Goal: Task Accomplishment & Management: Use online tool/utility

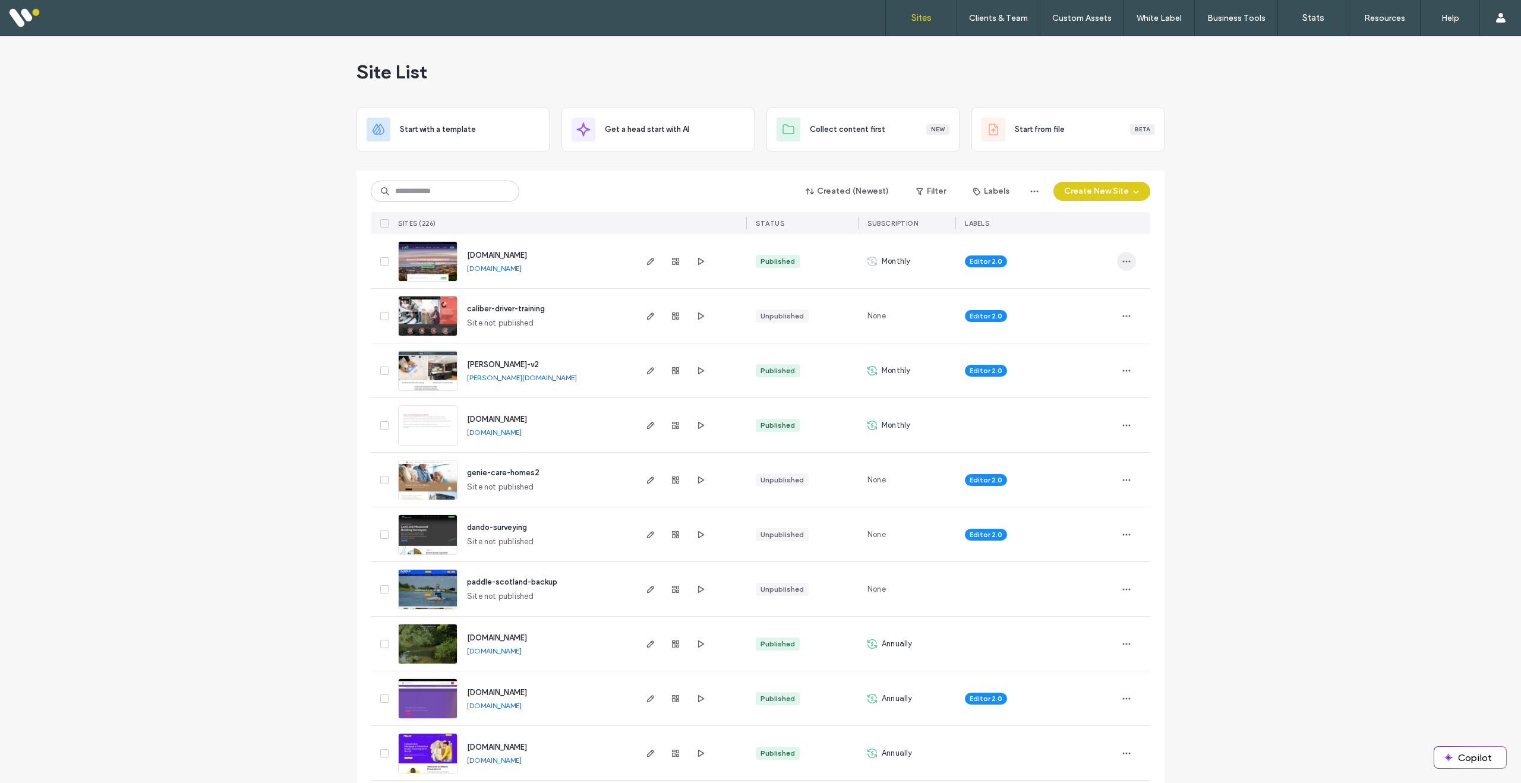
click at [1128, 259] on span "button" at bounding box center [1126, 261] width 19 height 19
click at [1065, 378] on span "Reset Site" at bounding box center [1066, 382] width 37 height 12
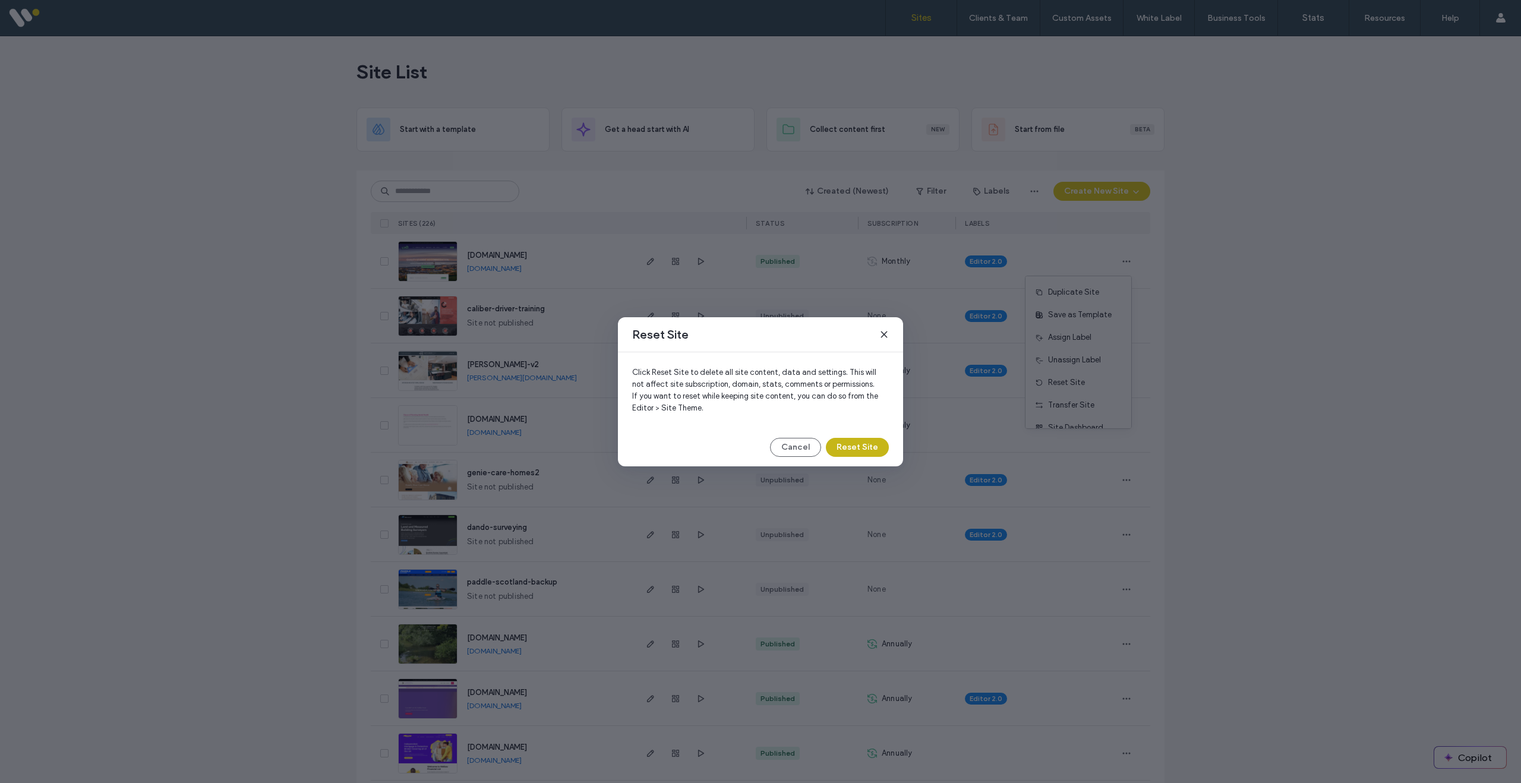
click at [853, 446] on button "Reset Site" at bounding box center [857, 447] width 63 height 19
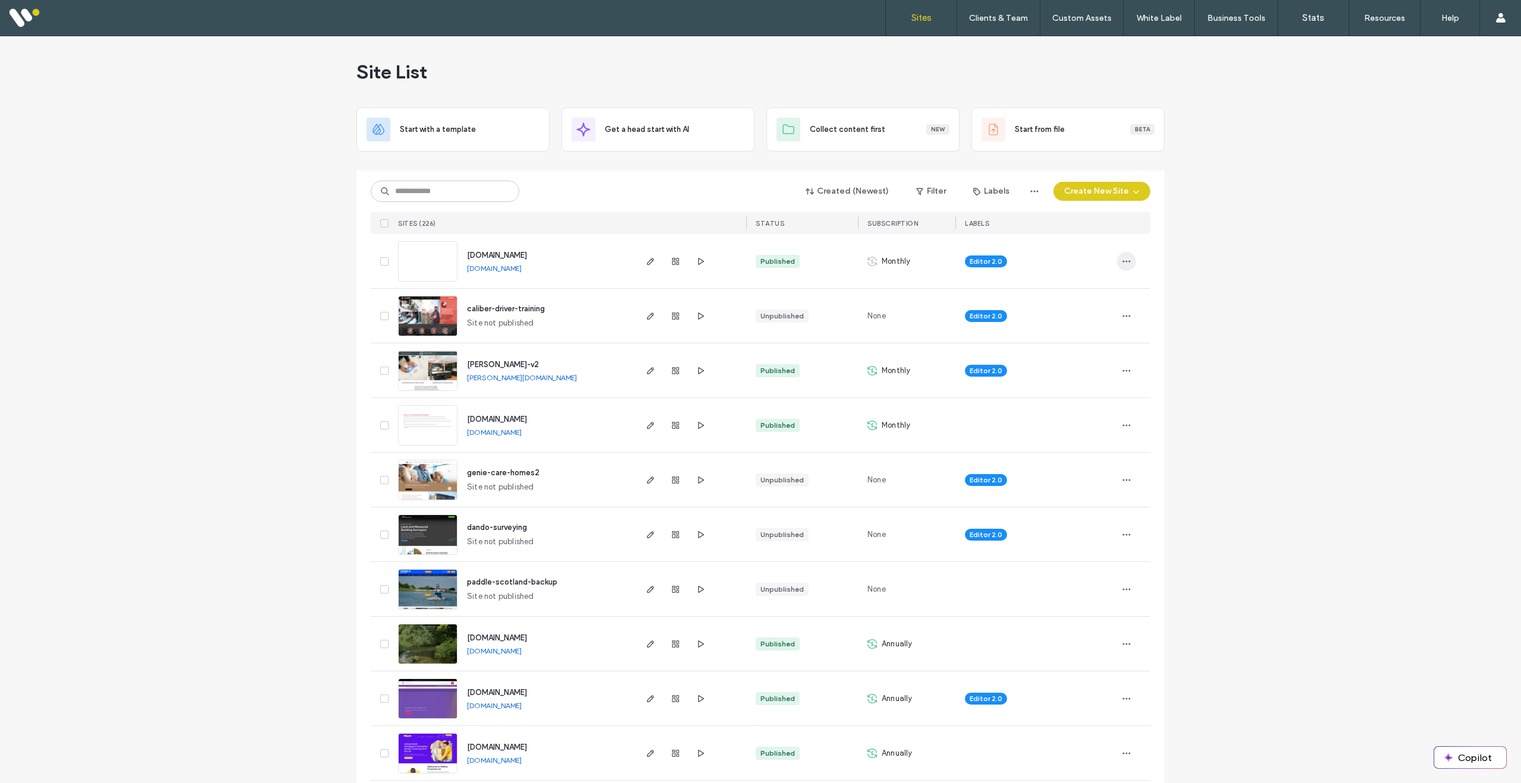
click at [1124, 261] on icon "button" at bounding box center [1127, 262] width 10 height 10
click at [1063, 379] on span "Reset Site" at bounding box center [1066, 383] width 37 height 12
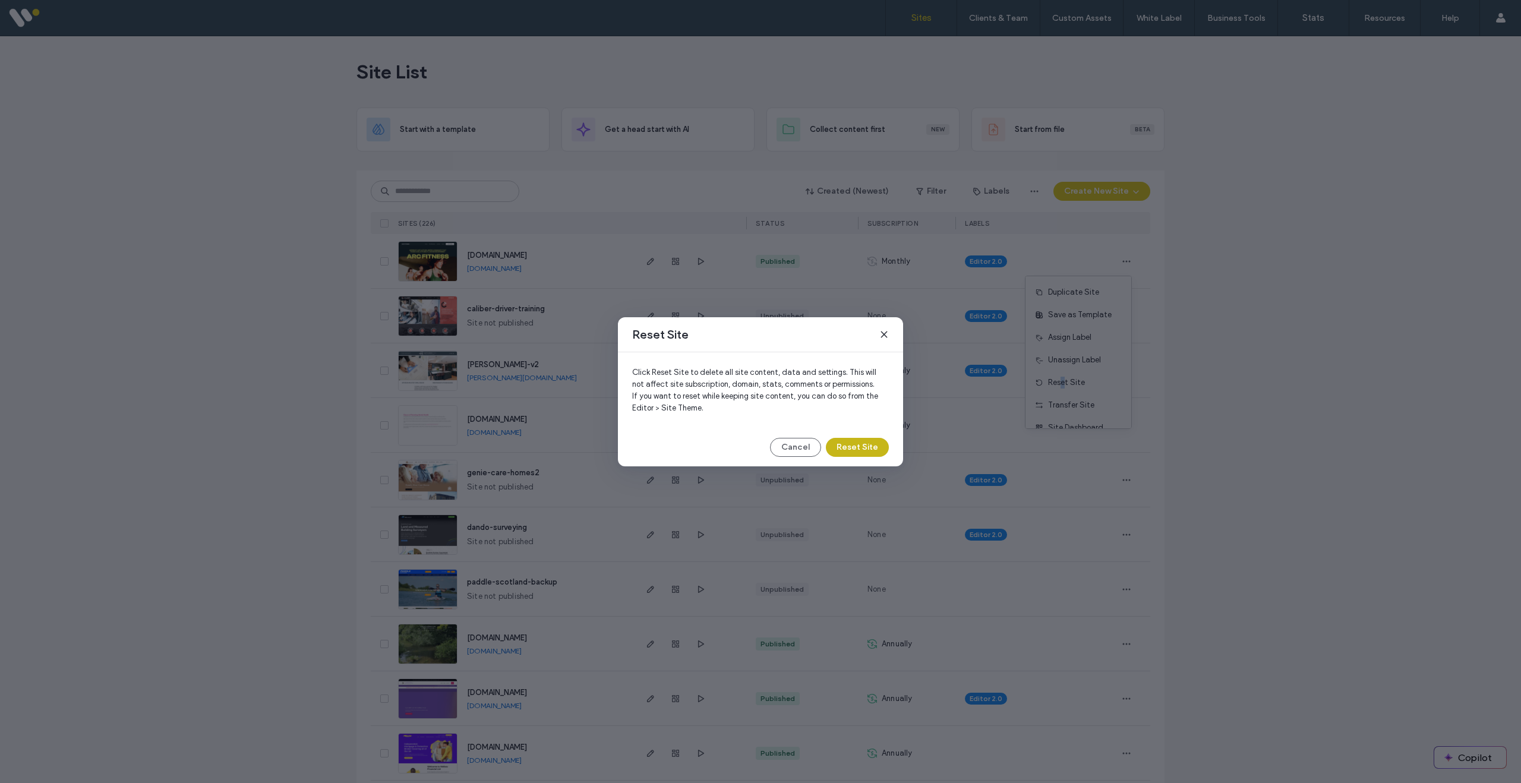
click at [860, 442] on button "Reset Site" at bounding box center [857, 447] width 63 height 19
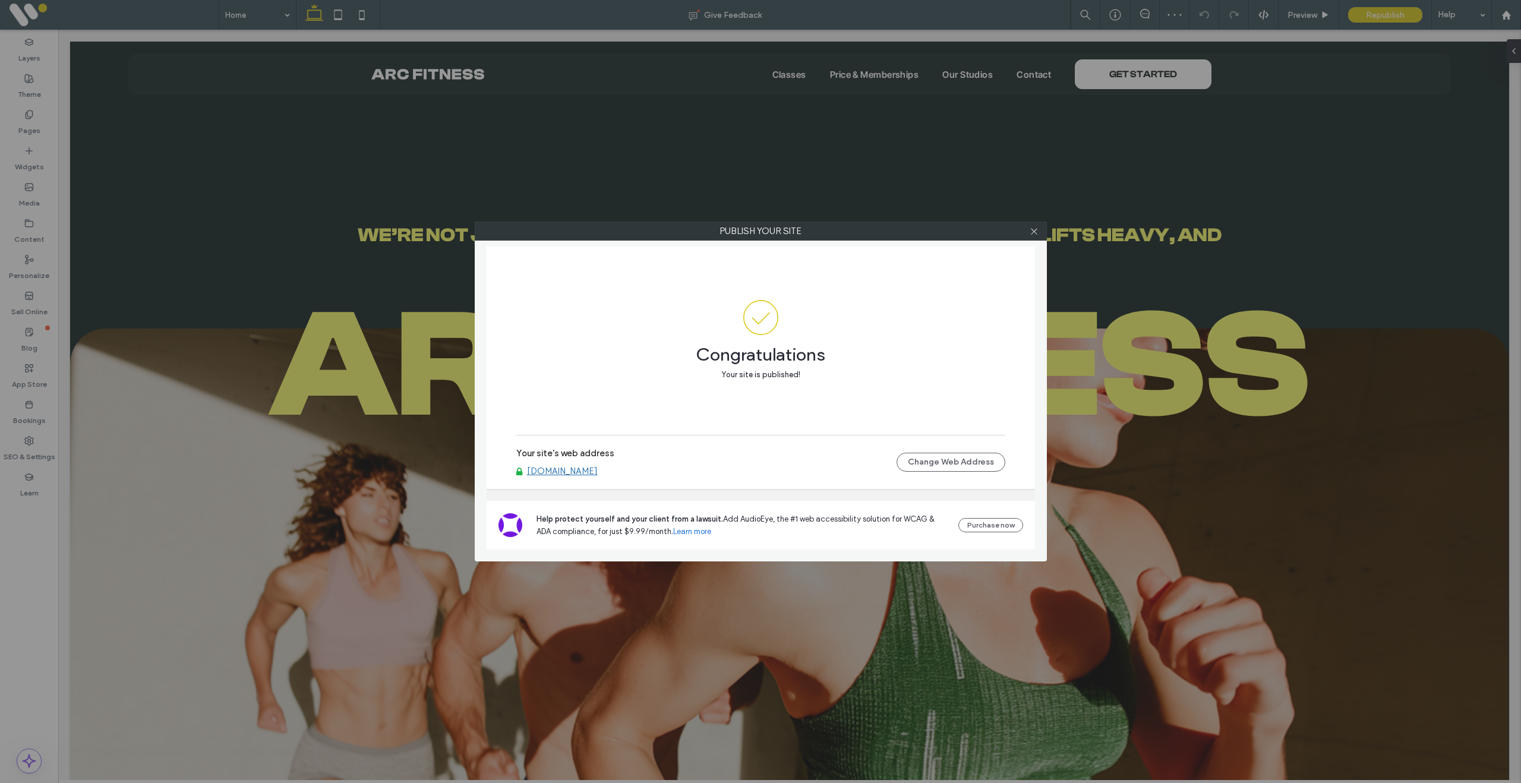
click at [598, 466] on link "www.websitesorted.biz" at bounding box center [562, 471] width 71 height 11
click at [1035, 232] on icon at bounding box center [1034, 231] width 9 height 9
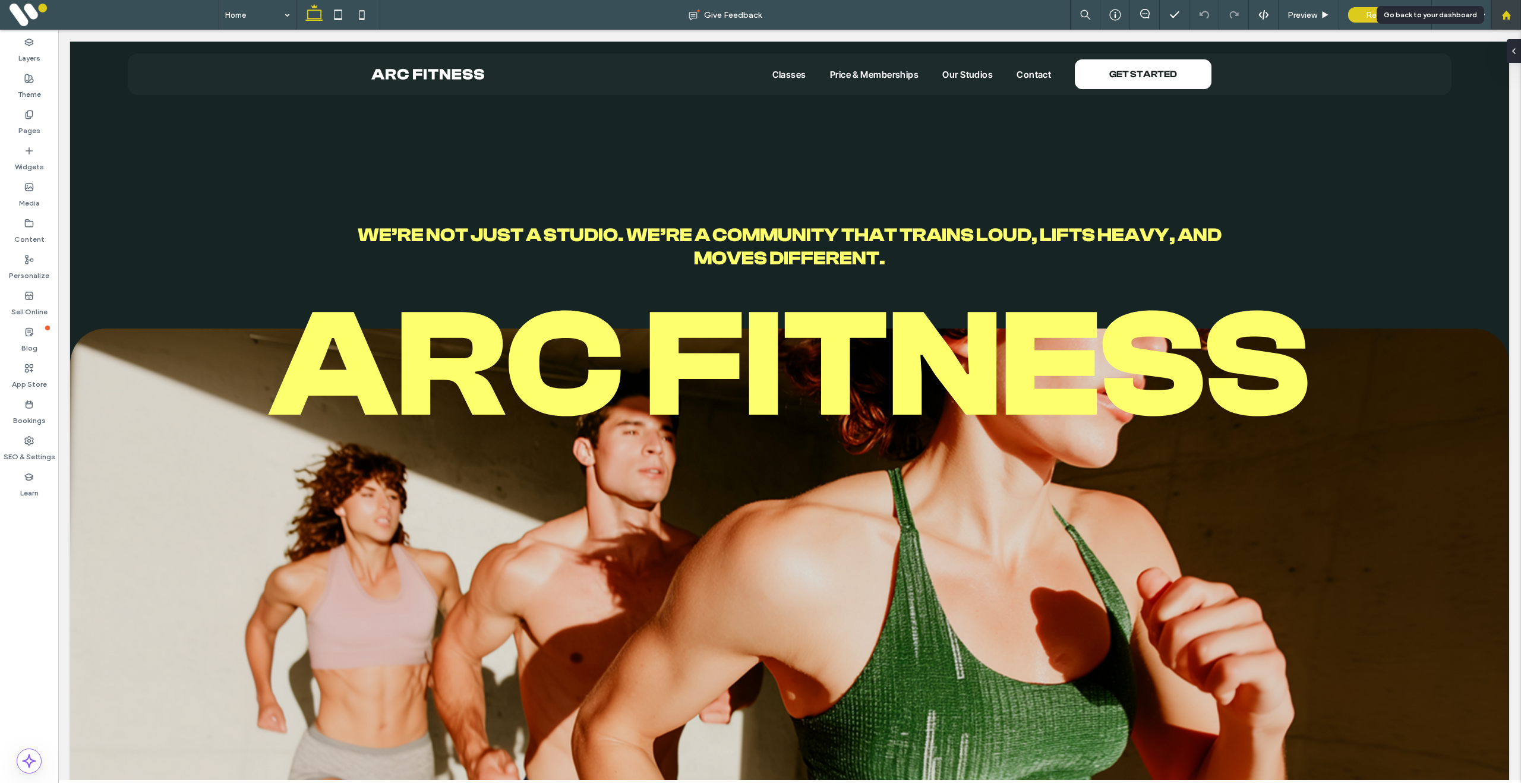
click at [1510, 12] on icon at bounding box center [1506, 15] width 10 height 10
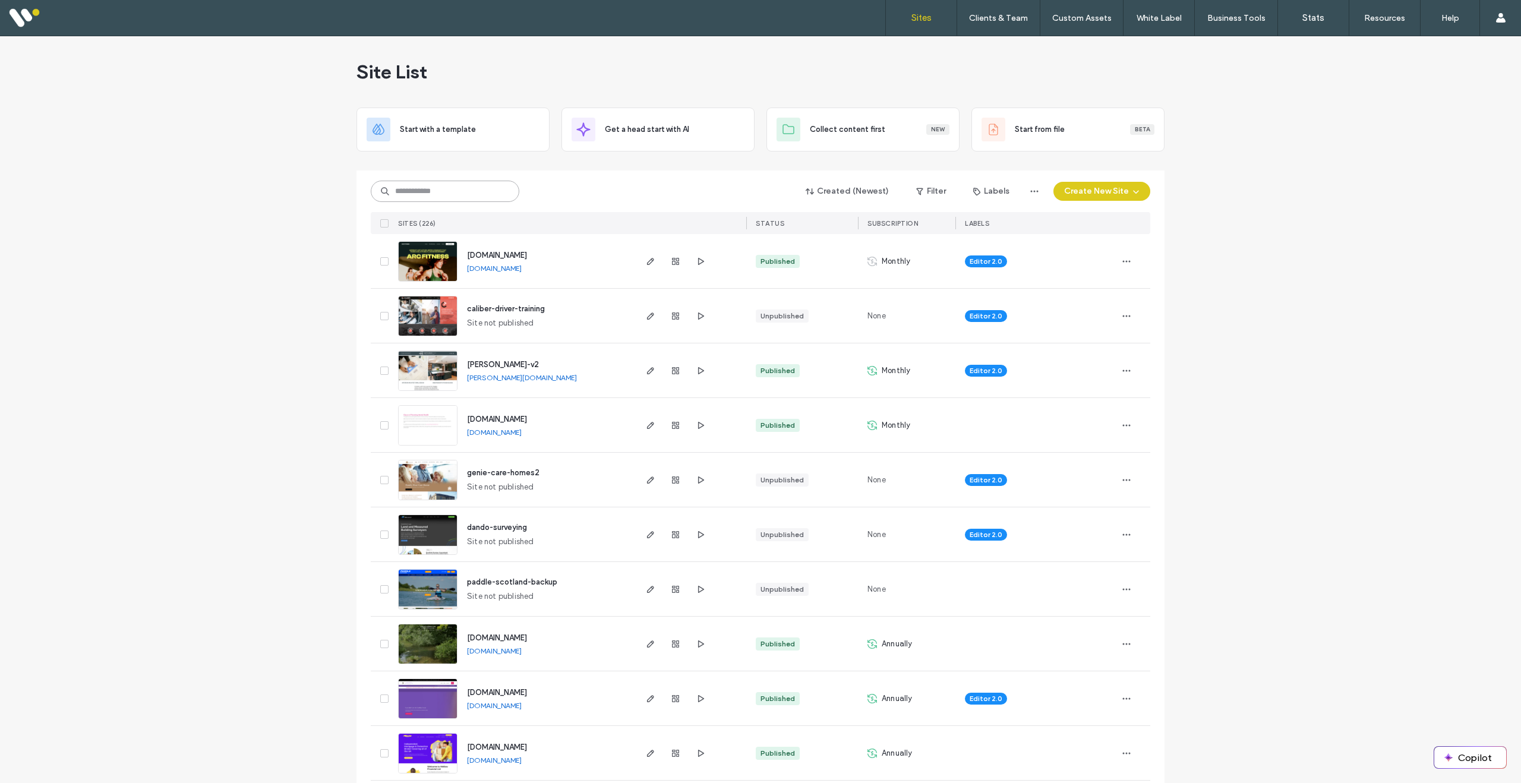
click at [428, 189] on input at bounding box center [445, 191] width 149 height 21
type input "****"
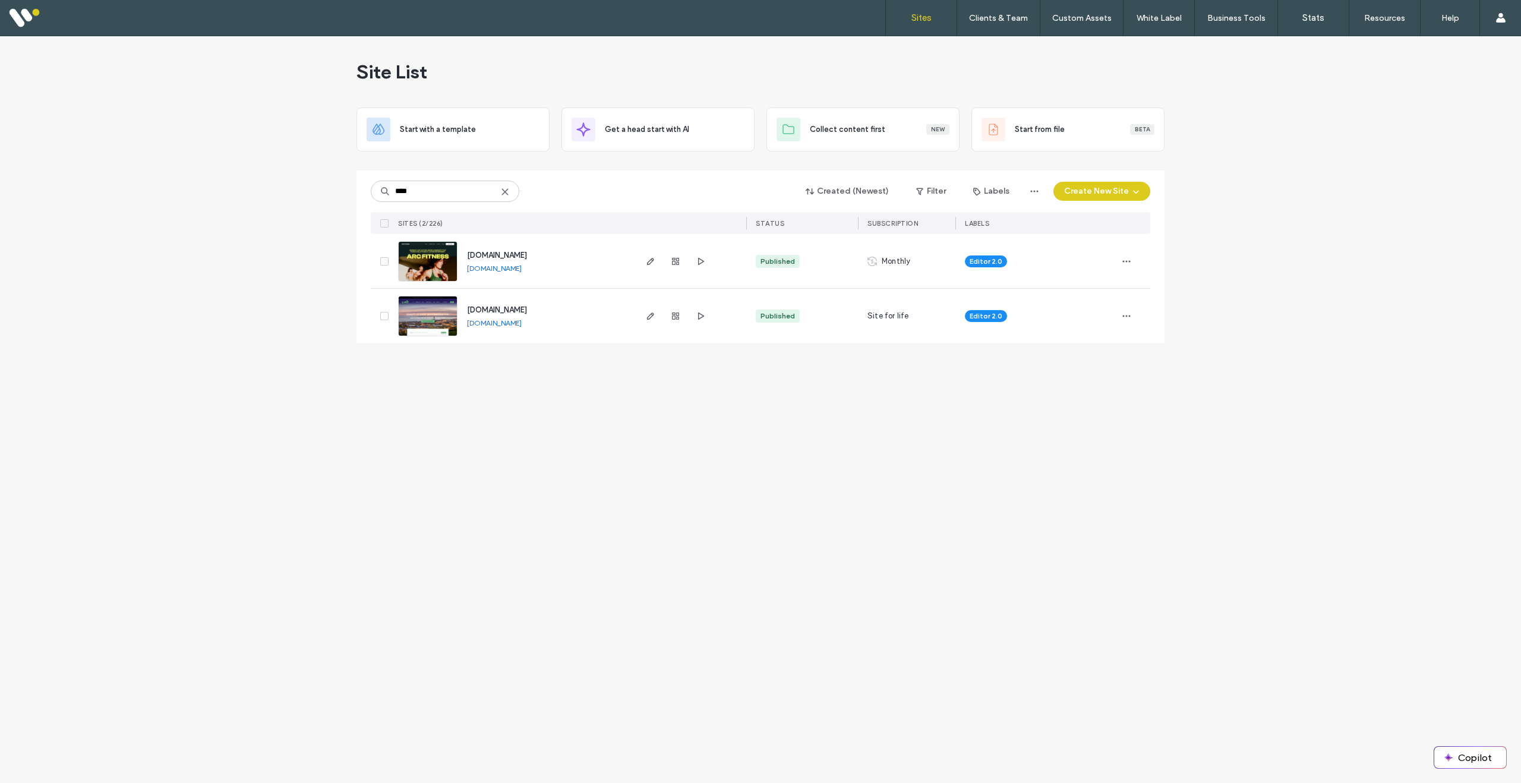
click at [418, 309] on img at bounding box center [428, 336] width 58 height 81
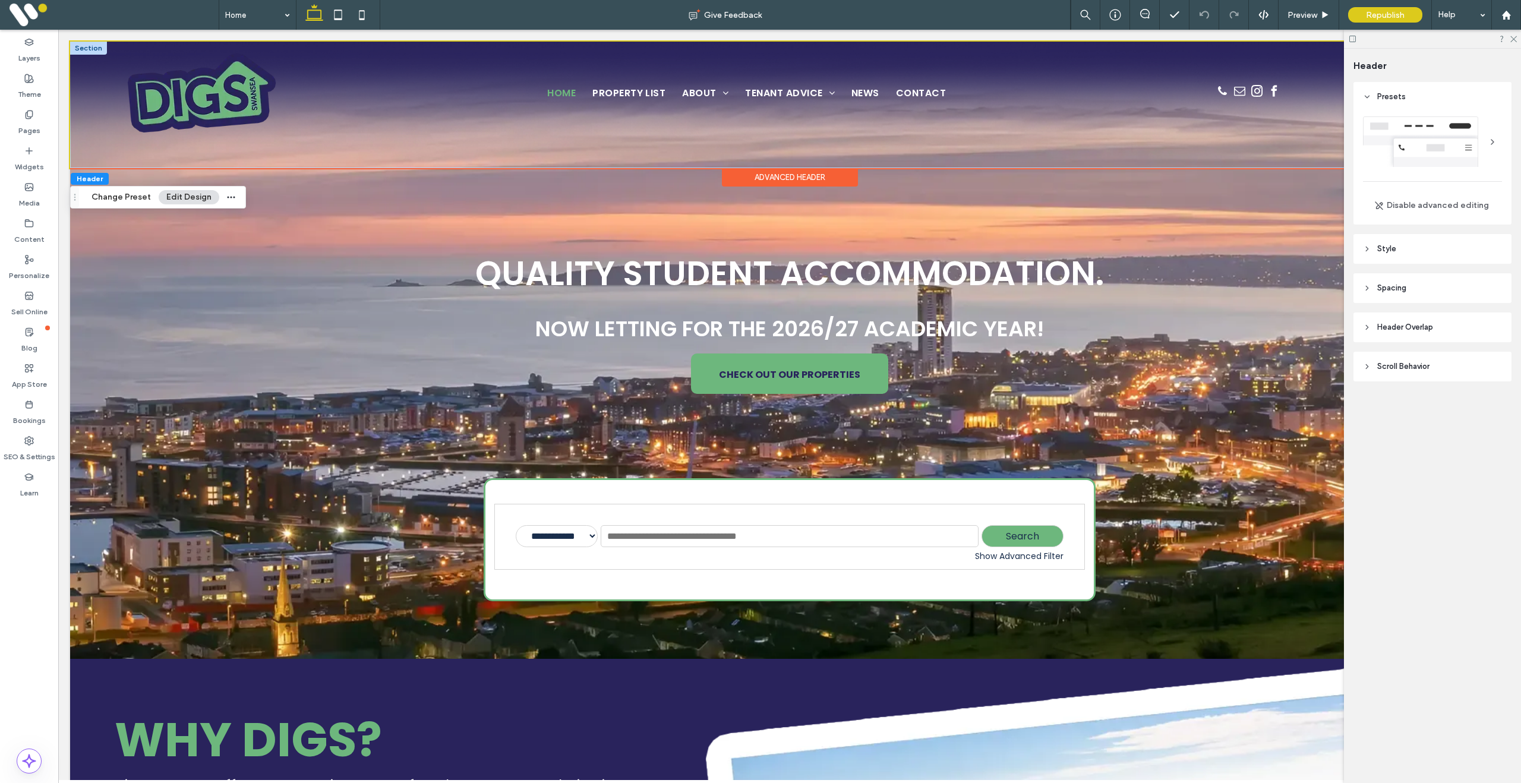
click at [94, 48] on div at bounding box center [88, 48] width 37 height 13
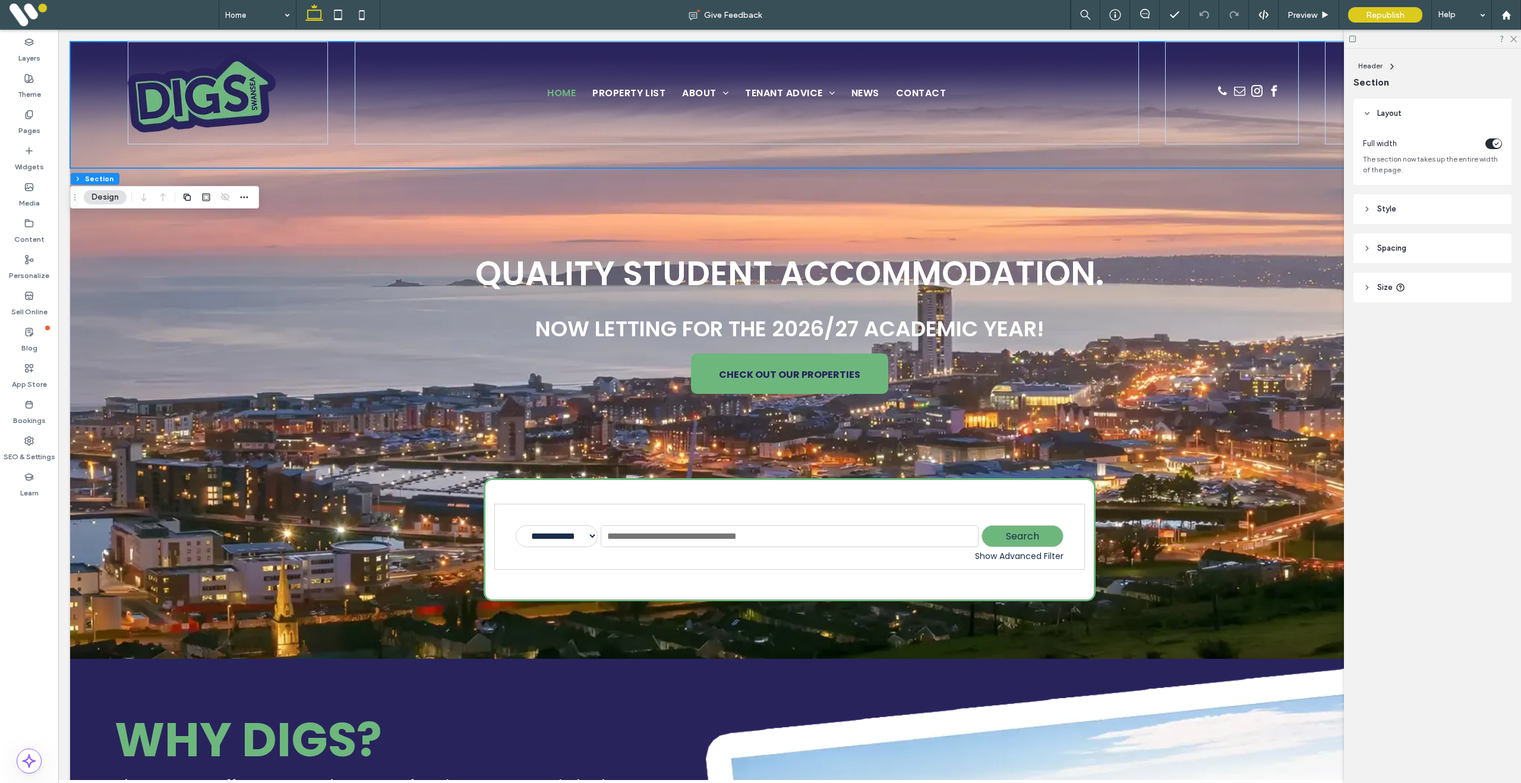
click at [254, 200] on div "Header Section Design" at bounding box center [164, 197] width 189 height 23
click at [248, 199] on icon "button" at bounding box center [244, 197] width 10 height 10
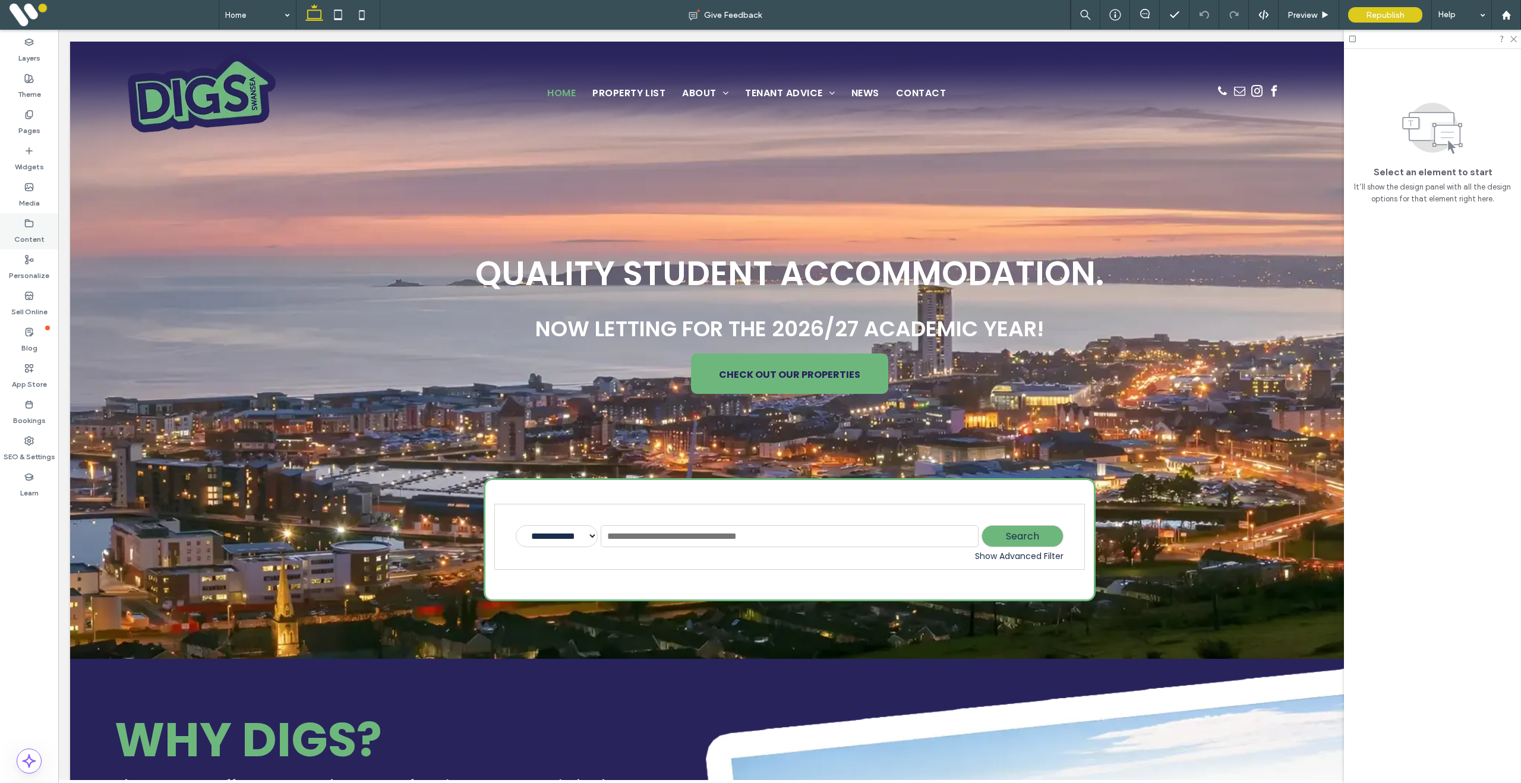
click at [37, 233] on label "Content" at bounding box center [29, 236] width 30 height 17
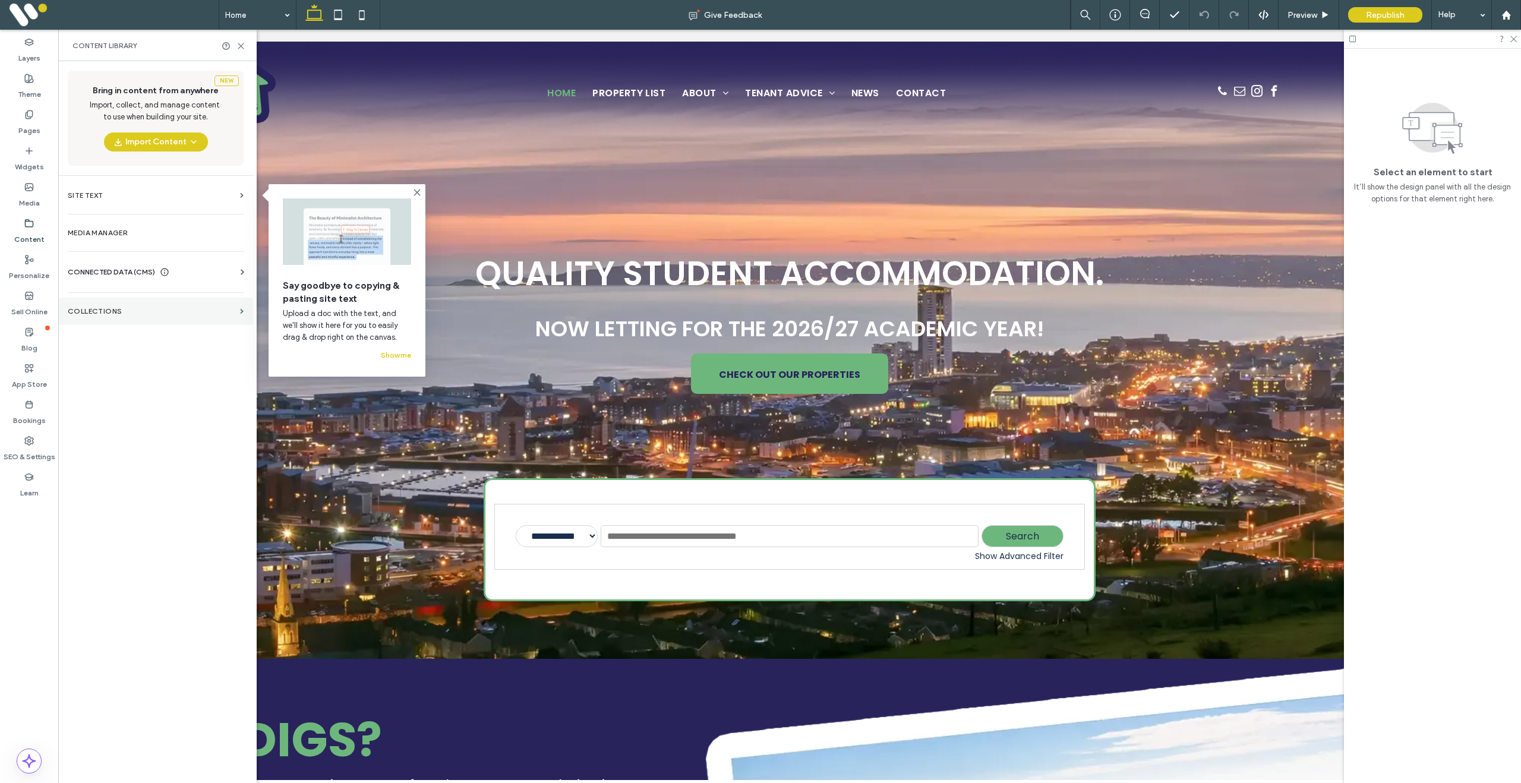
click at [96, 312] on label "Collections" at bounding box center [152, 311] width 168 height 8
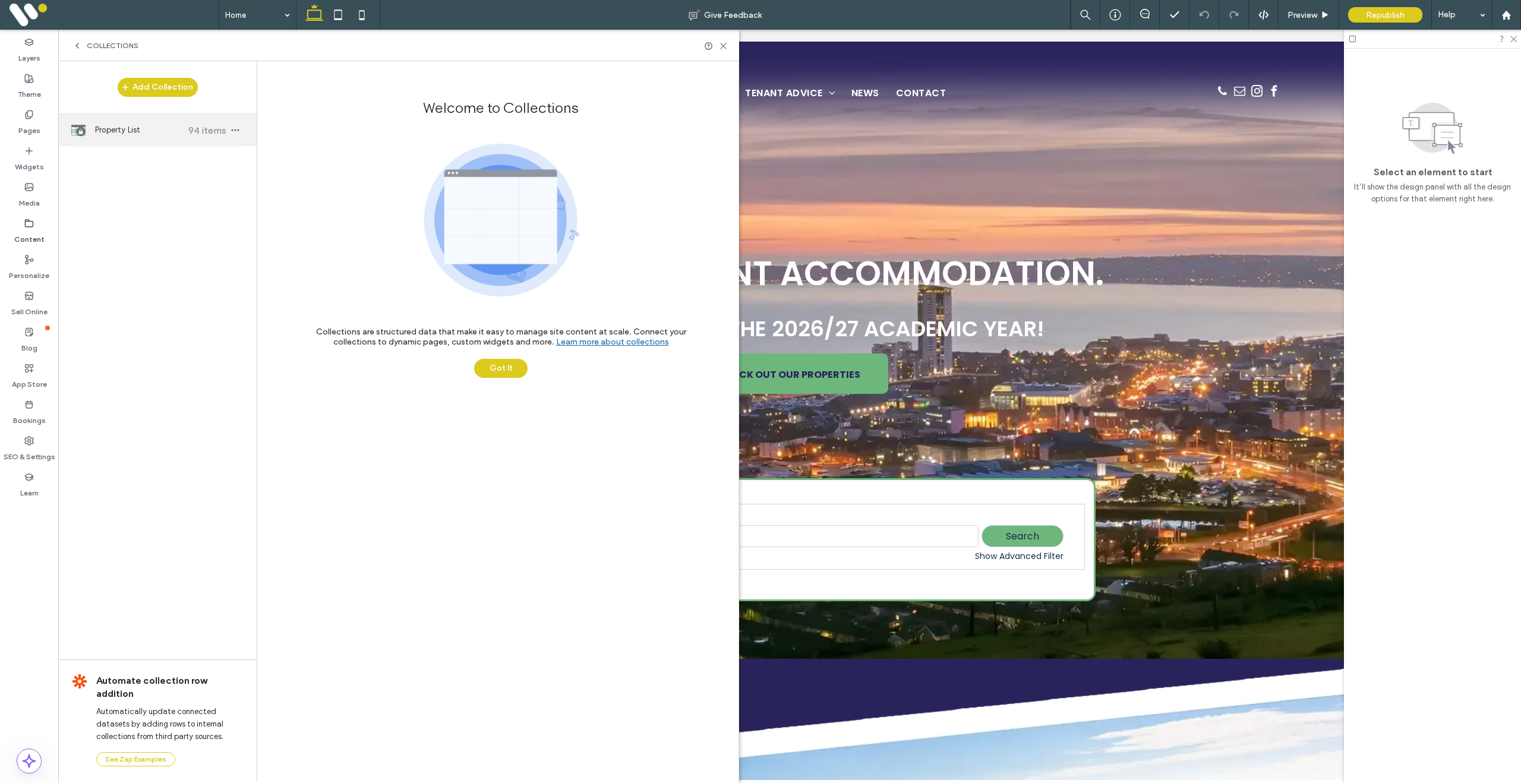
click at [127, 136] on span "Property List" at bounding box center [139, 130] width 89 height 12
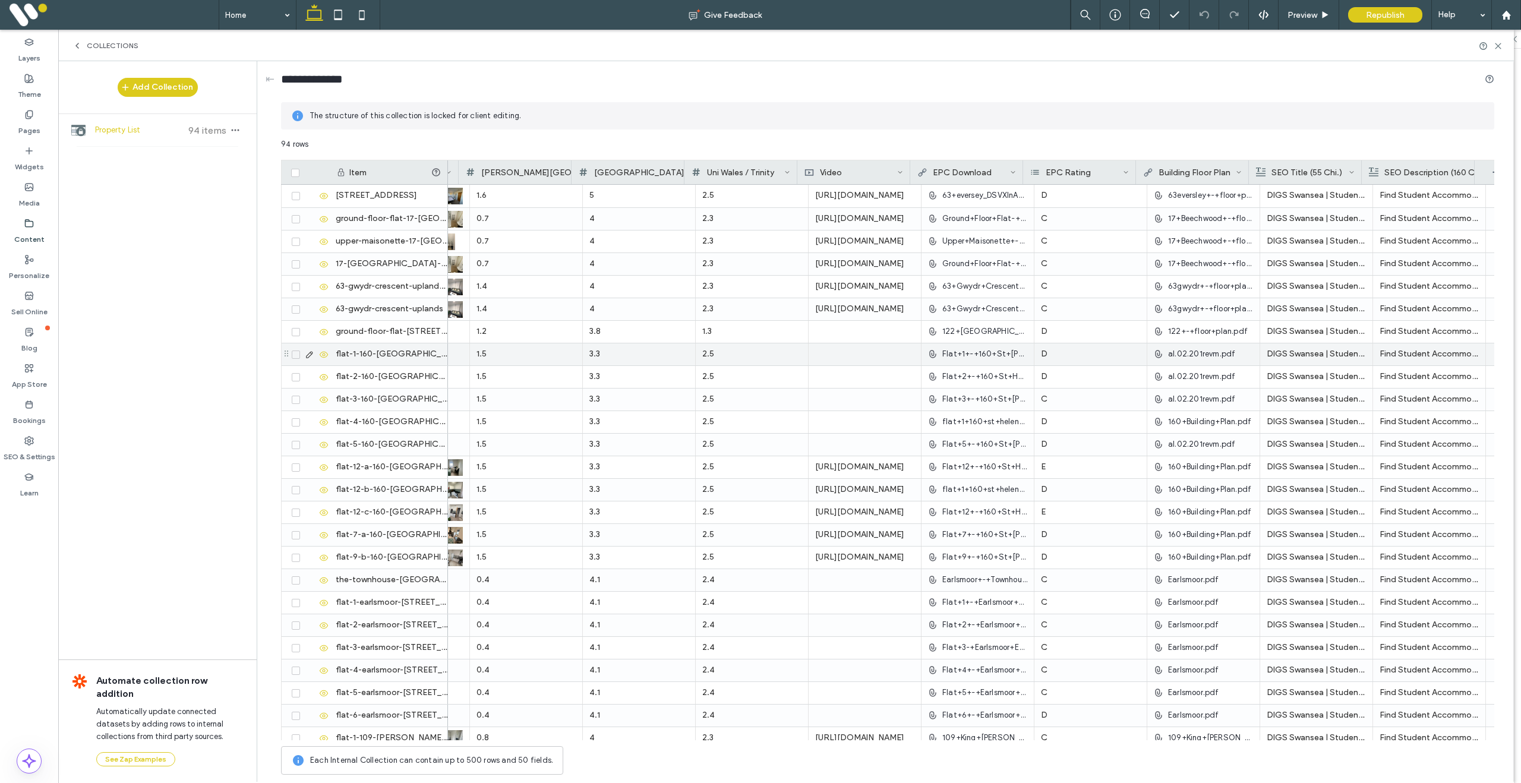
scroll to position [0, 1591]
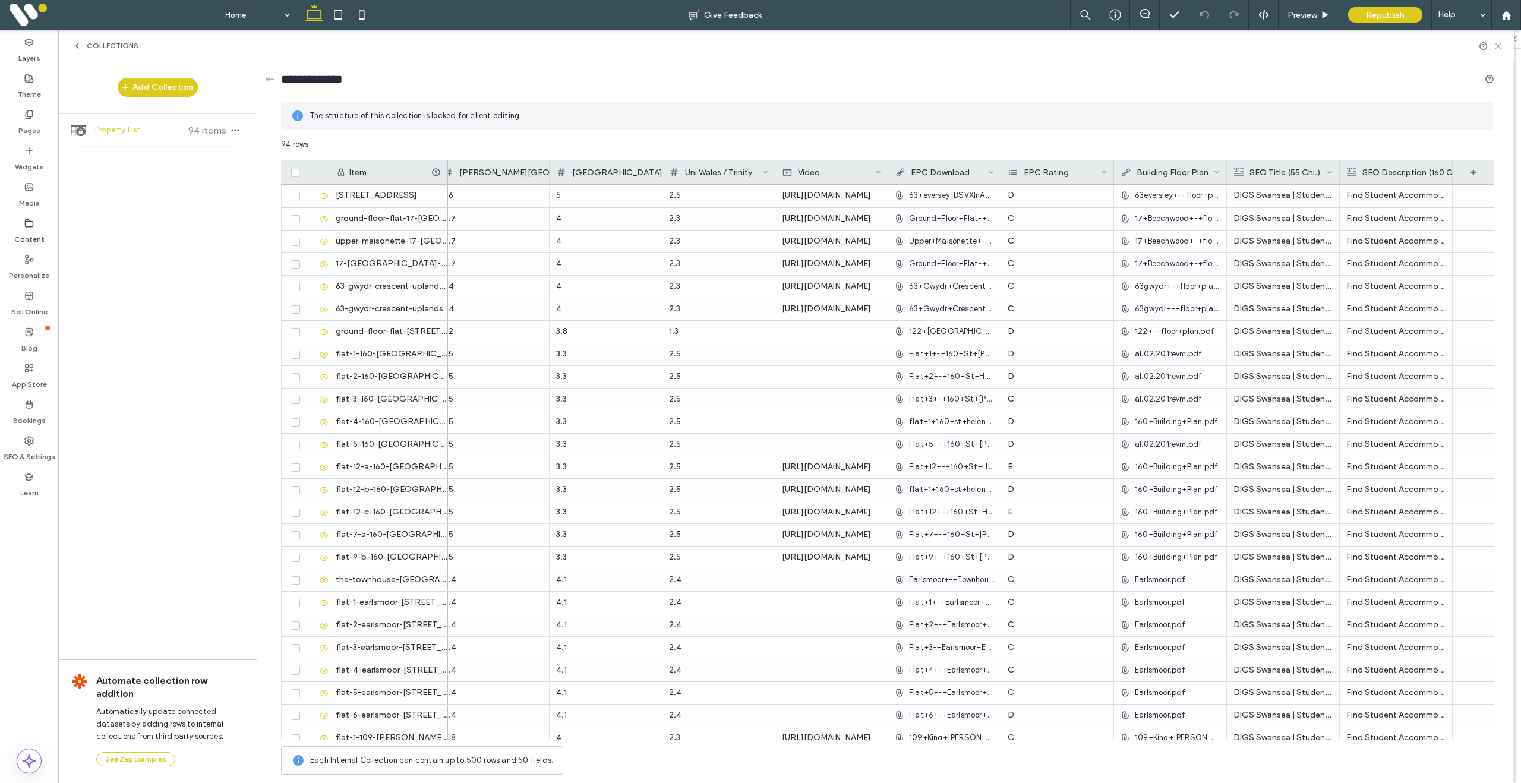
click at [1498, 46] on use at bounding box center [1497, 45] width 5 height 5
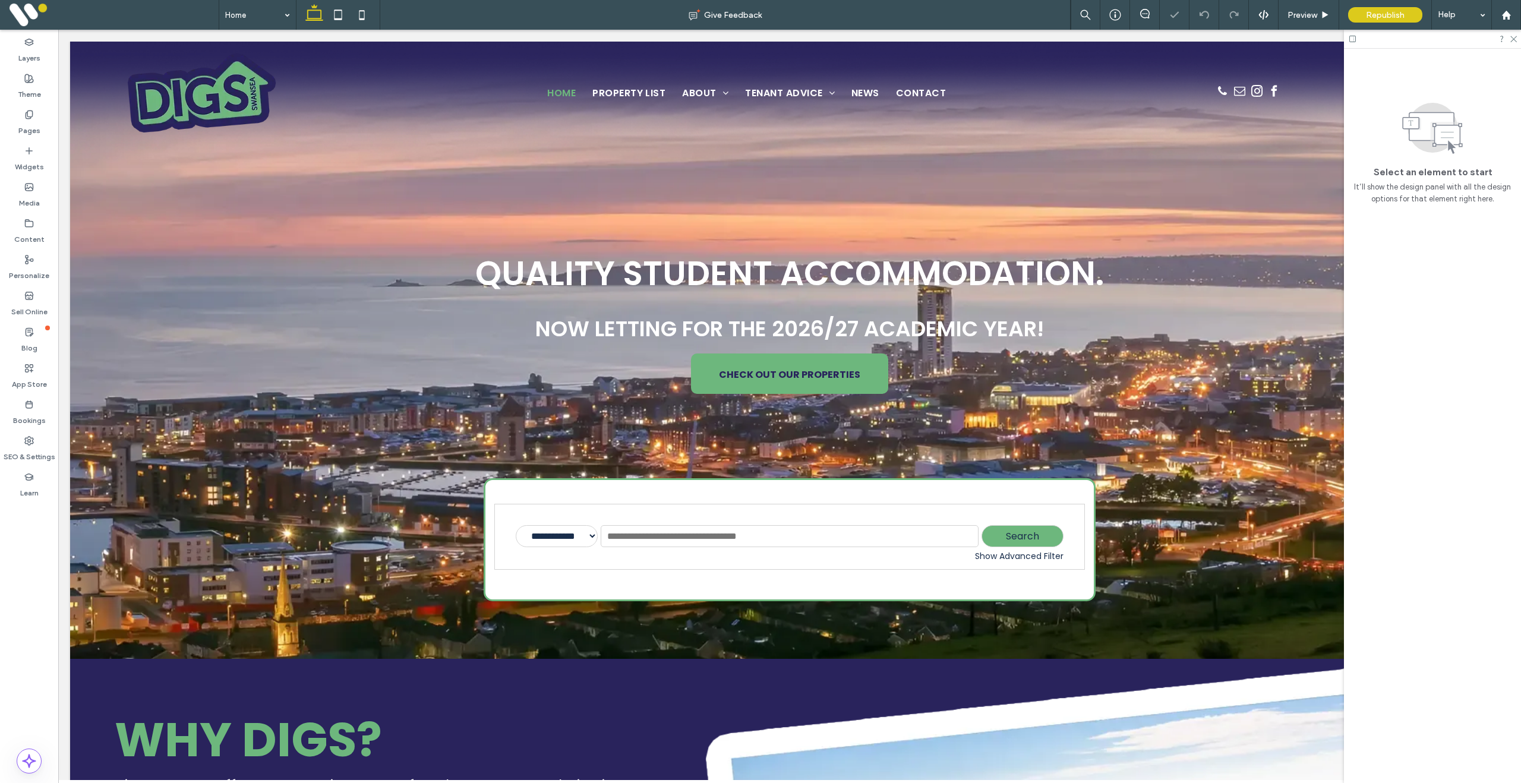
scroll to position [0, 0]
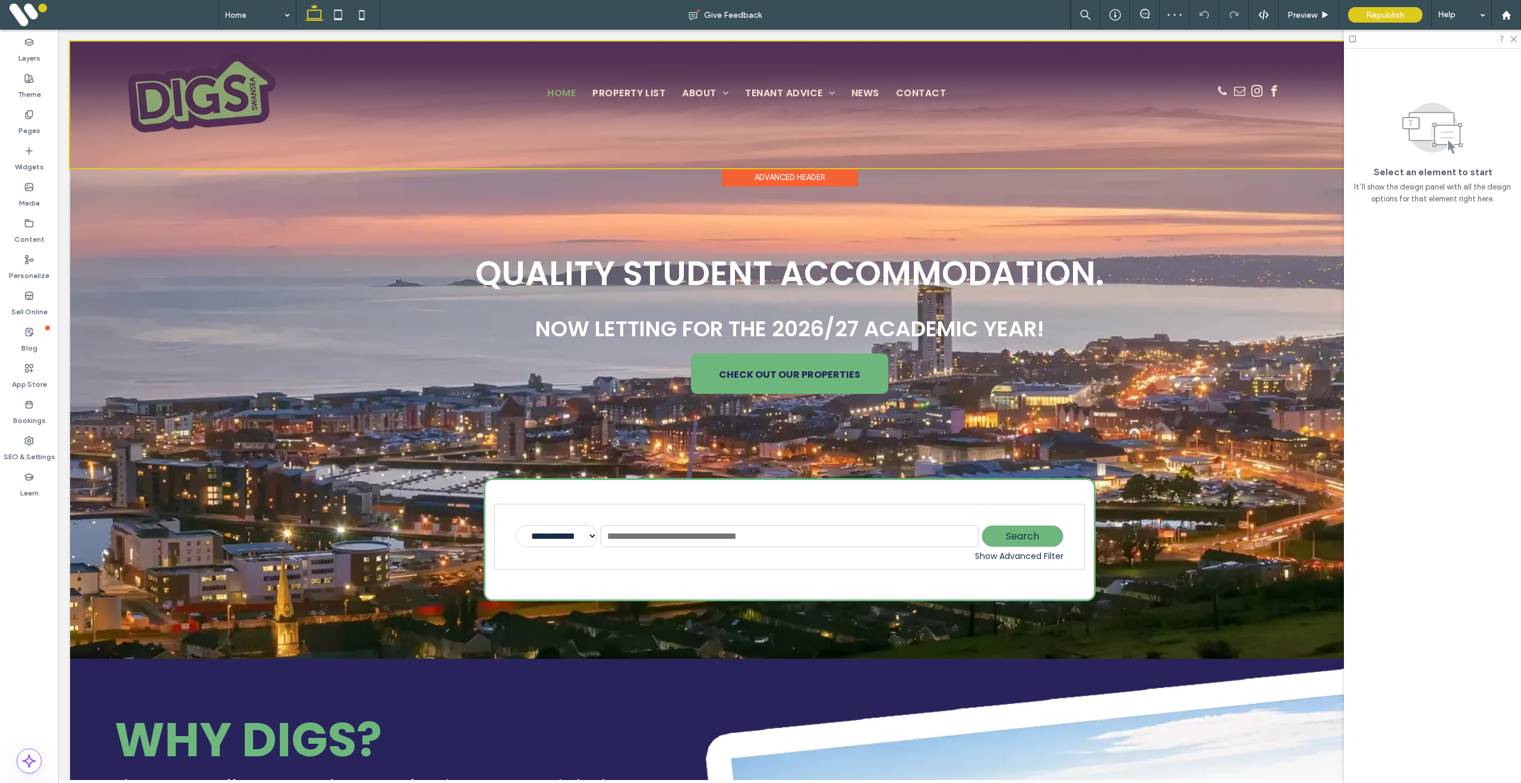
click at [115, 68] on div at bounding box center [789, 105] width 1439 height 127
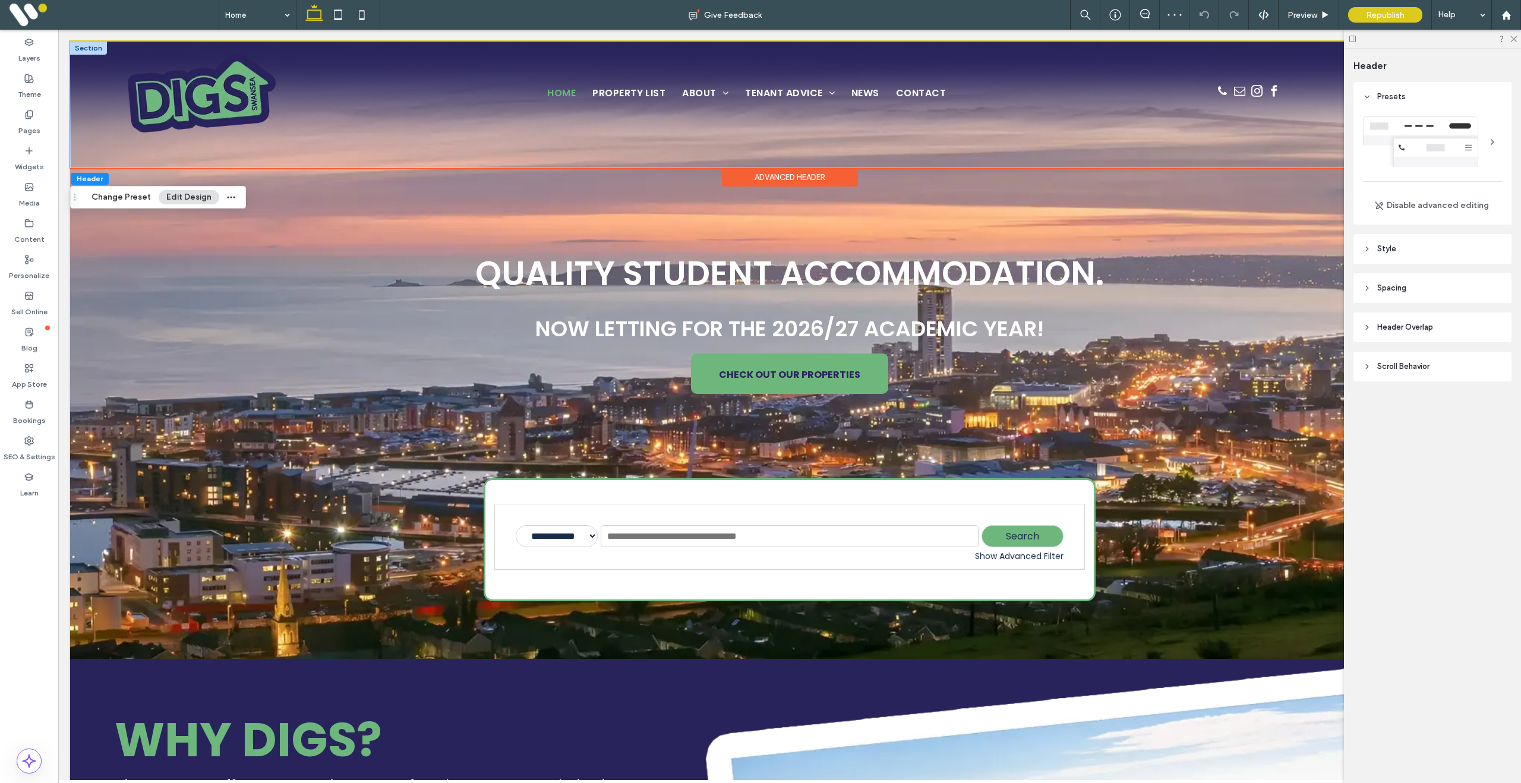
click at [97, 48] on div at bounding box center [88, 48] width 37 height 13
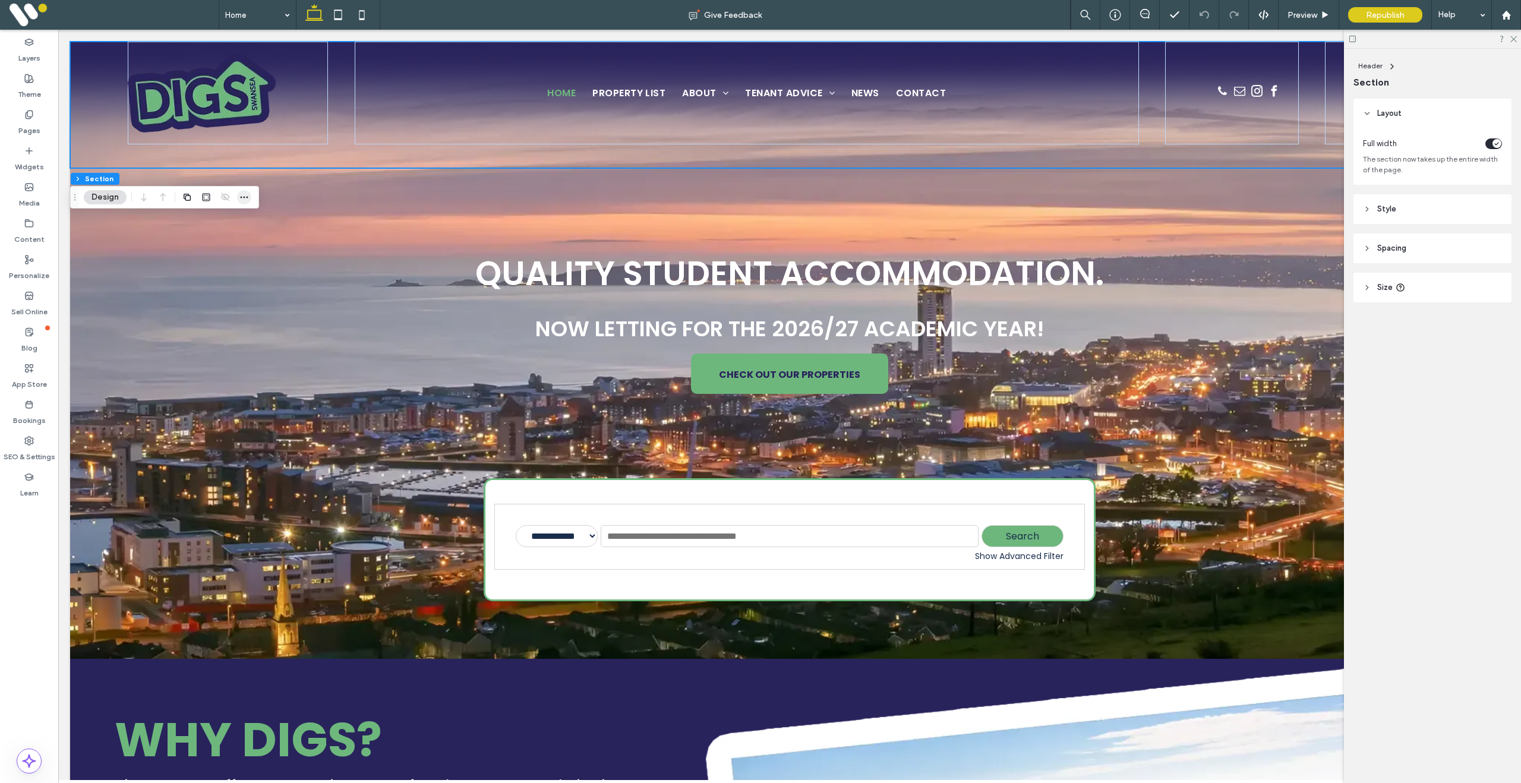
click at [248, 197] on icon "button" at bounding box center [244, 197] width 10 height 10
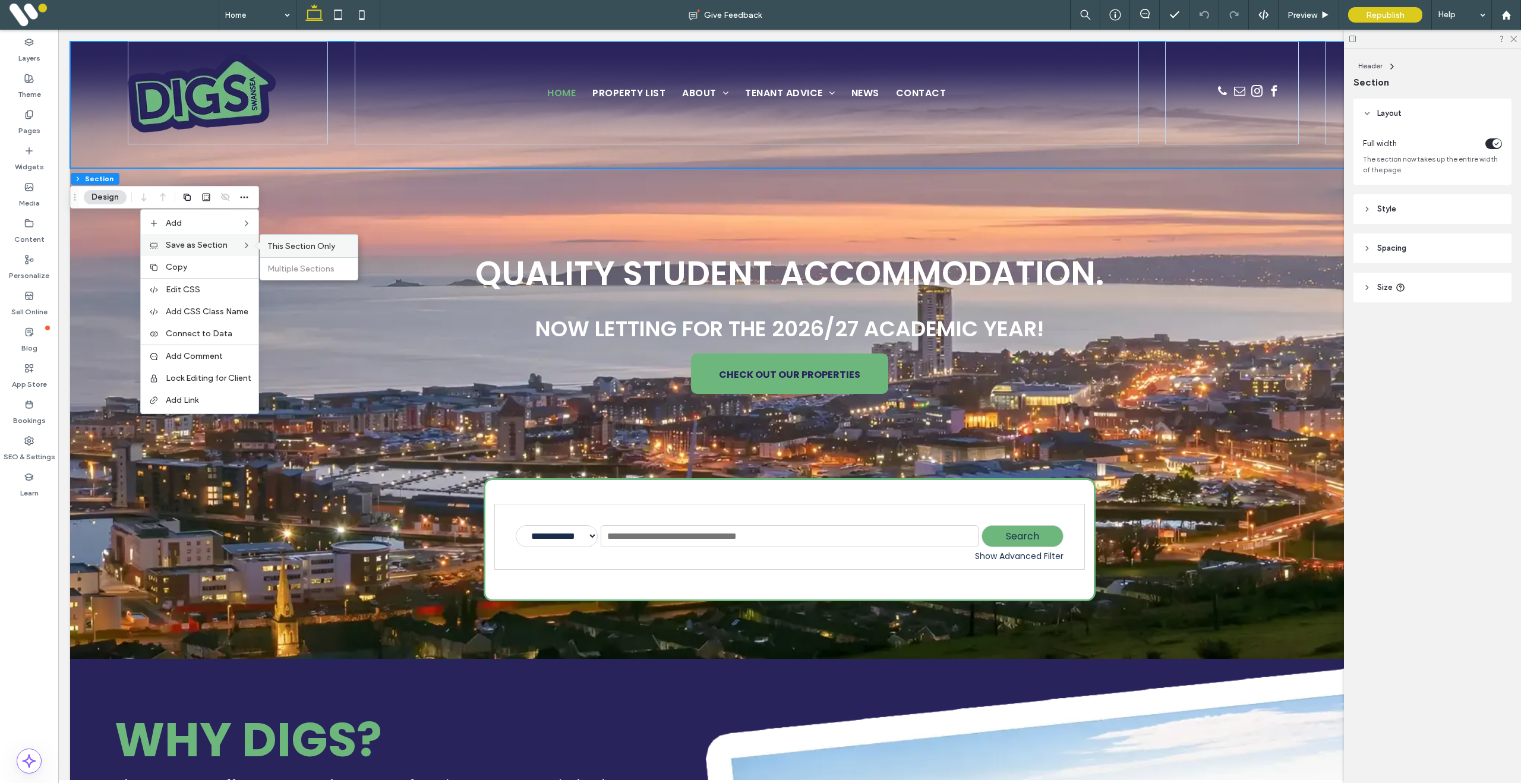
click at [327, 250] on span "This Section Only" at bounding box center [301, 246] width 68 height 10
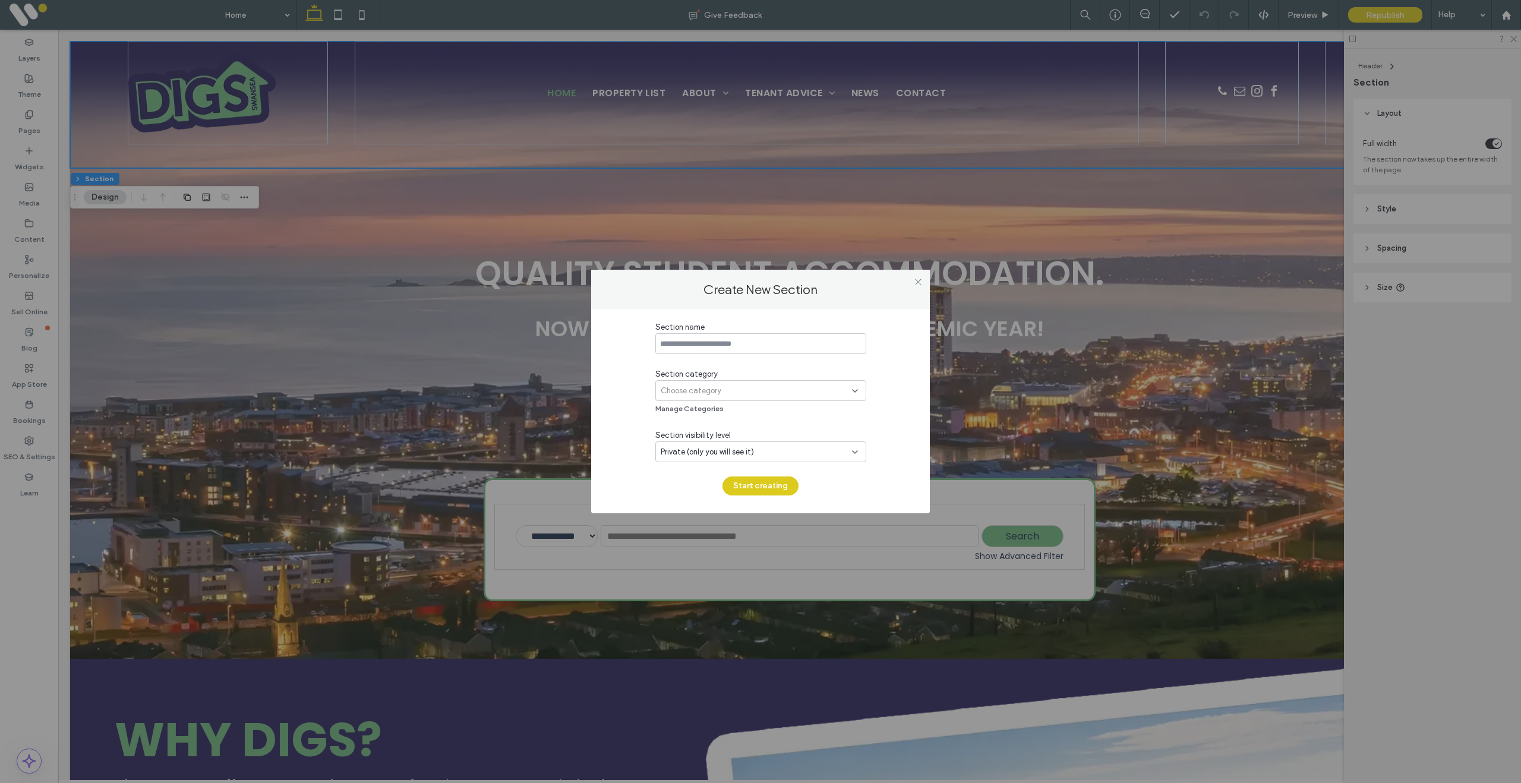
click at [712, 340] on input at bounding box center [760, 343] width 211 height 21
click at [732, 344] on input at bounding box center [760, 343] width 211 height 21
type input "**********"
click at [748, 384] on div "Choose category" at bounding box center [760, 390] width 211 height 21
click at [737, 418] on div "Header" at bounding box center [761, 411] width 210 height 21
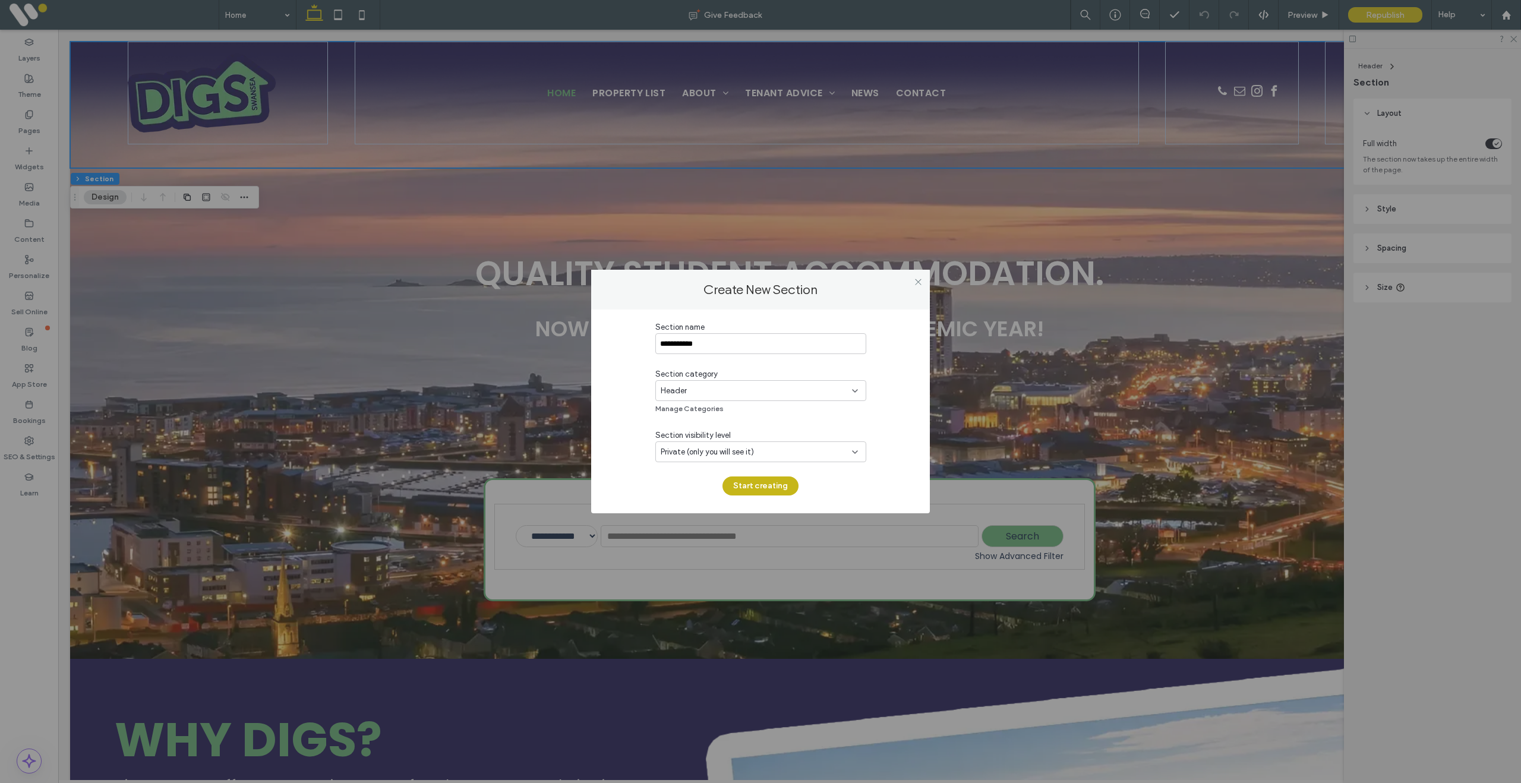
click at [760, 488] on button "Start creating" at bounding box center [760, 485] width 76 height 19
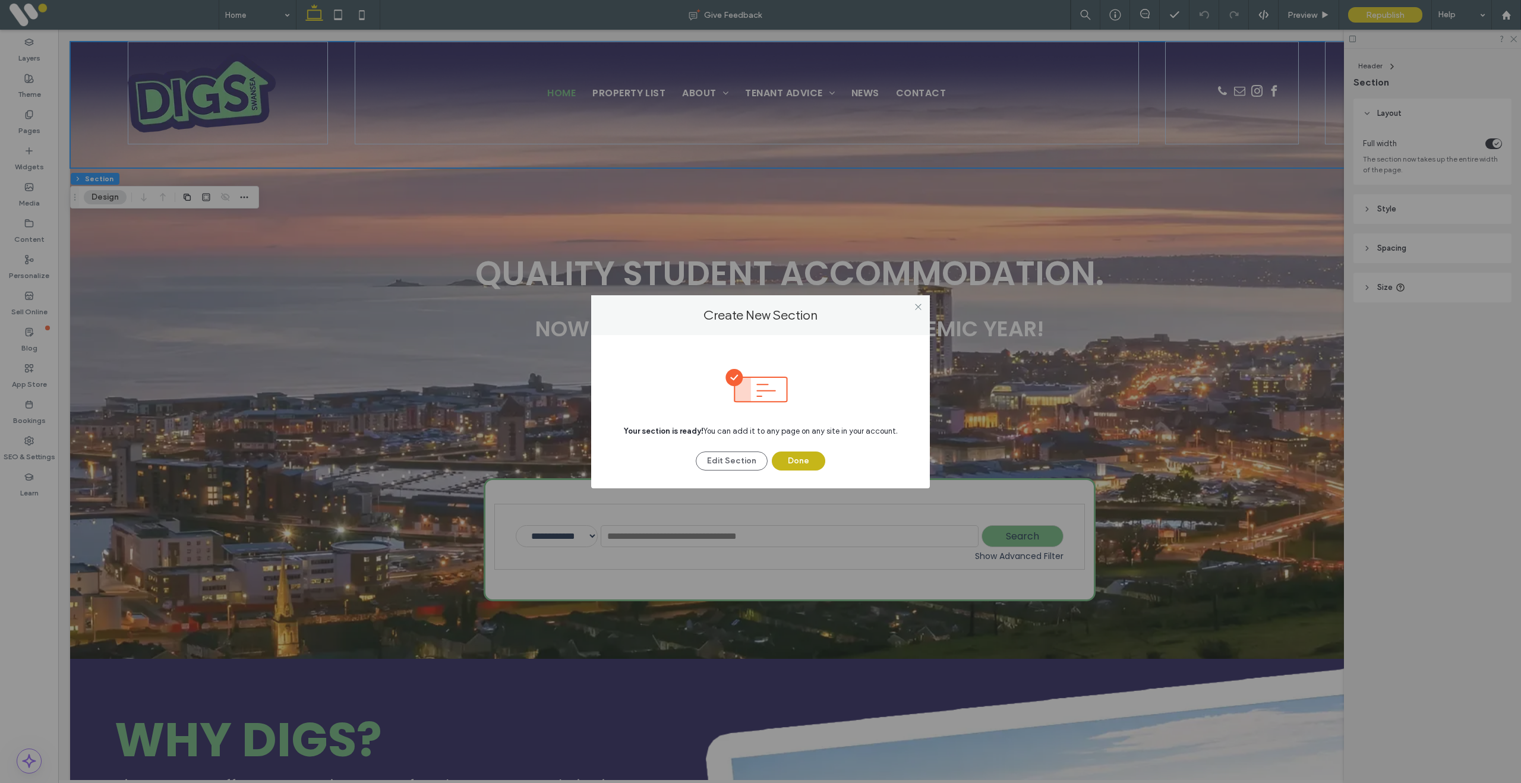
click at [803, 463] on button "Done" at bounding box center [798, 460] width 53 height 19
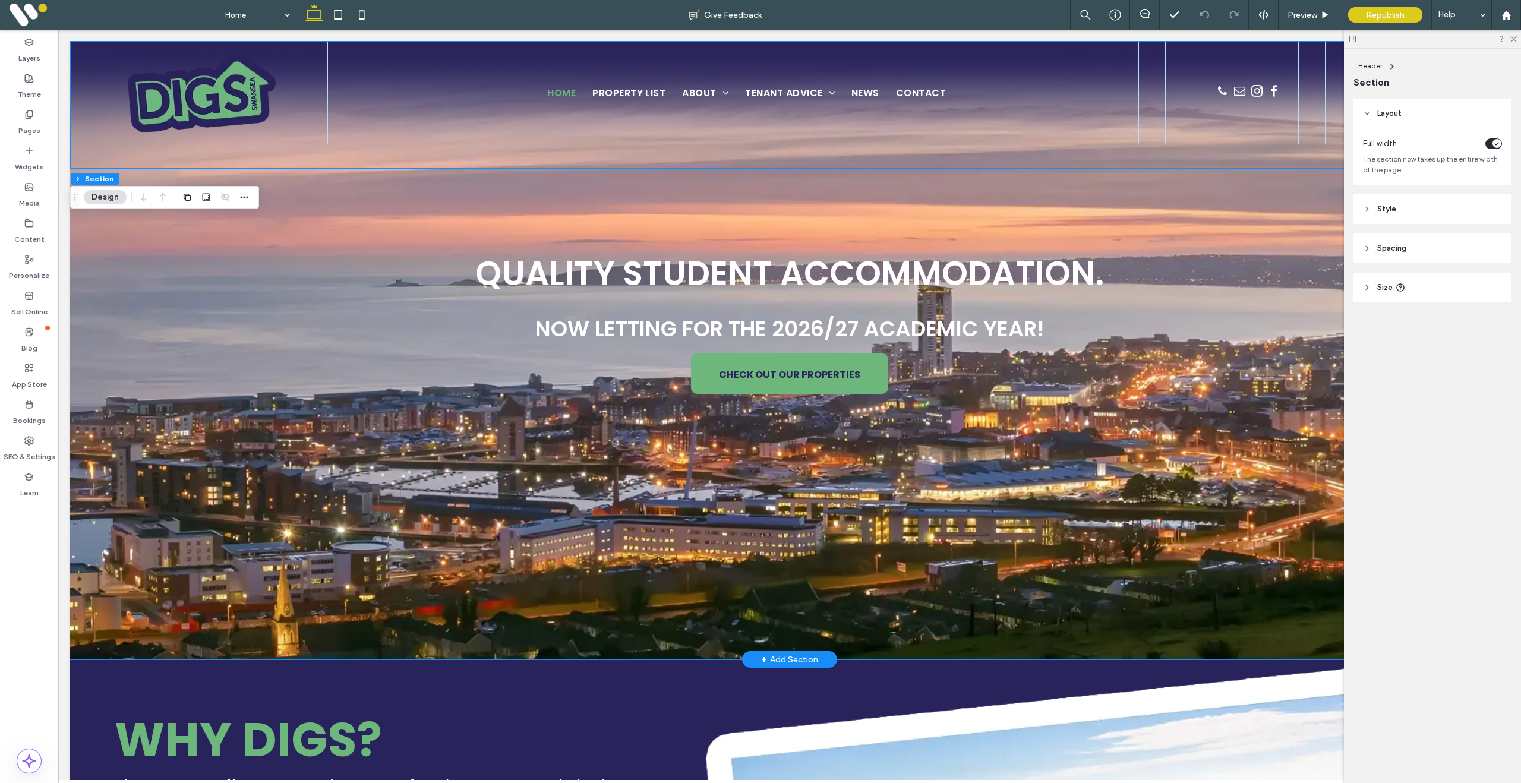
click at [347, 320] on div "QUALITY STUDENT ACCOMMODATION. NOW LETTING FOR THE 2026/27 ACADEMIC YEAR! CHECK…" at bounding box center [789, 351] width 1439 height 618
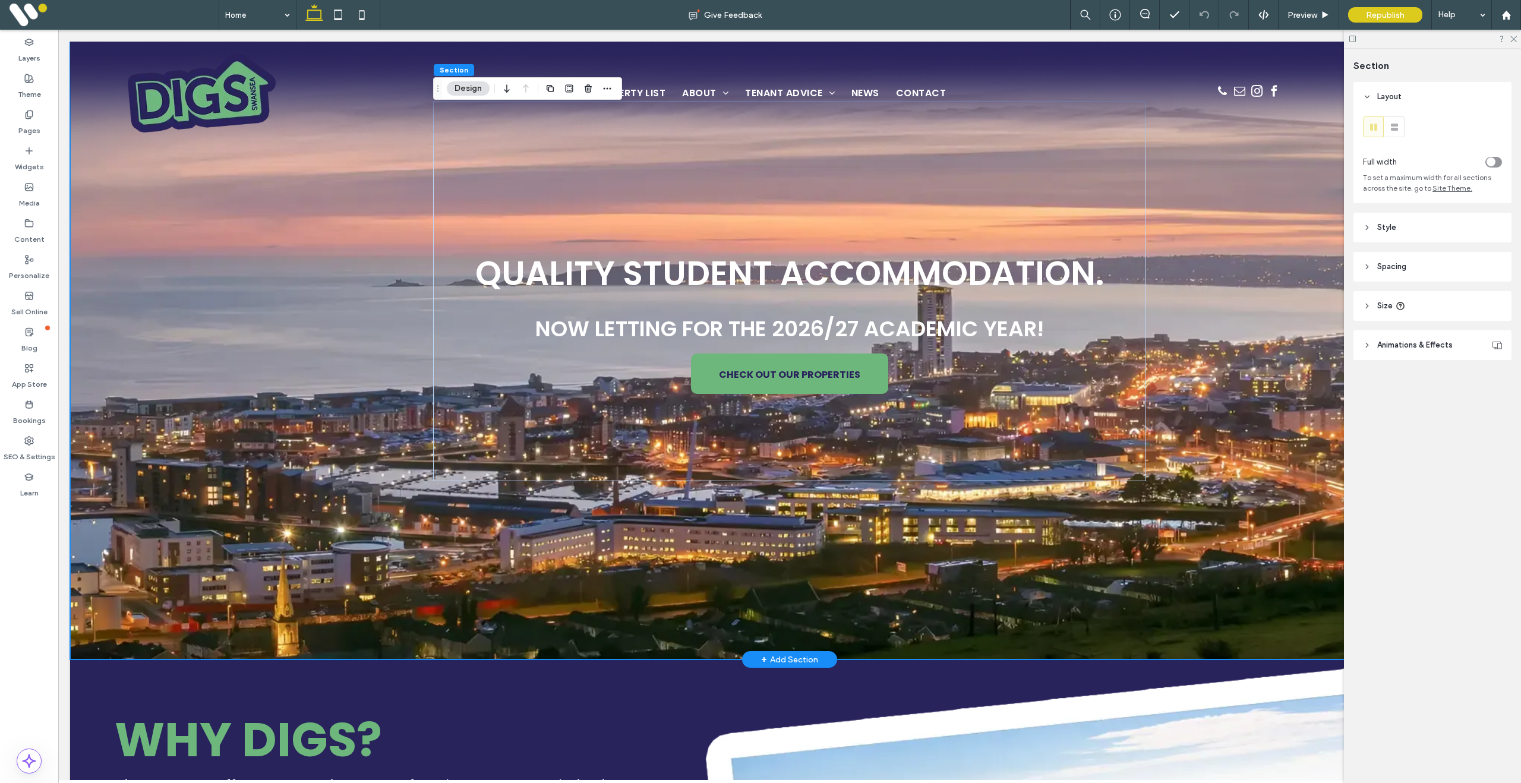
click at [110, 205] on div "QUALITY STUDENT ACCOMMODATION. NOW LETTING FOR THE 2026/27 ACADEMIC YEAR! CHECK…" at bounding box center [789, 351] width 1439 height 618
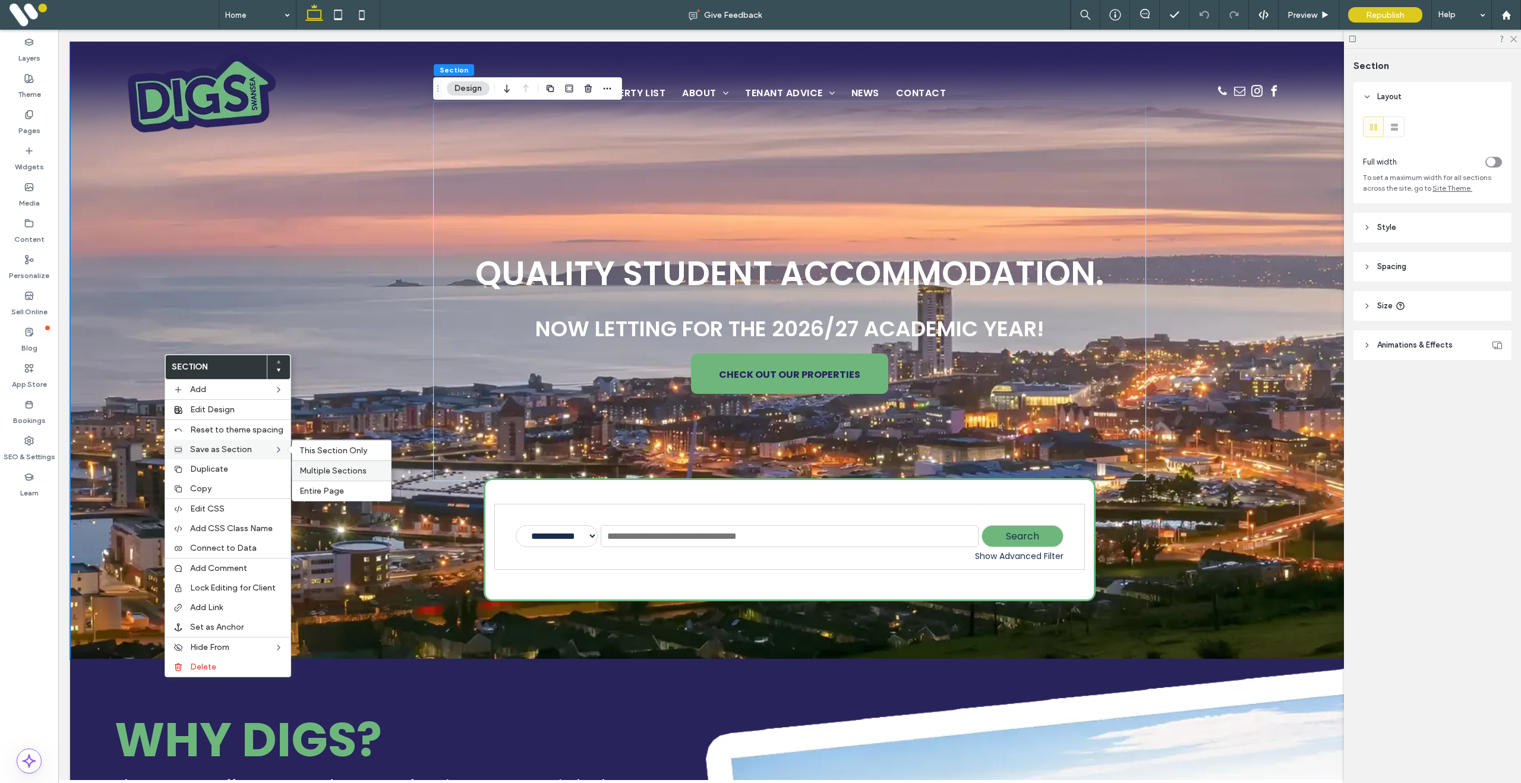
click at [350, 469] on span "Multiple Sections" at bounding box center [332, 471] width 67 height 10
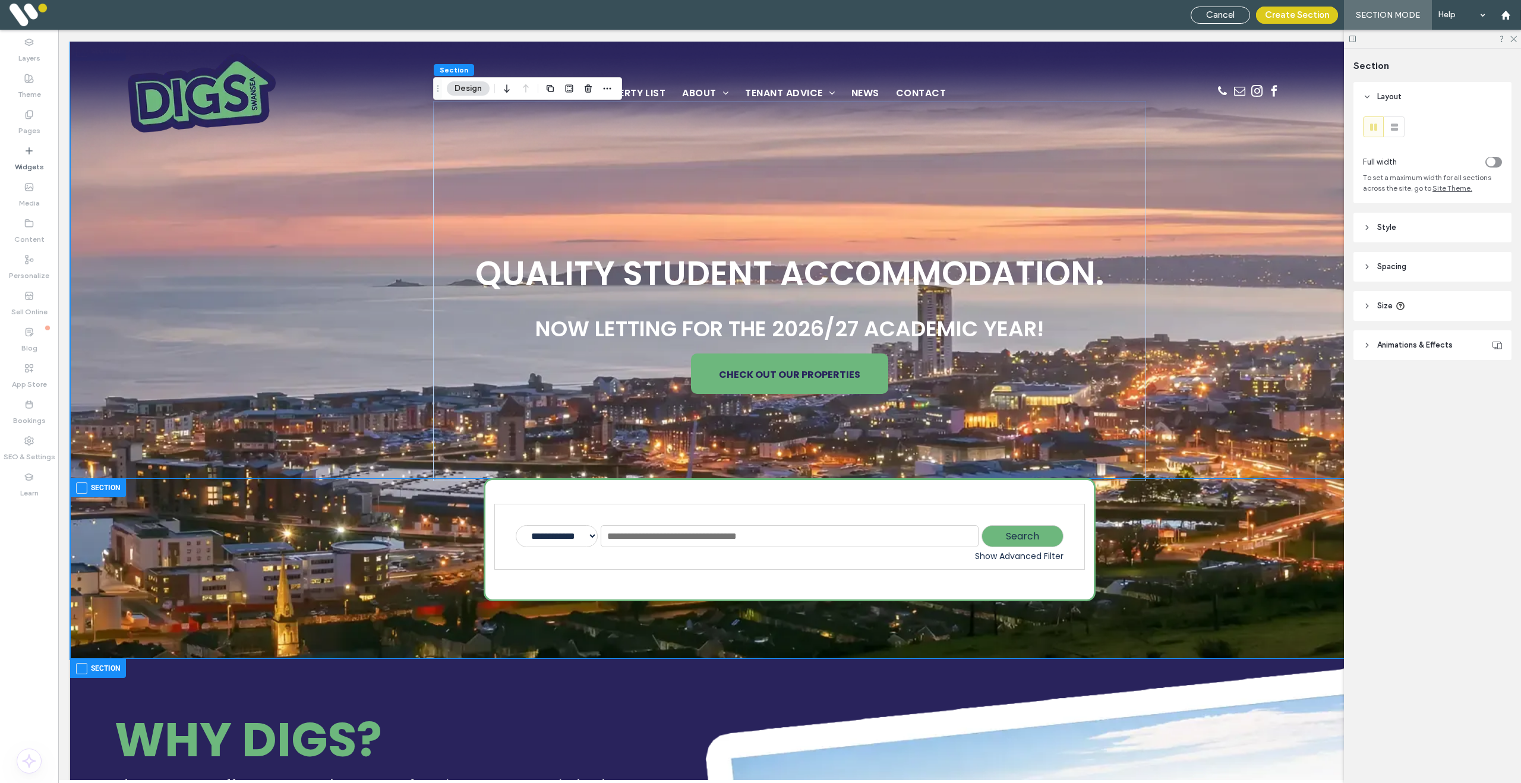
drag, startPoint x: 82, startPoint y: 491, endPoint x: 89, endPoint y: 490, distance: 6.6
click at [82, 490] on span at bounding box center [81, 487] width 11 height 11
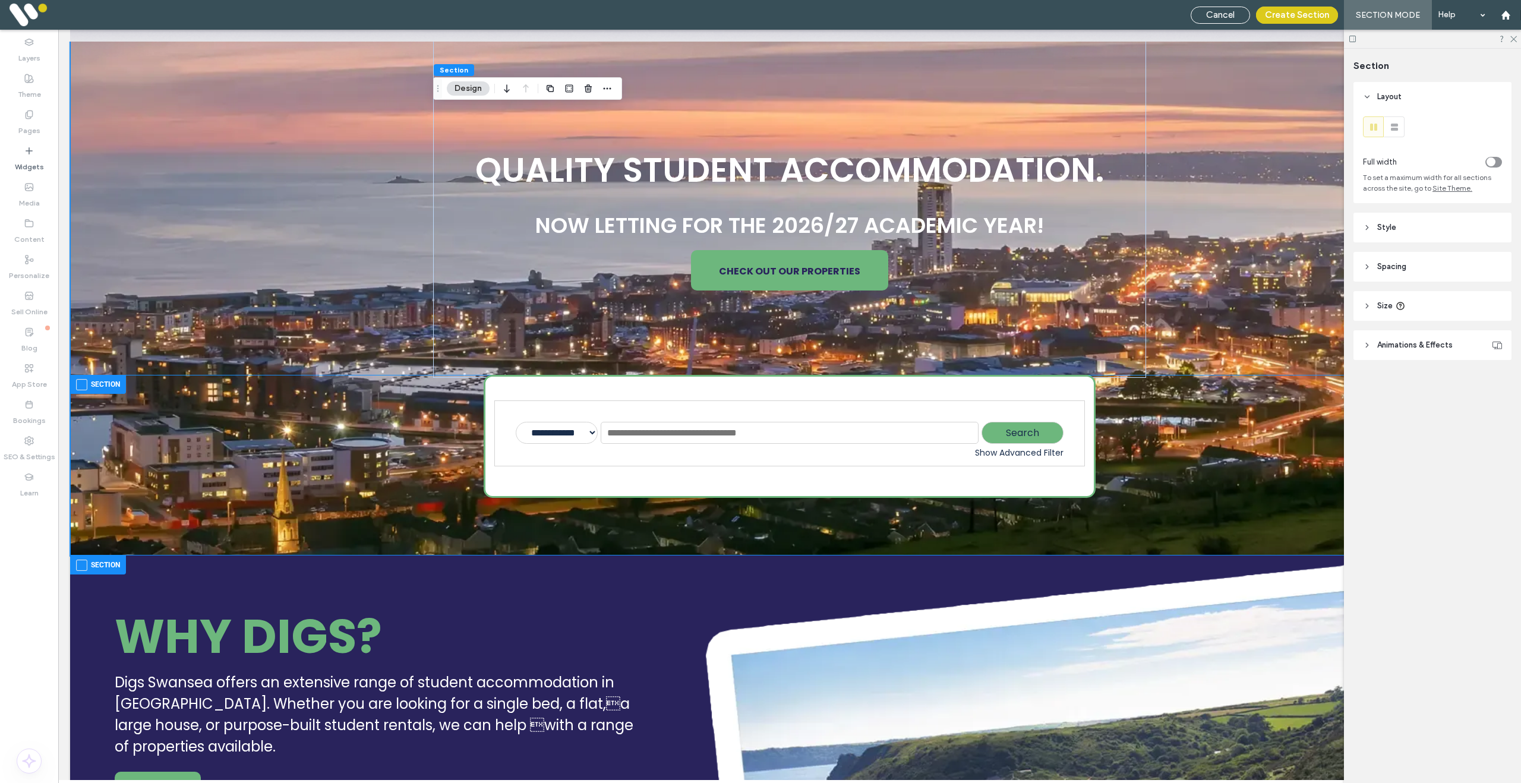
scroll to position [106, 0]
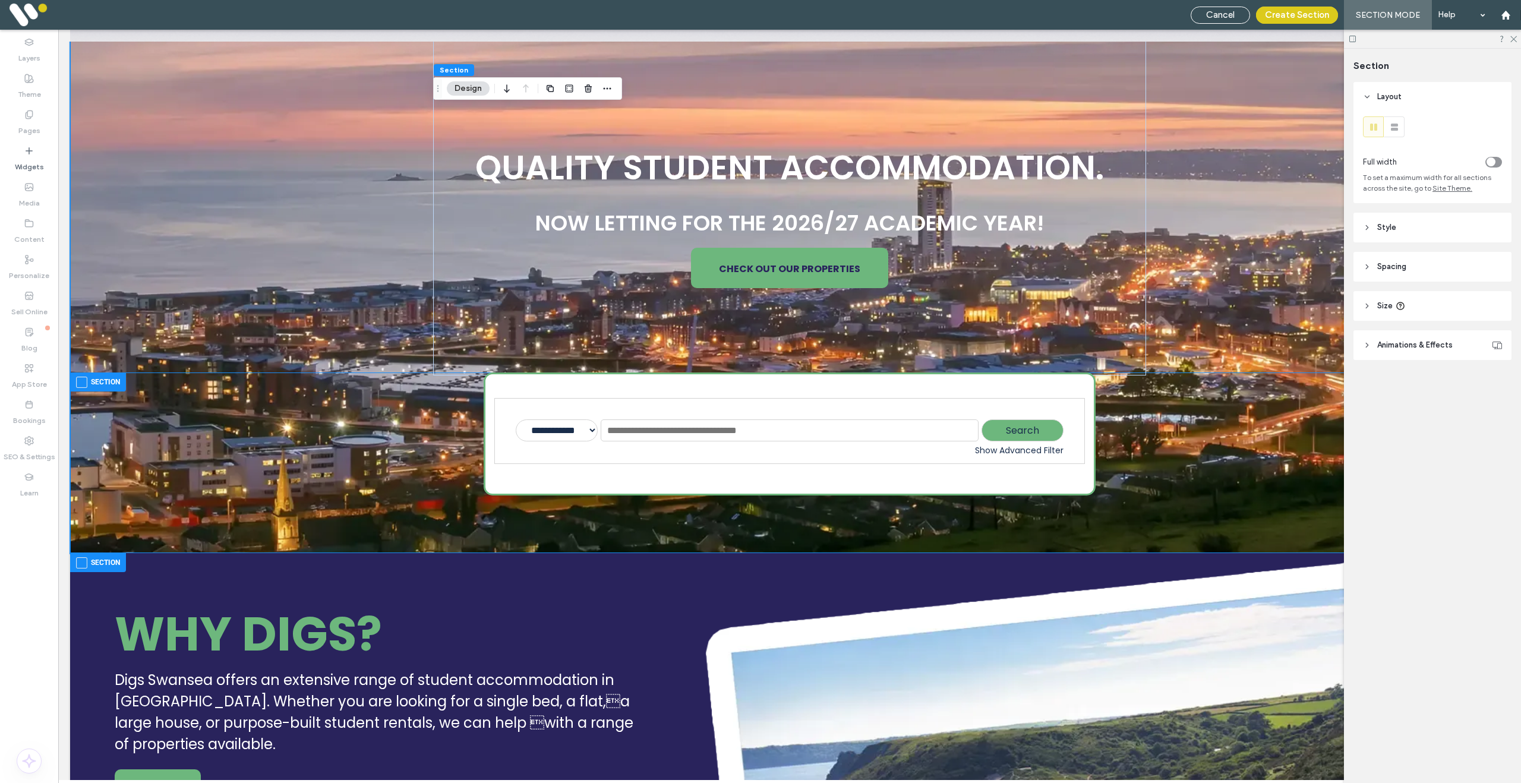
click at [83, 567] on span at bounding box center [81, 562] width 11 height 11
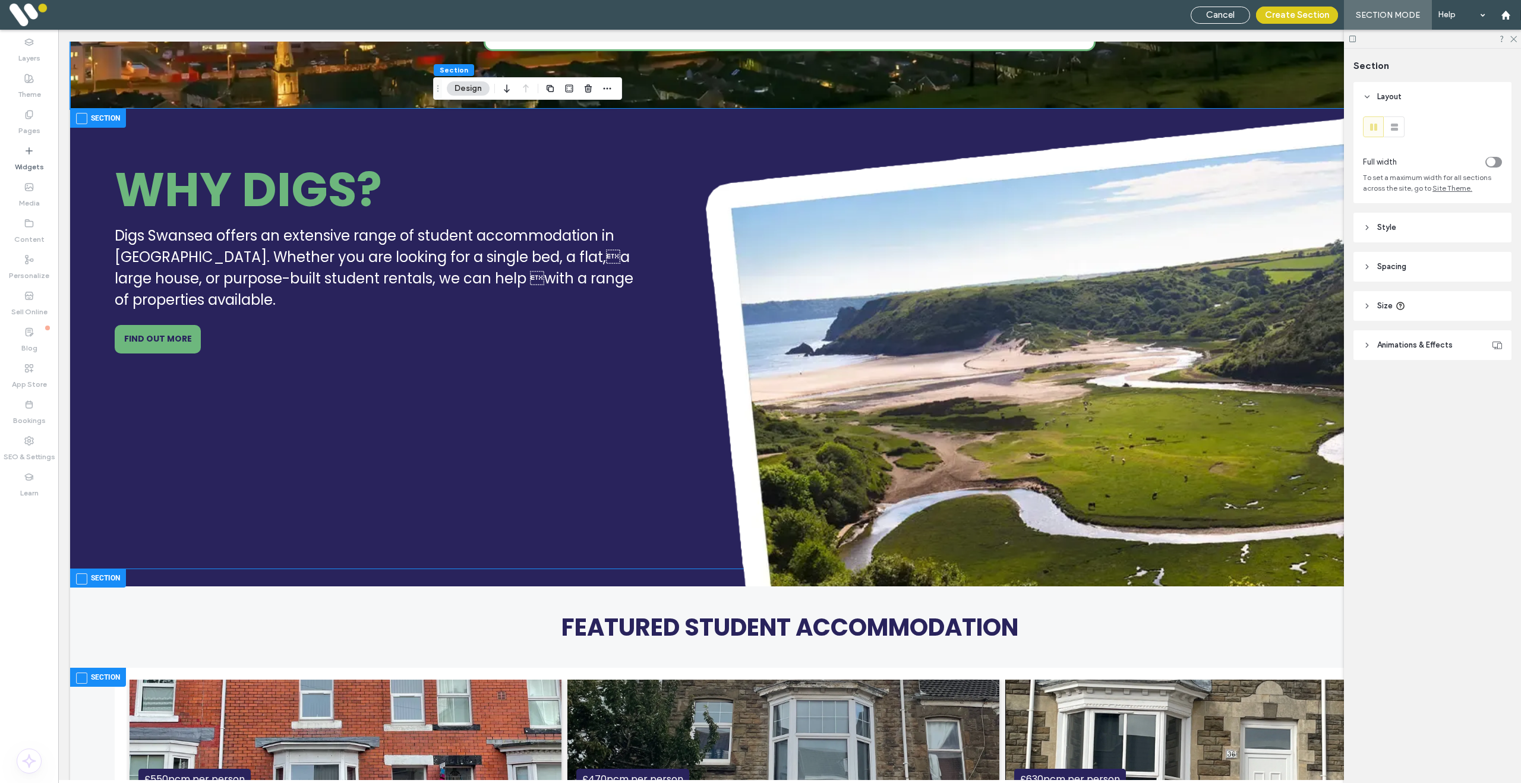
scroll to position [551, 0]
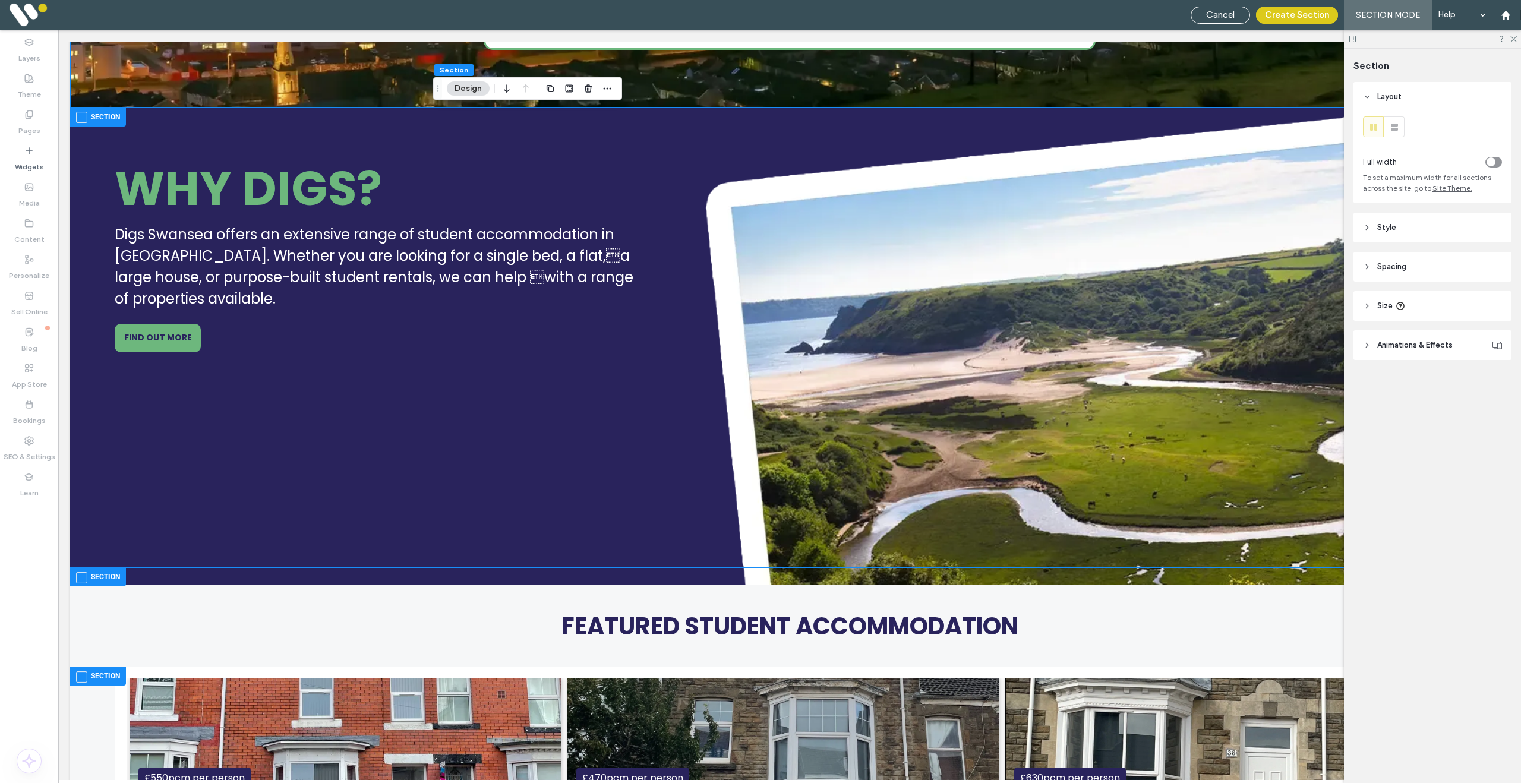
click at [82, 578] on span at bounding box center [81, 577] width 11 height 11
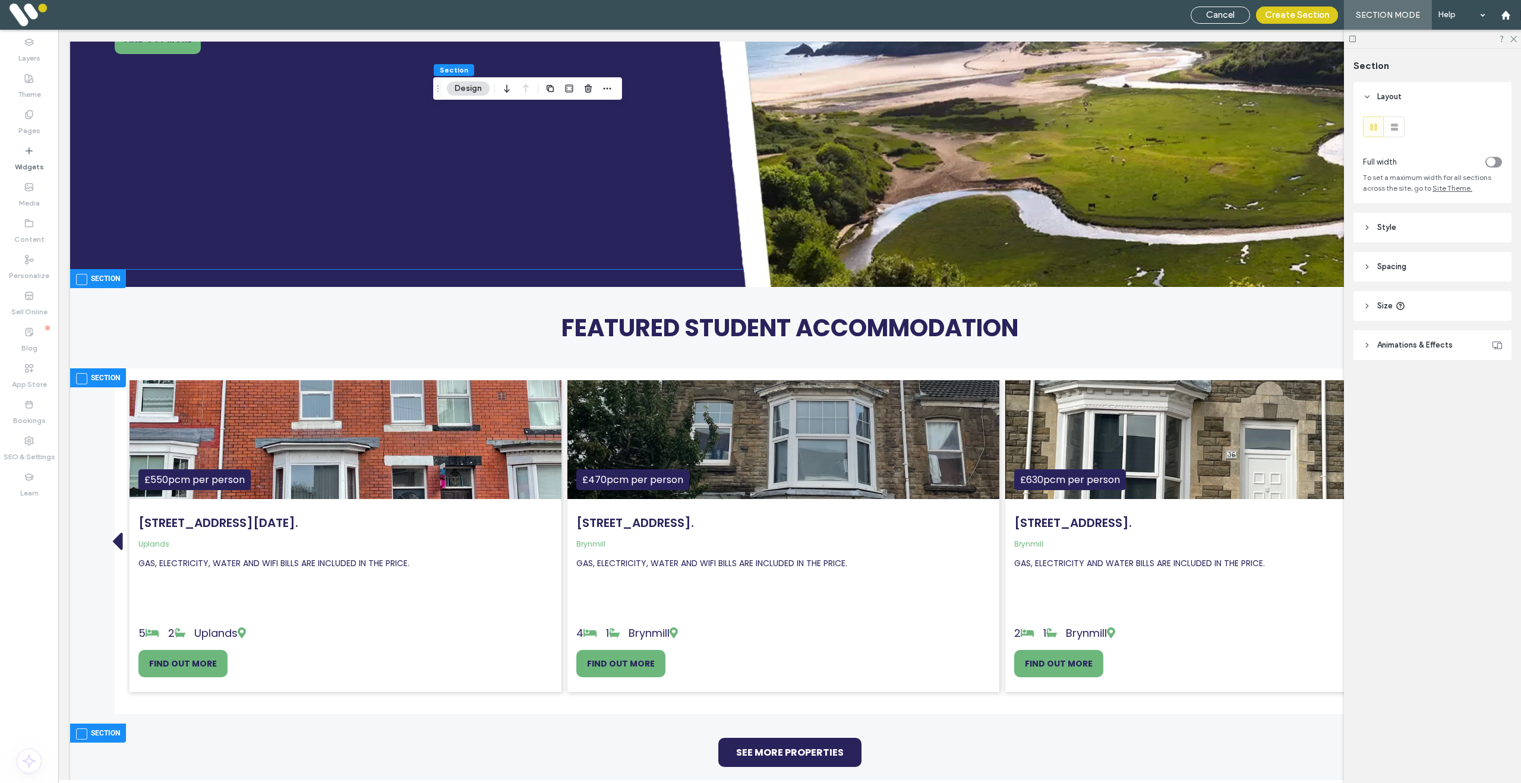
scroll to position [901, 0]
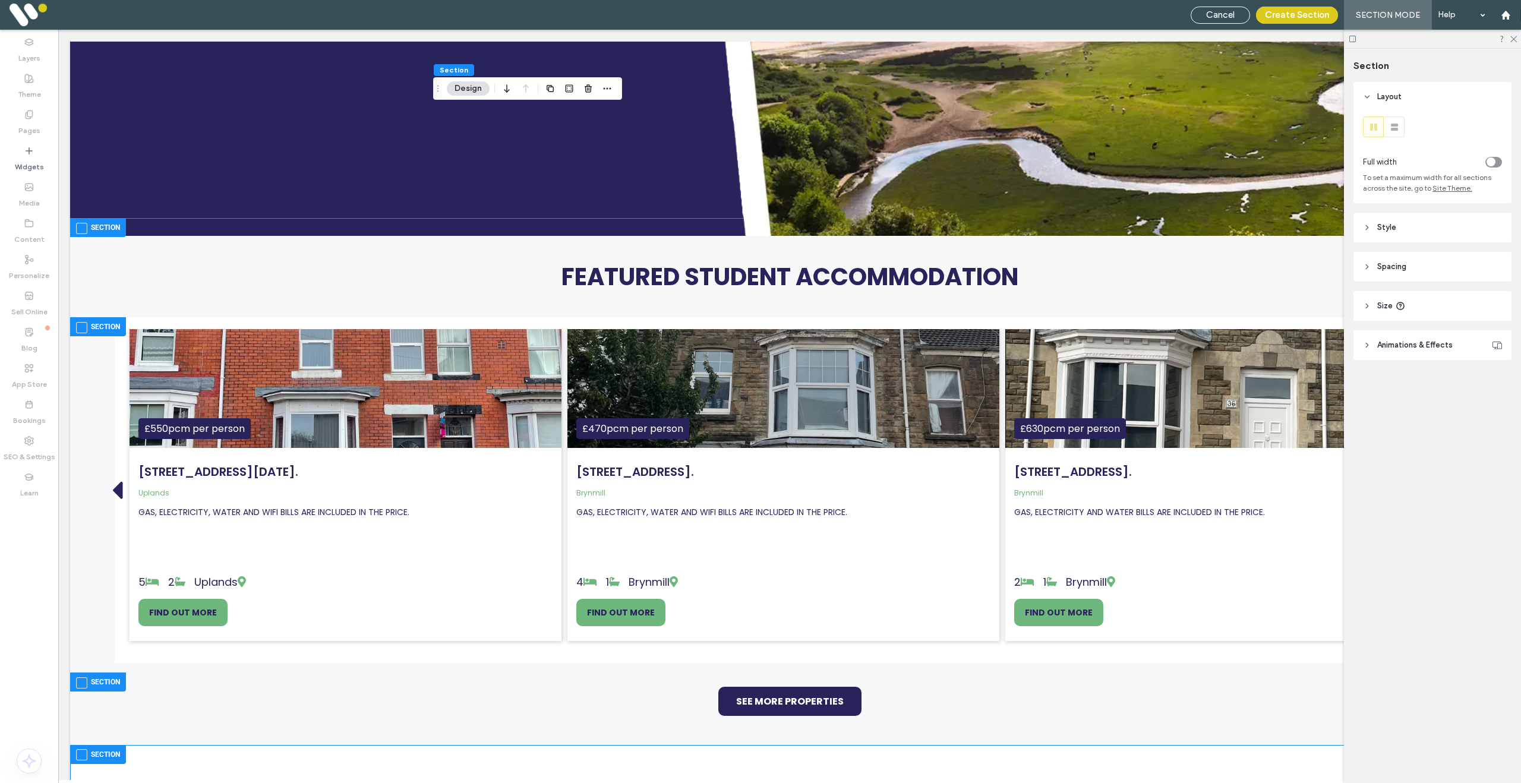
click at [98, 261] on div "**********" at bounding box center [789, 415] width 1439 height 2548
click at [82, 329] on span at bounding box center [81, 327] width 11 height 11
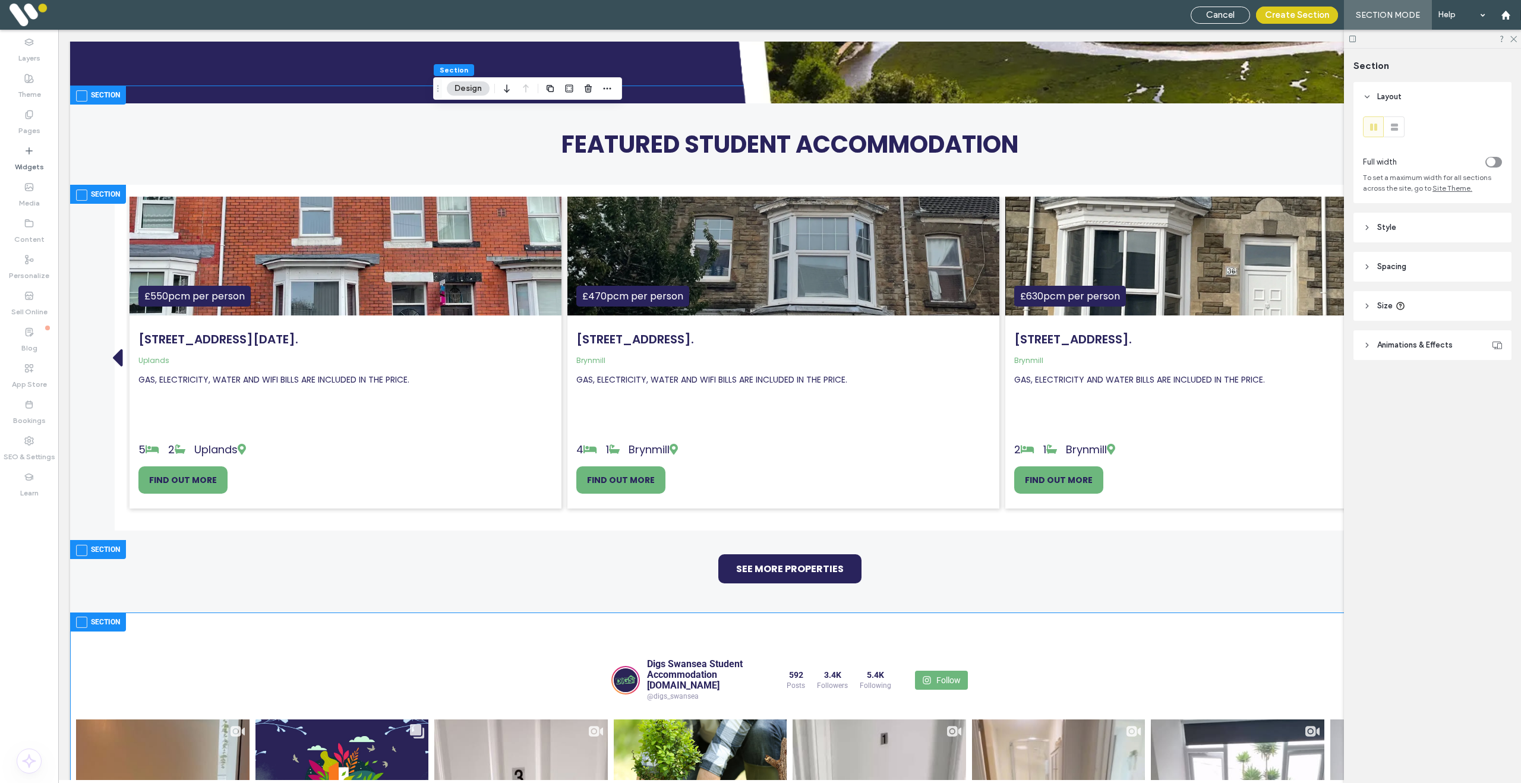
scroll to position [1102, 0]
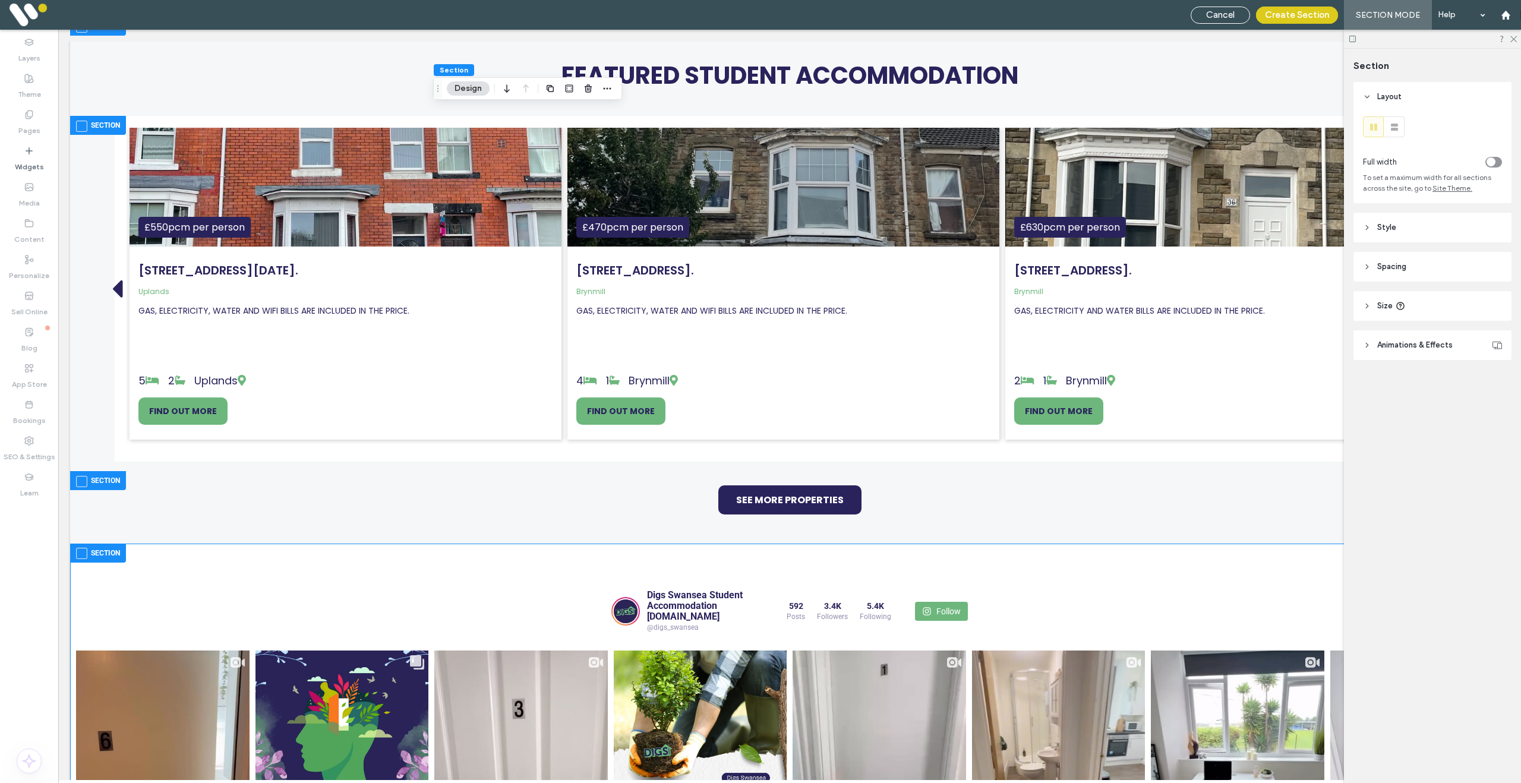
click at [81, 484] on span at bounding box center [81, 481] width 11 height 11
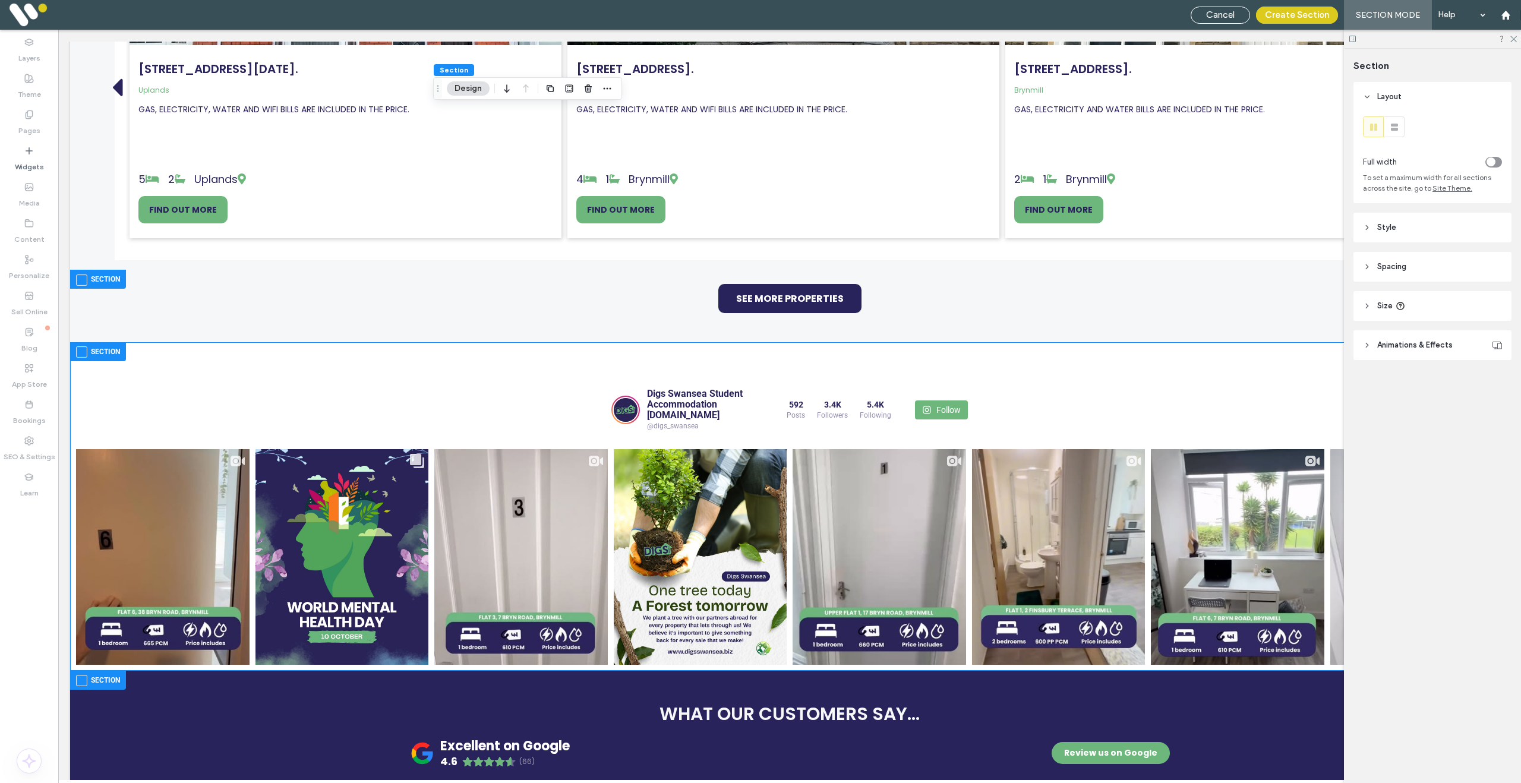
scroll to position [1337, 0]
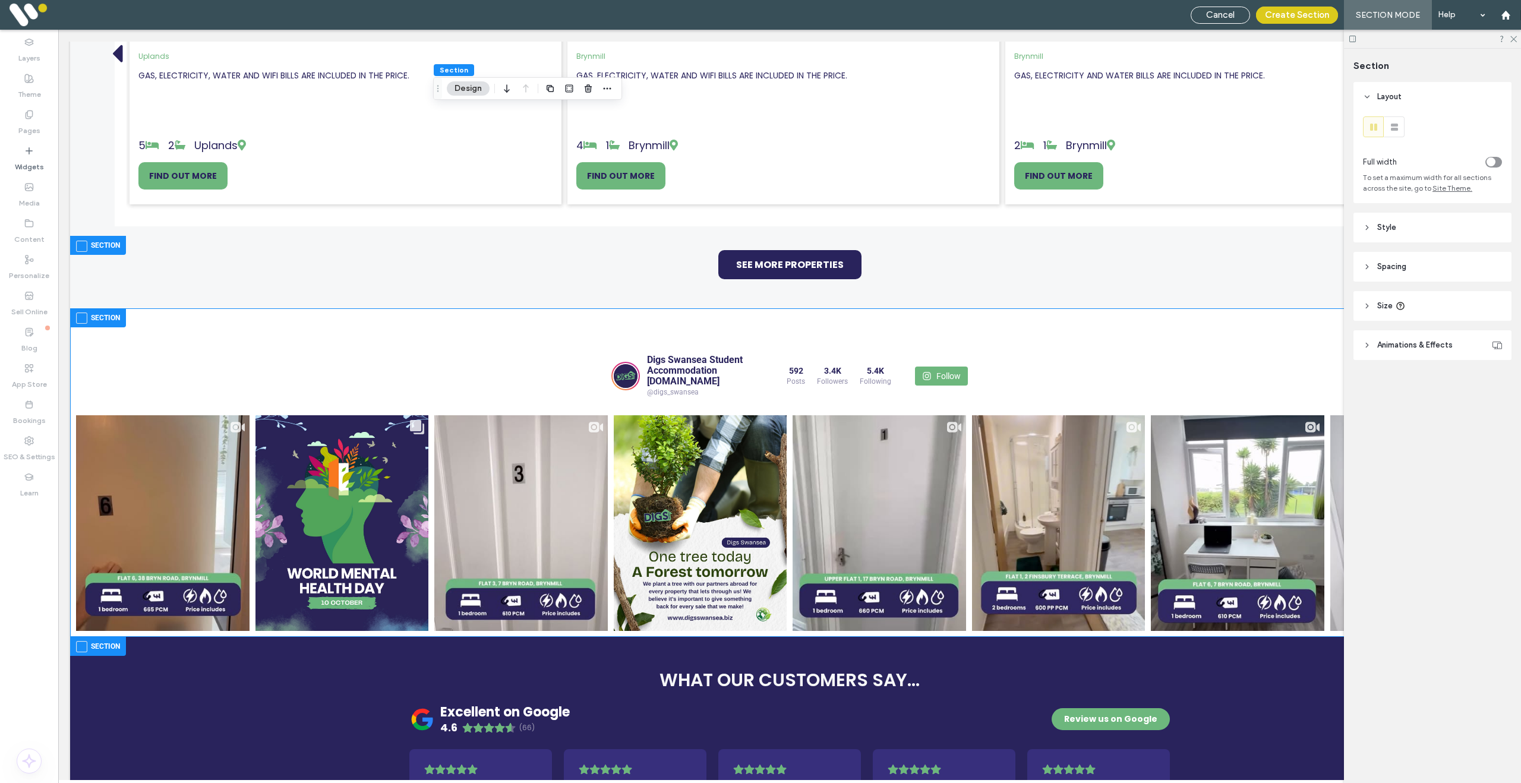
click at [81, 321] on span at bounding box center [81, 317] width 11 height 11
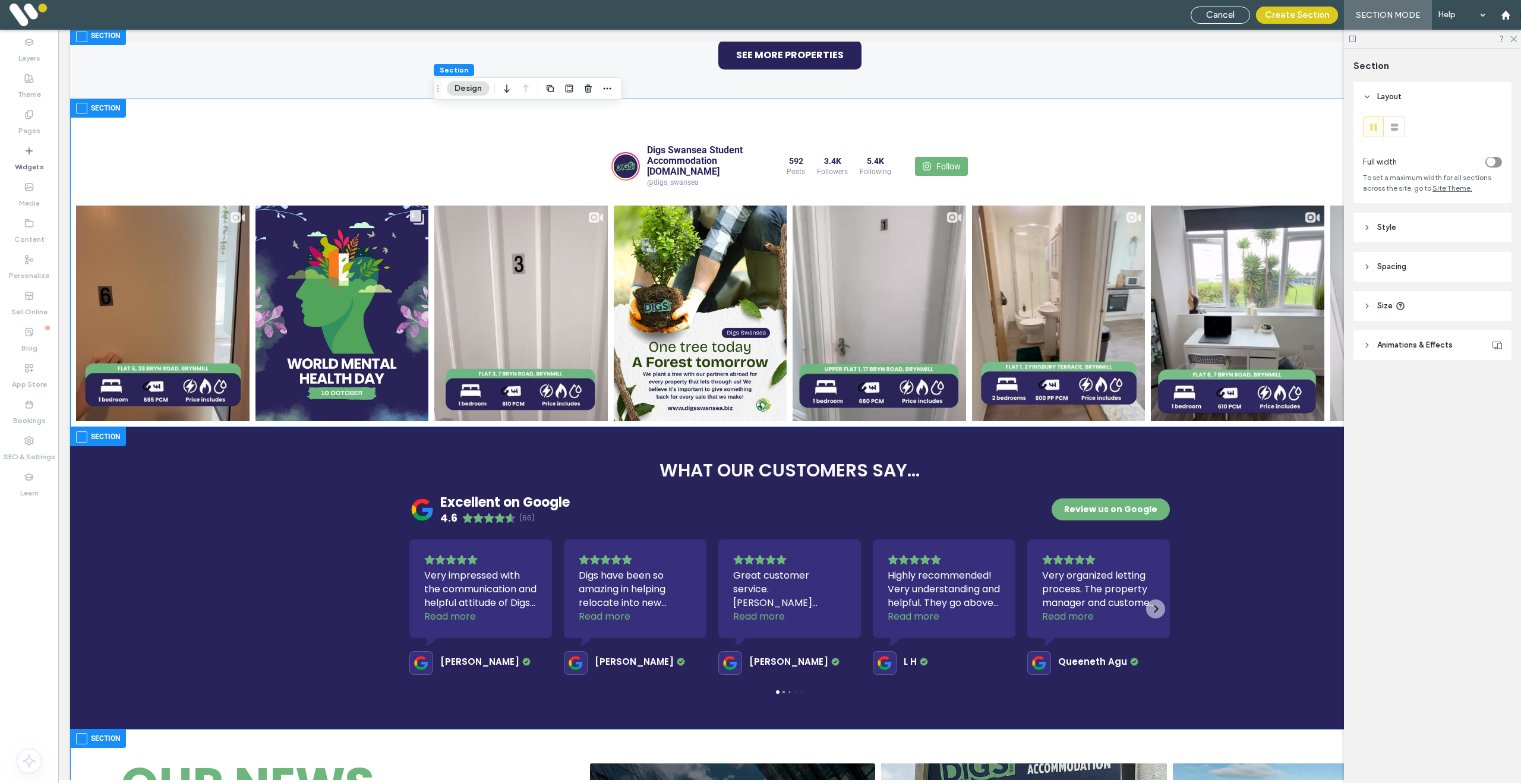
scroll to position [1558, 0]
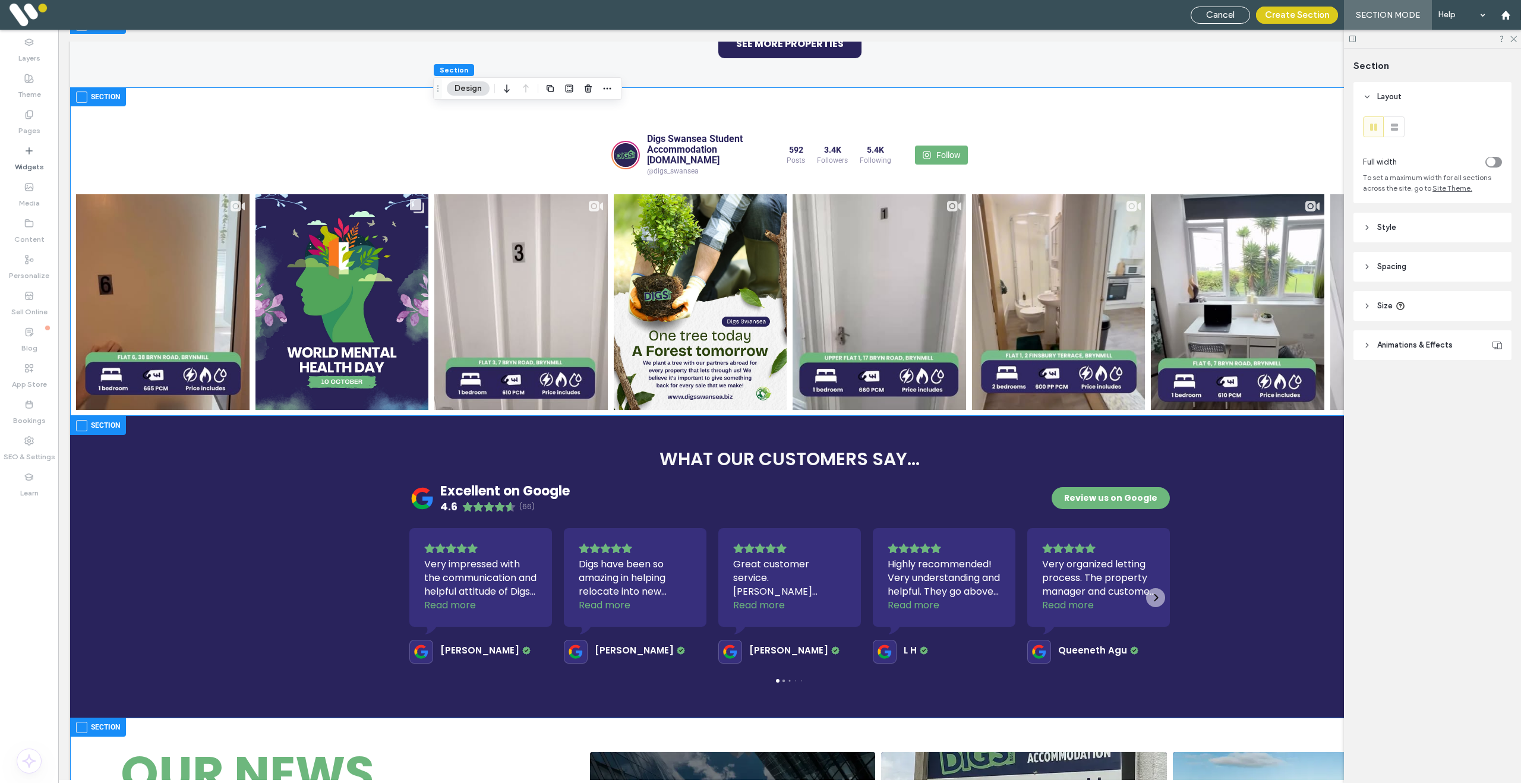
click at [82, 431] on span at bounding box center [81, 425] width 11 height 11
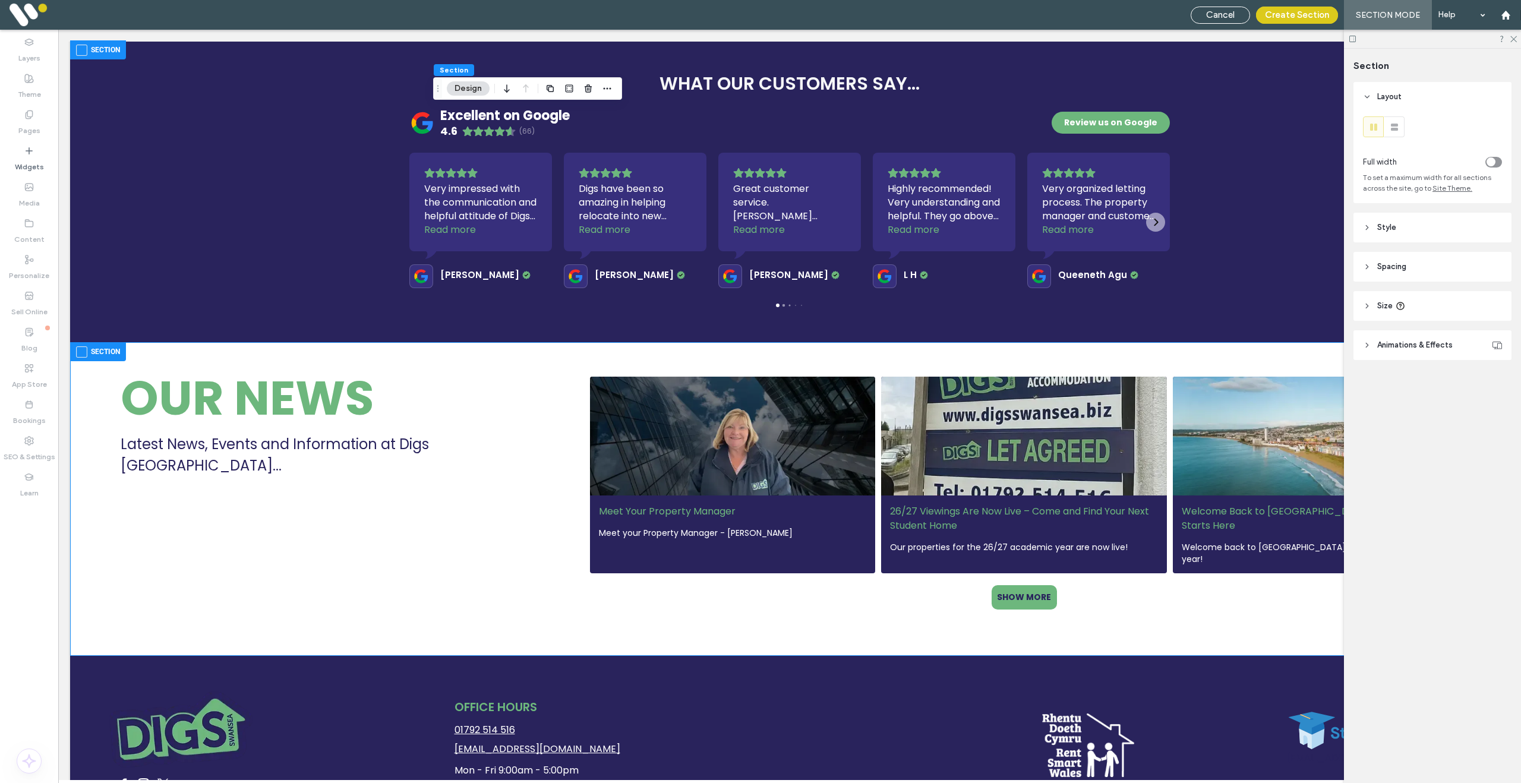
scroll to position [1939, 0]
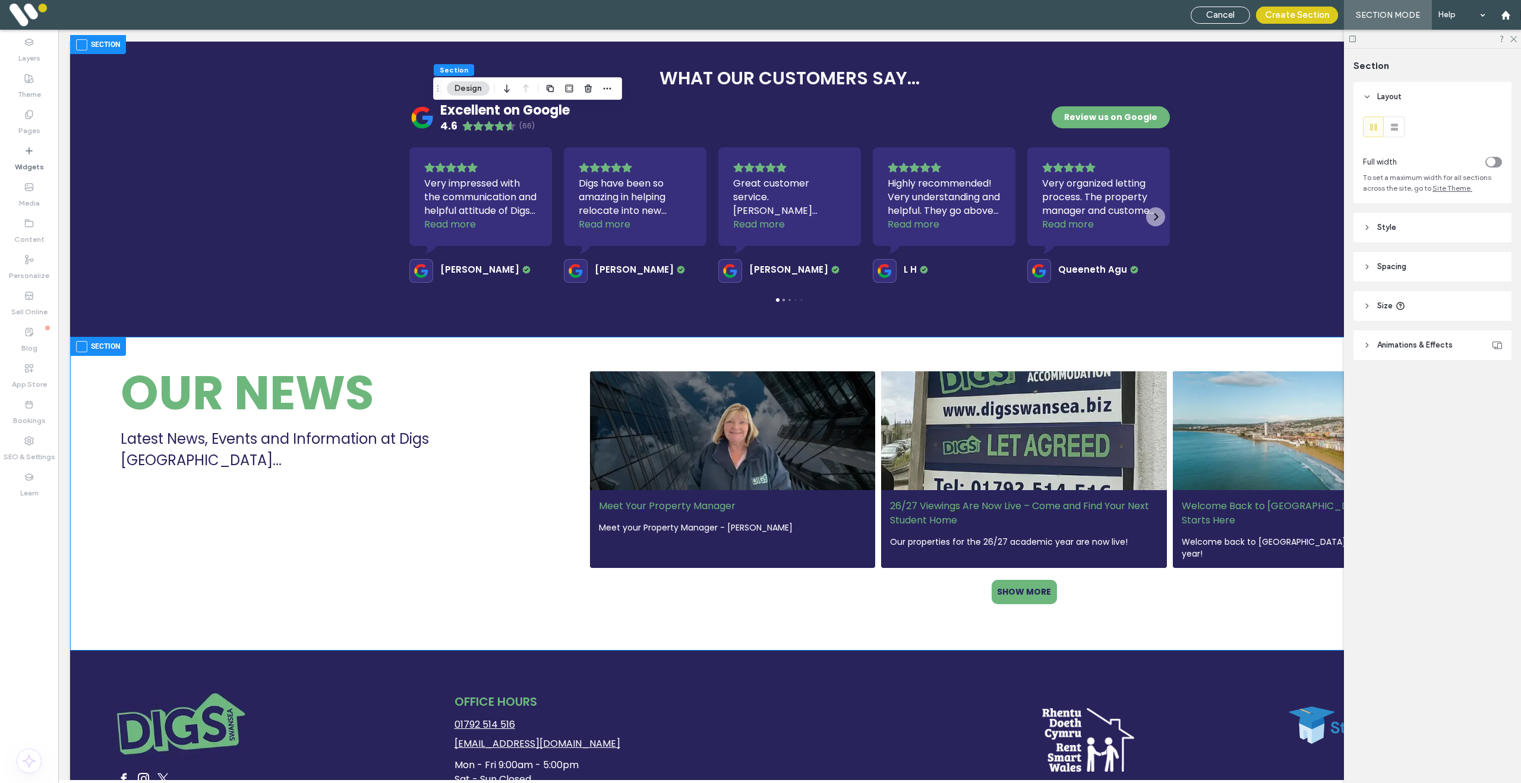
click at [80, 346] on span at bounding box center [81, 346] width 11 height 11
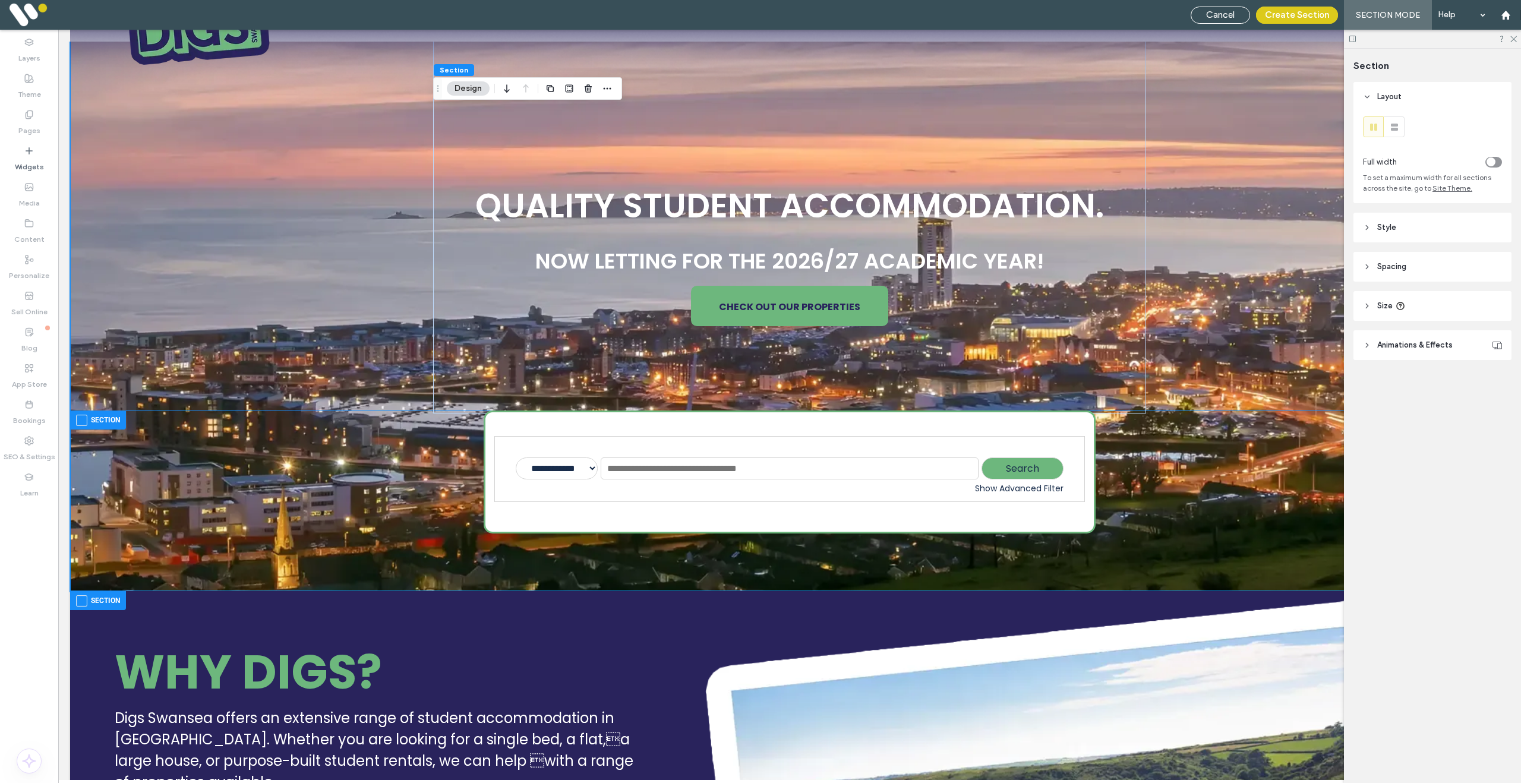
scroll to position [0, 0]
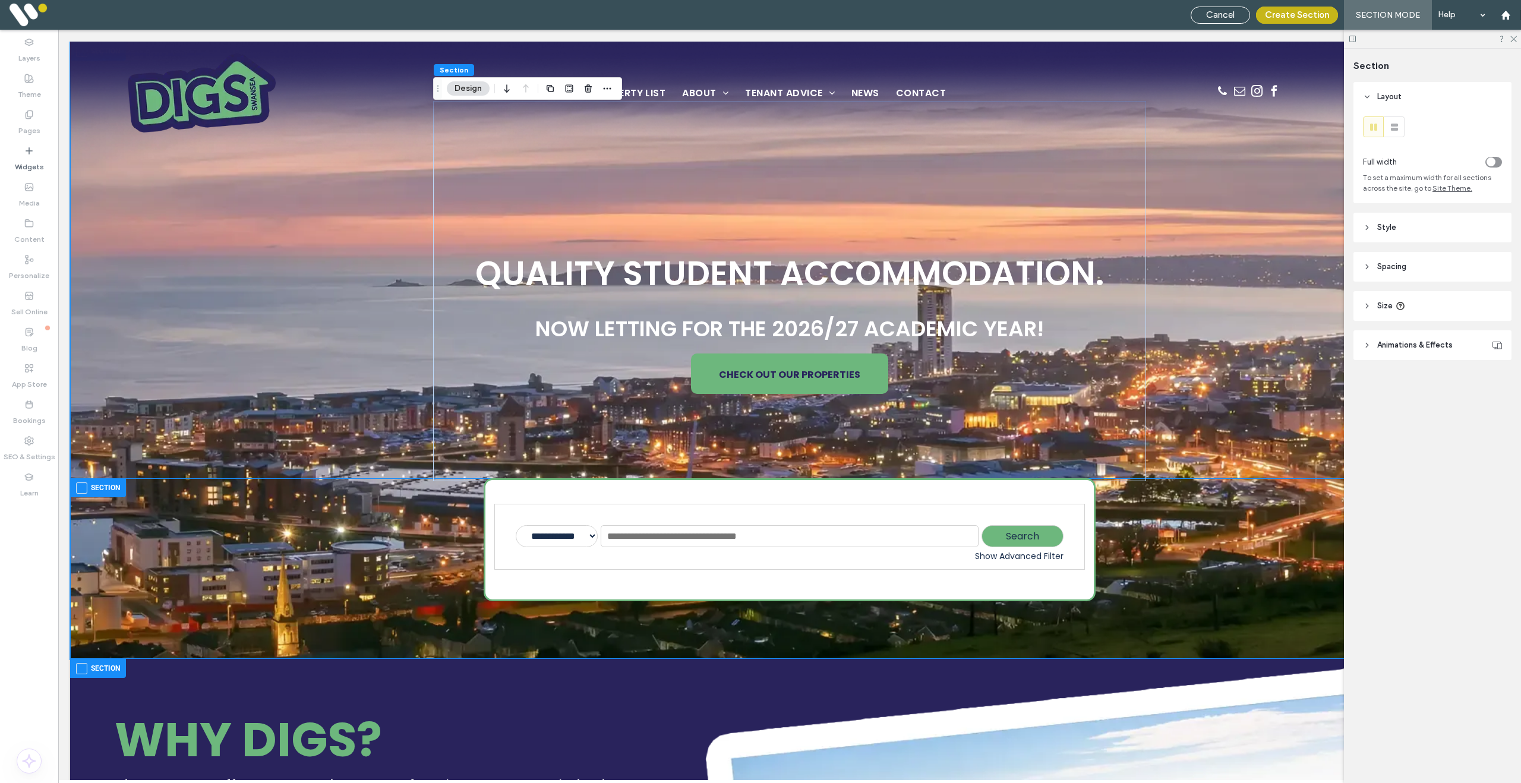
click at [1294, 18] on button "Create Section" at bounding box center [1297, 15] width 82 height 17
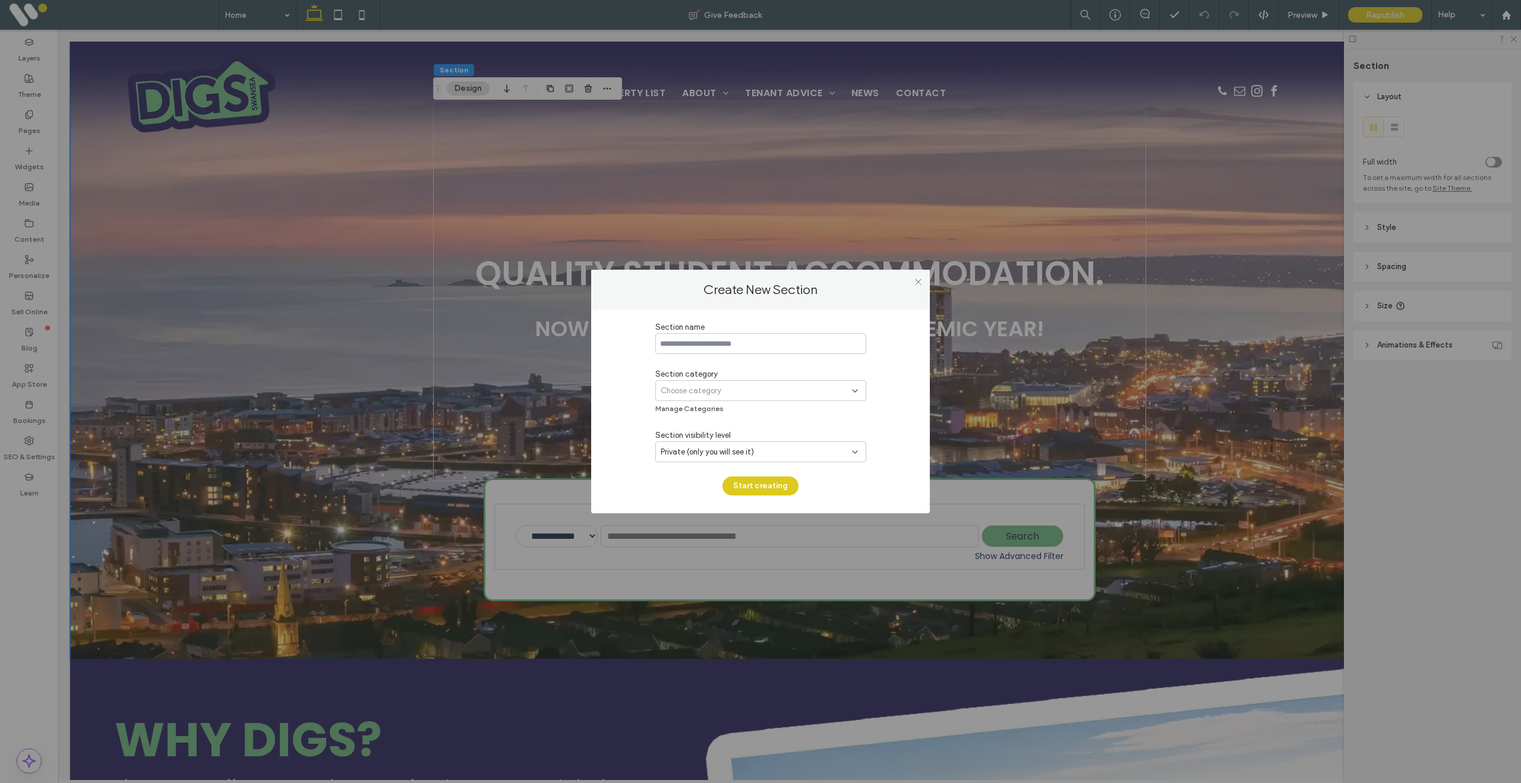
click at [732, 340] on input at bounding box center [760, 343] width 211 height 21
type input "**********"
click at [722, 387] on div "Choose category" at bounding box center [756, 391] width 191 height 12
drag, startPoint x: 689, startPoint y: 499, endPoint x: 712, endPoint y: 496, distance: 23.4
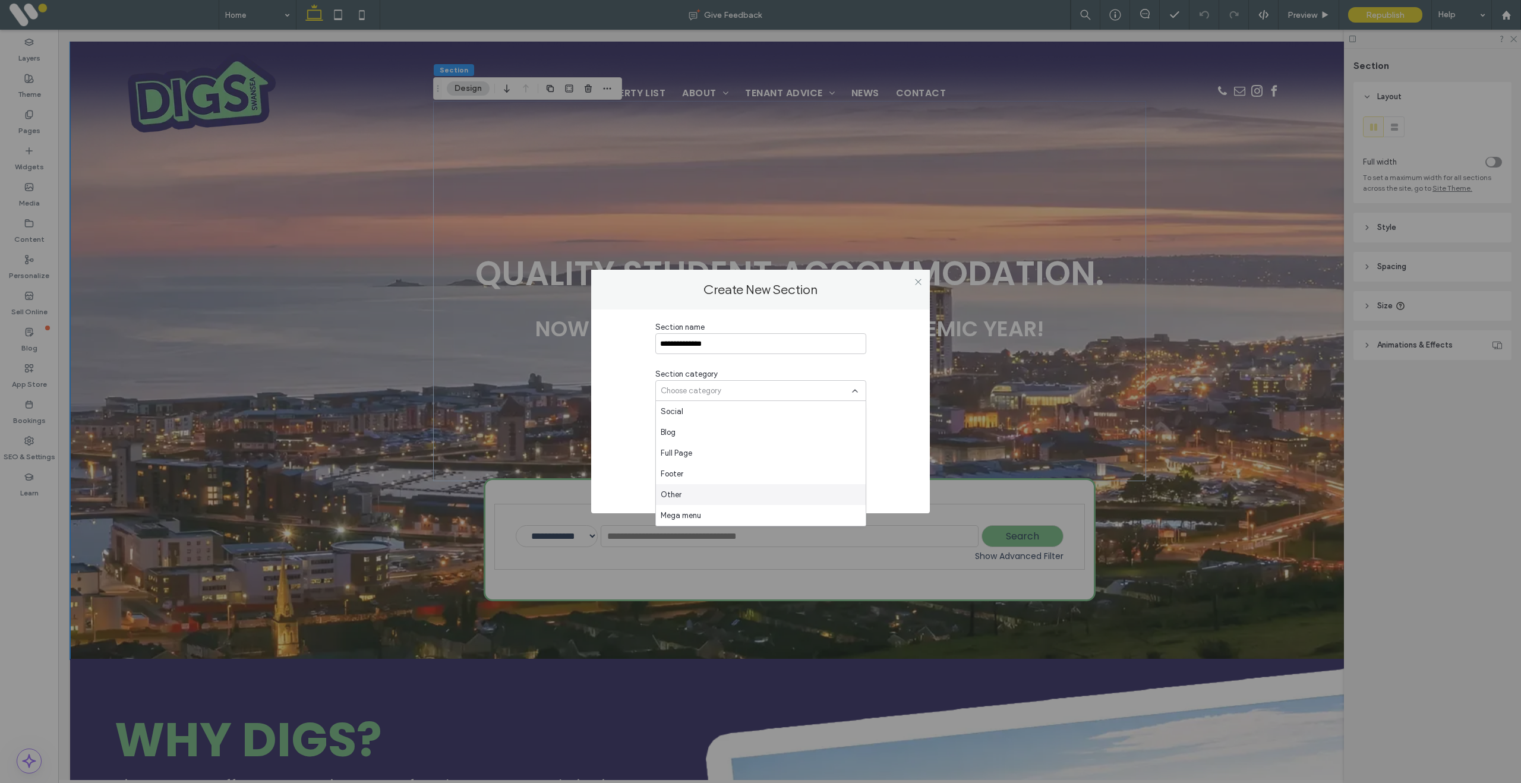
click at [689, 499] on div "Other" at bounding box center [761, 494] width 210 height 21
click at [768, 486] on button "Start creating" at bounding box center [760, 485] width 76 height 19
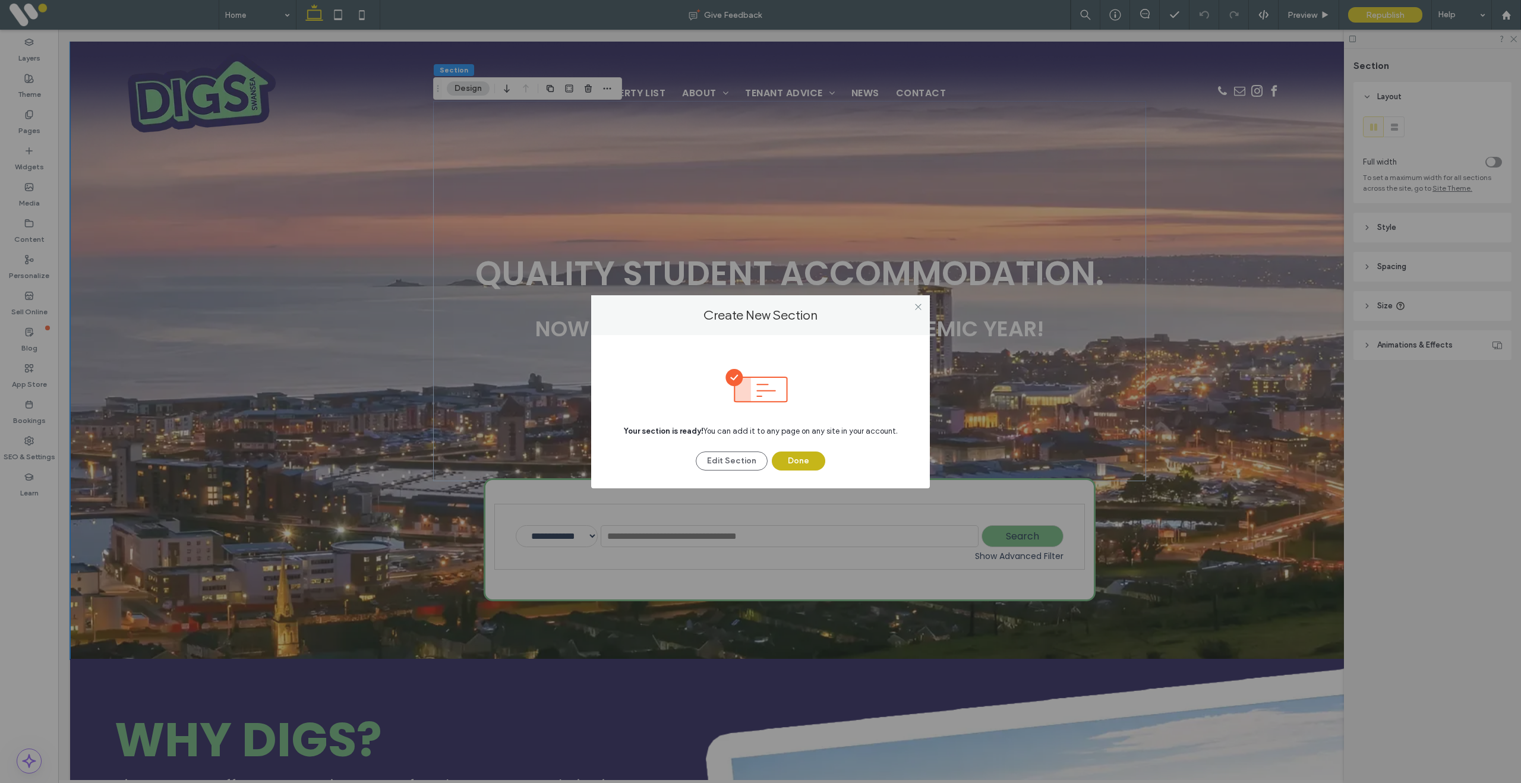
click at [793, 462] on button "Done" at bounding box center [798, 460] width 53 height 19
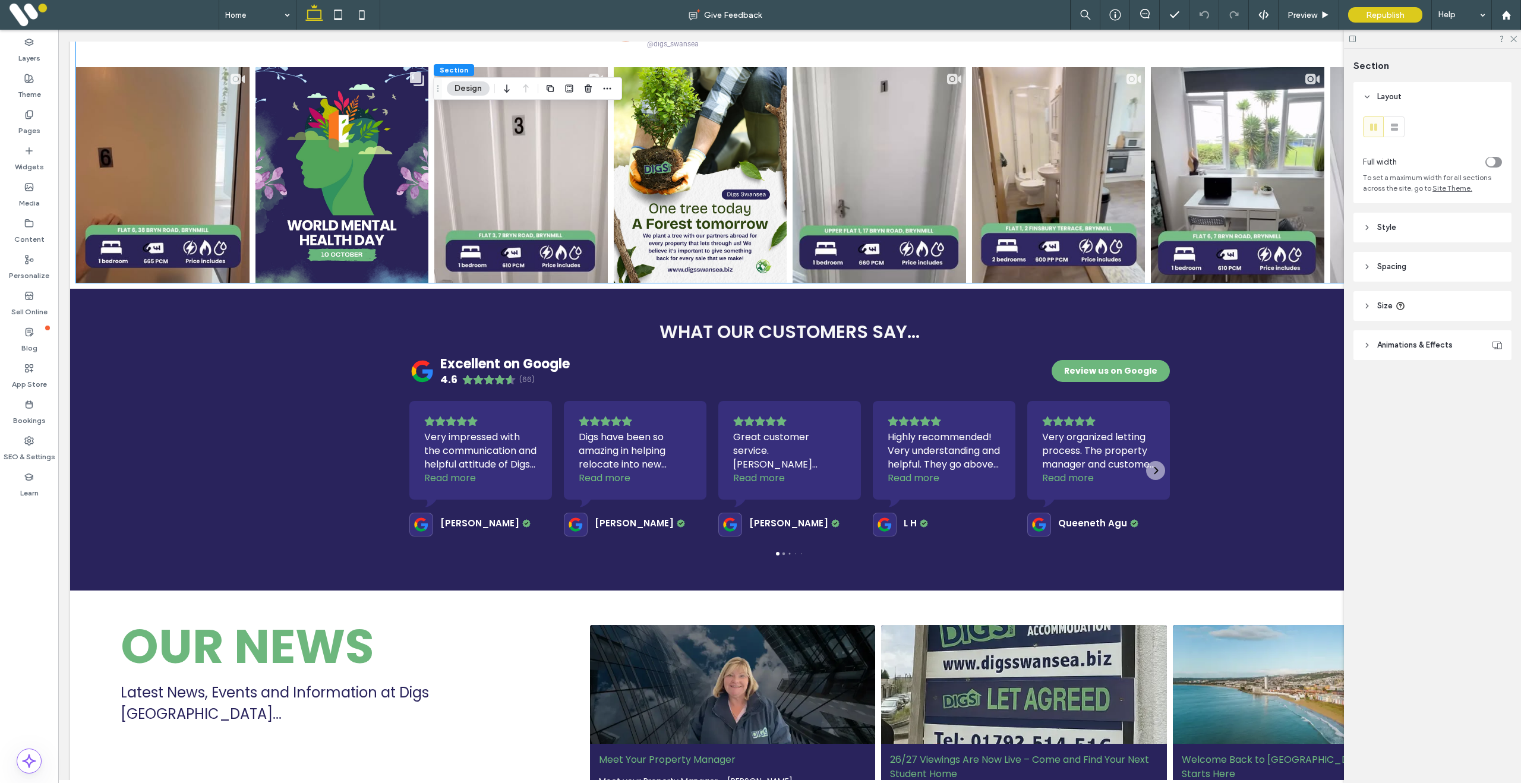
scroll to position [2012, 0]
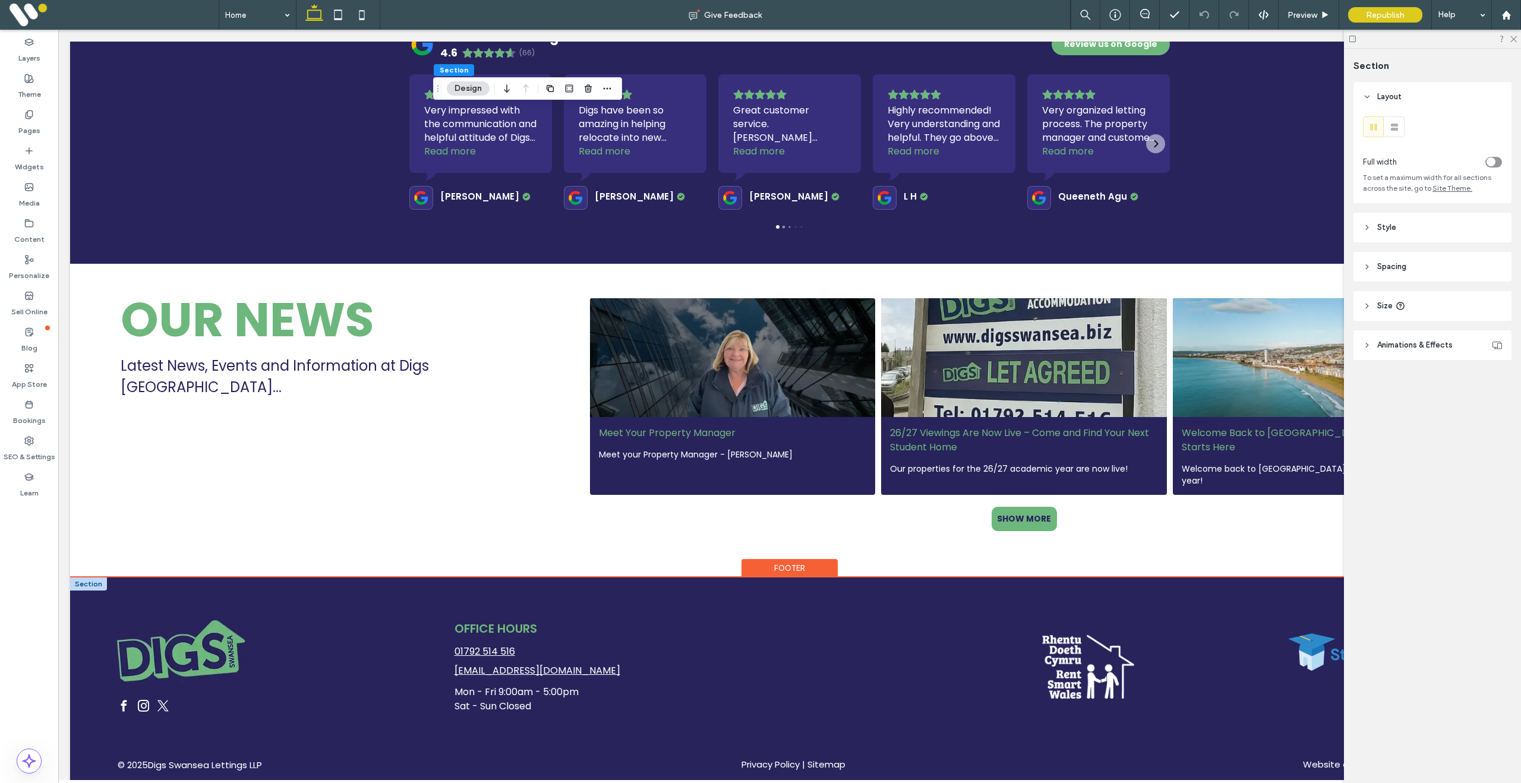
click at [86, 577] on div at bounding box center [88, 583] width 37 height 13
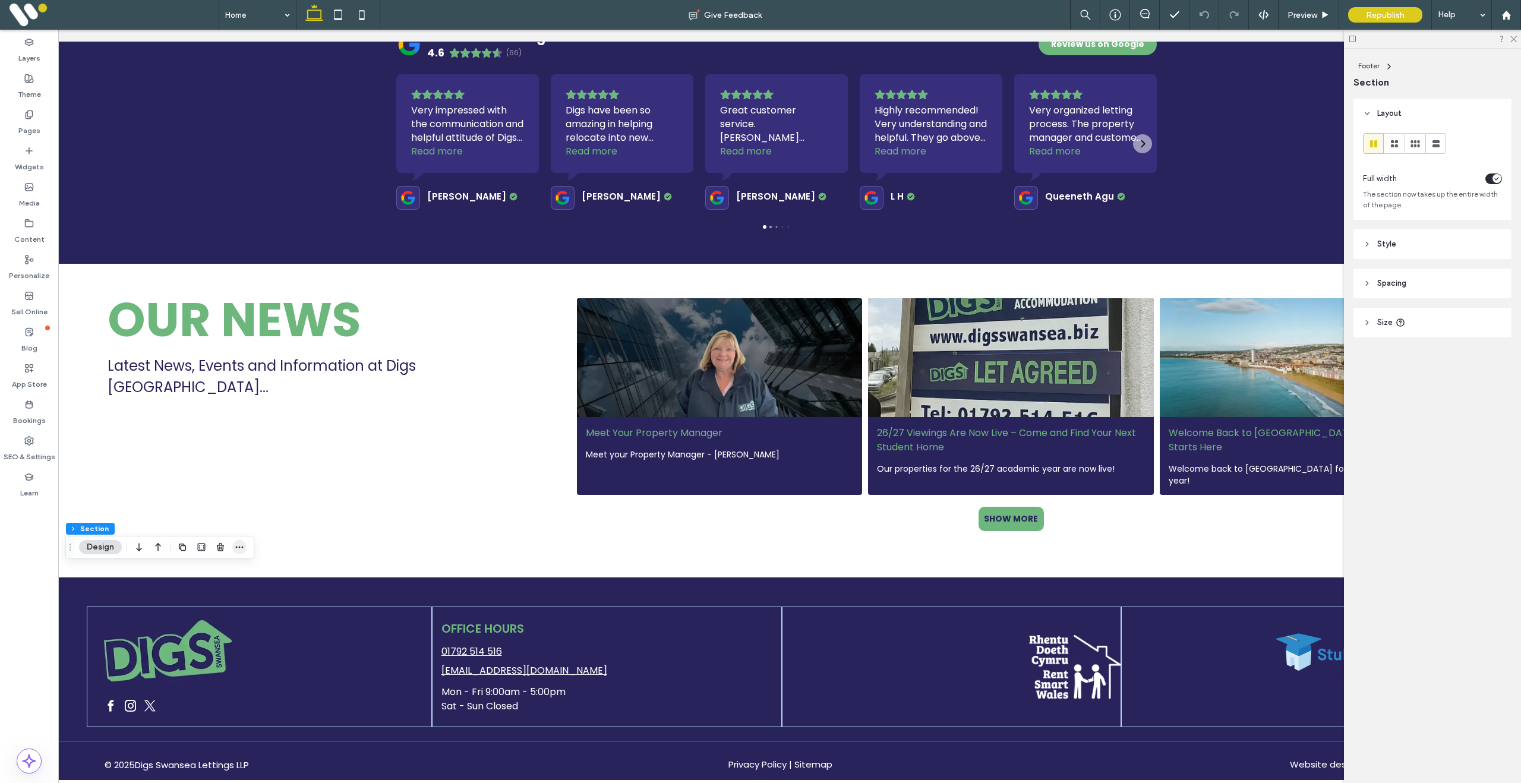
click at [241, 547] on icon "button" at bounding box center [240, 547] width 10 height 10
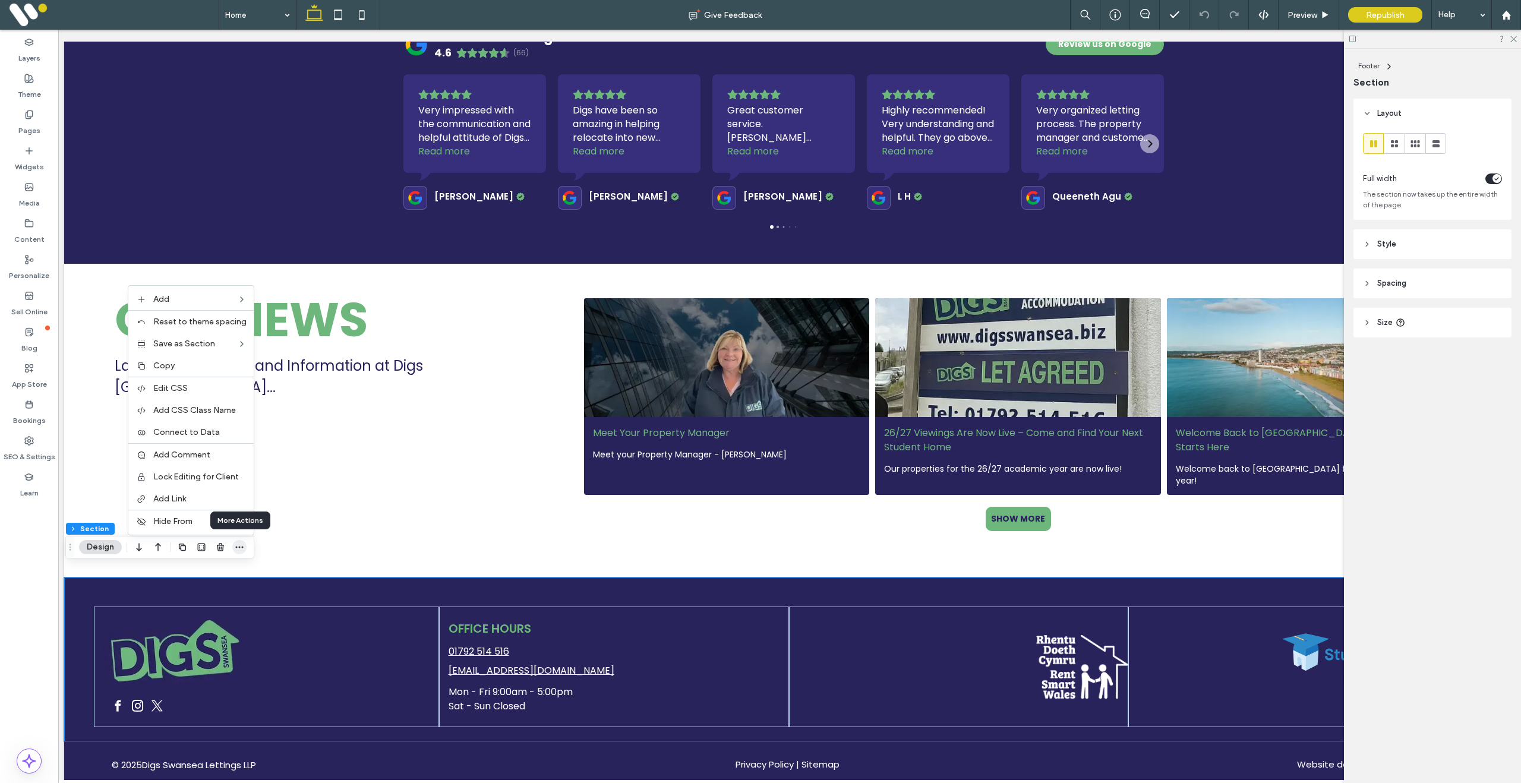
scroll to position [0, 3]
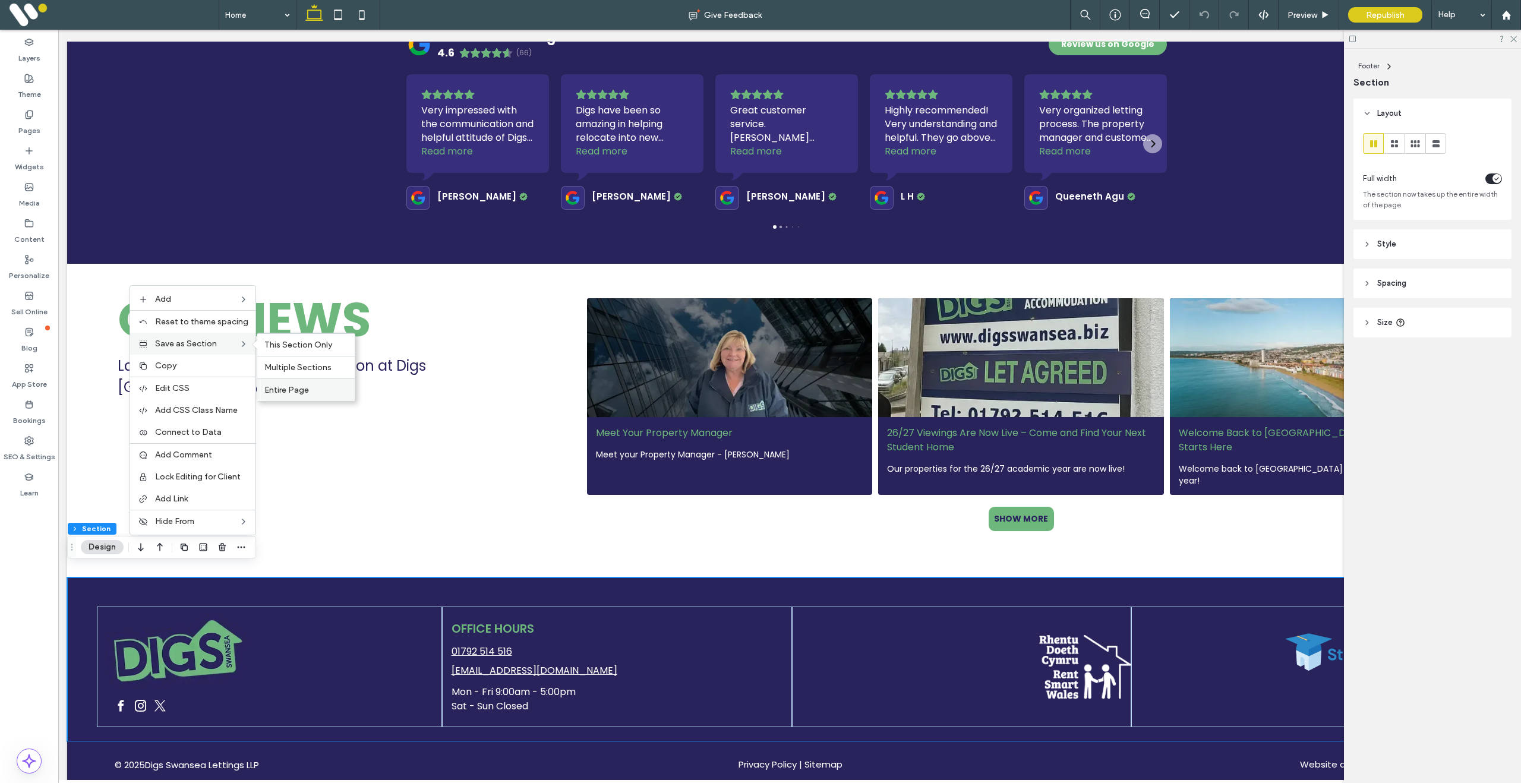
click at [298, 390] on span "Entire Page" at bounding box center [286, 390] width 45 height 10
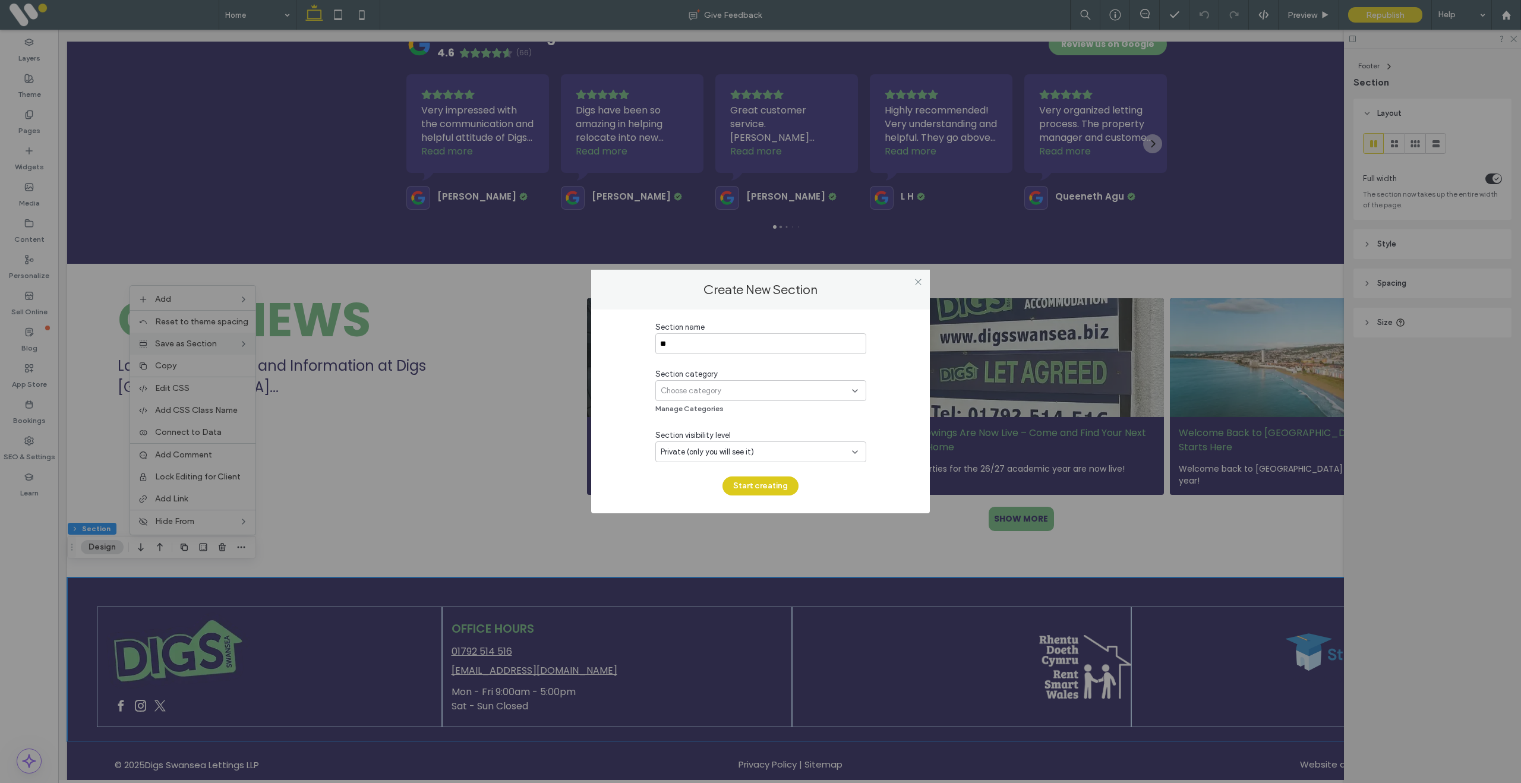
type input "*"
type input "**********"
click at [746, 387] on div "Choose category" at bounding box center [756, 391] width 191 height 12
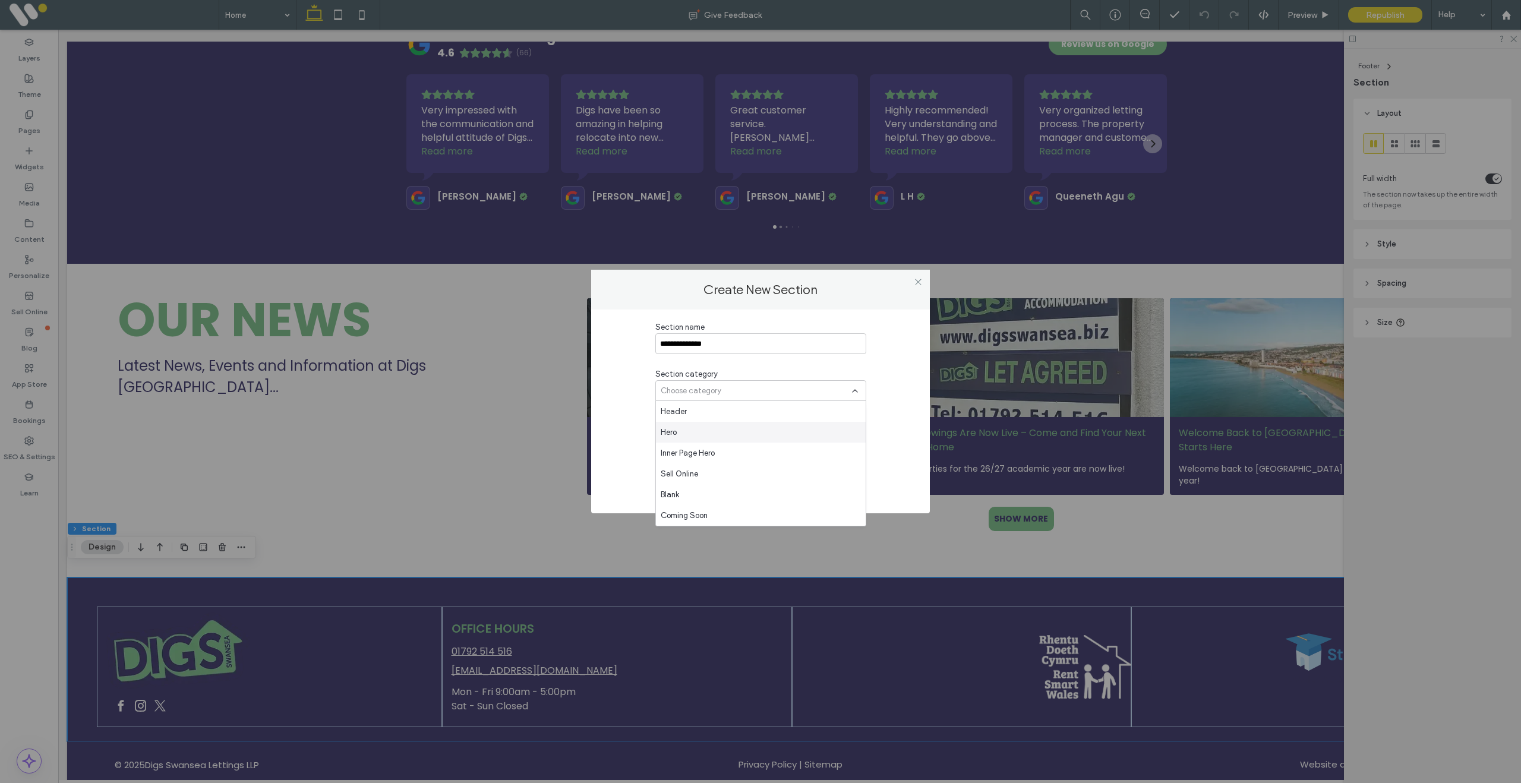
click at [716, 428] on div "Hero" at bounding box center [761, 432] width 210 height 21
click at [757, 484] on button "Start creating" at bounding box center [760, 485] width 76 height 19
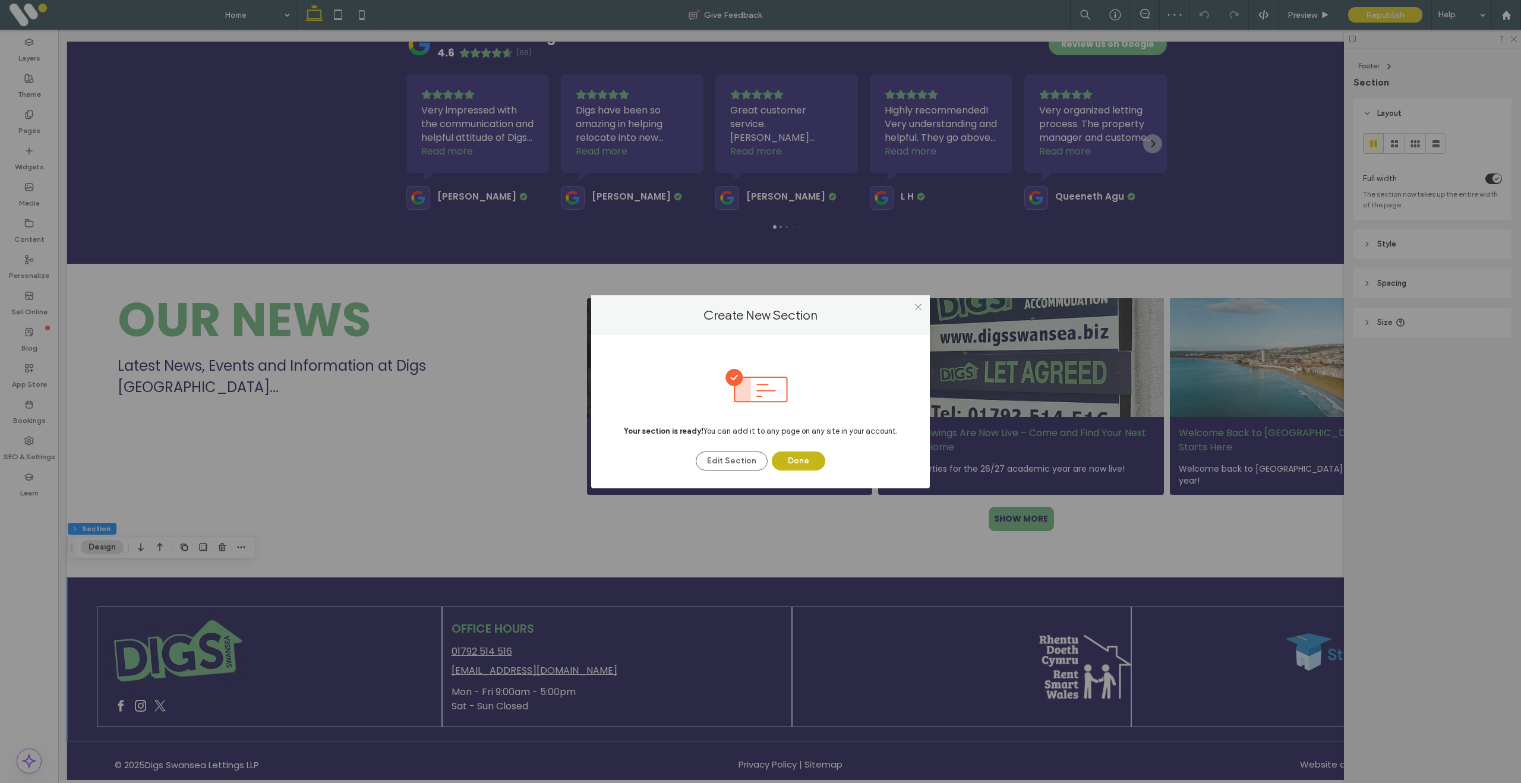
click at [796, 462] on button "Done" at bounding box center [798, 460] width 53 height 19
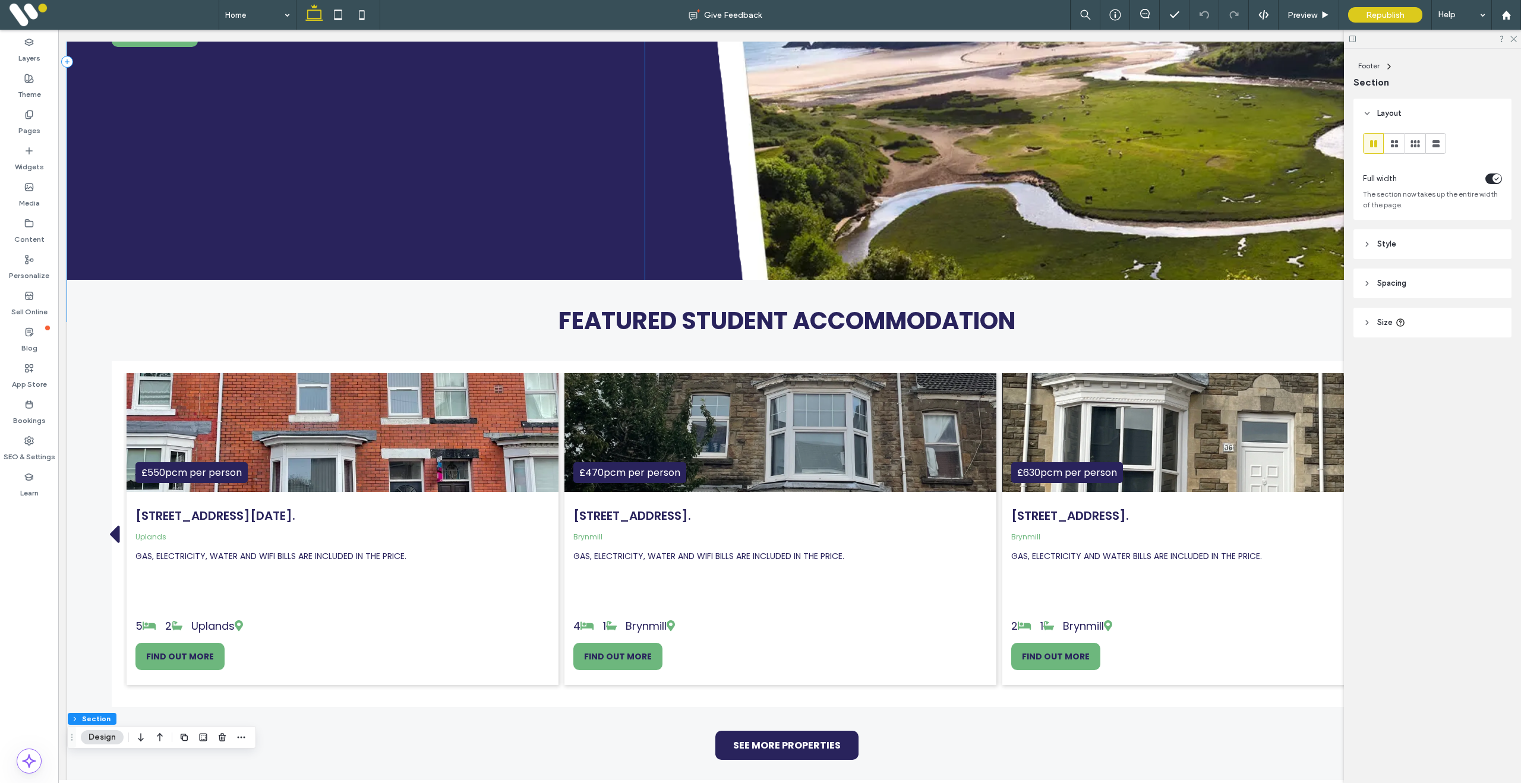
scroll to position [0, 0]
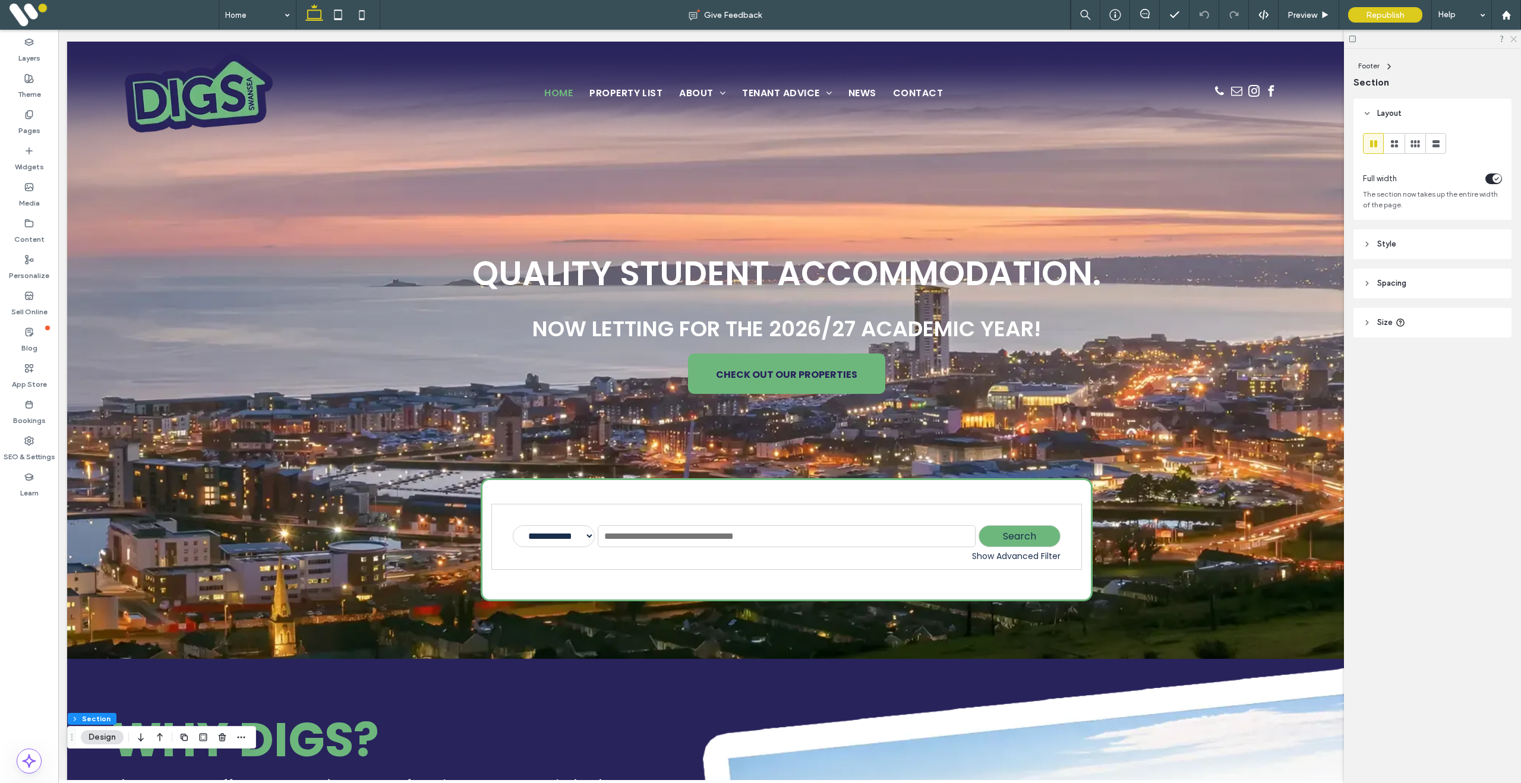
click at [1515, 39] on icon at bounding box center [1513, 38] width 8 height 8
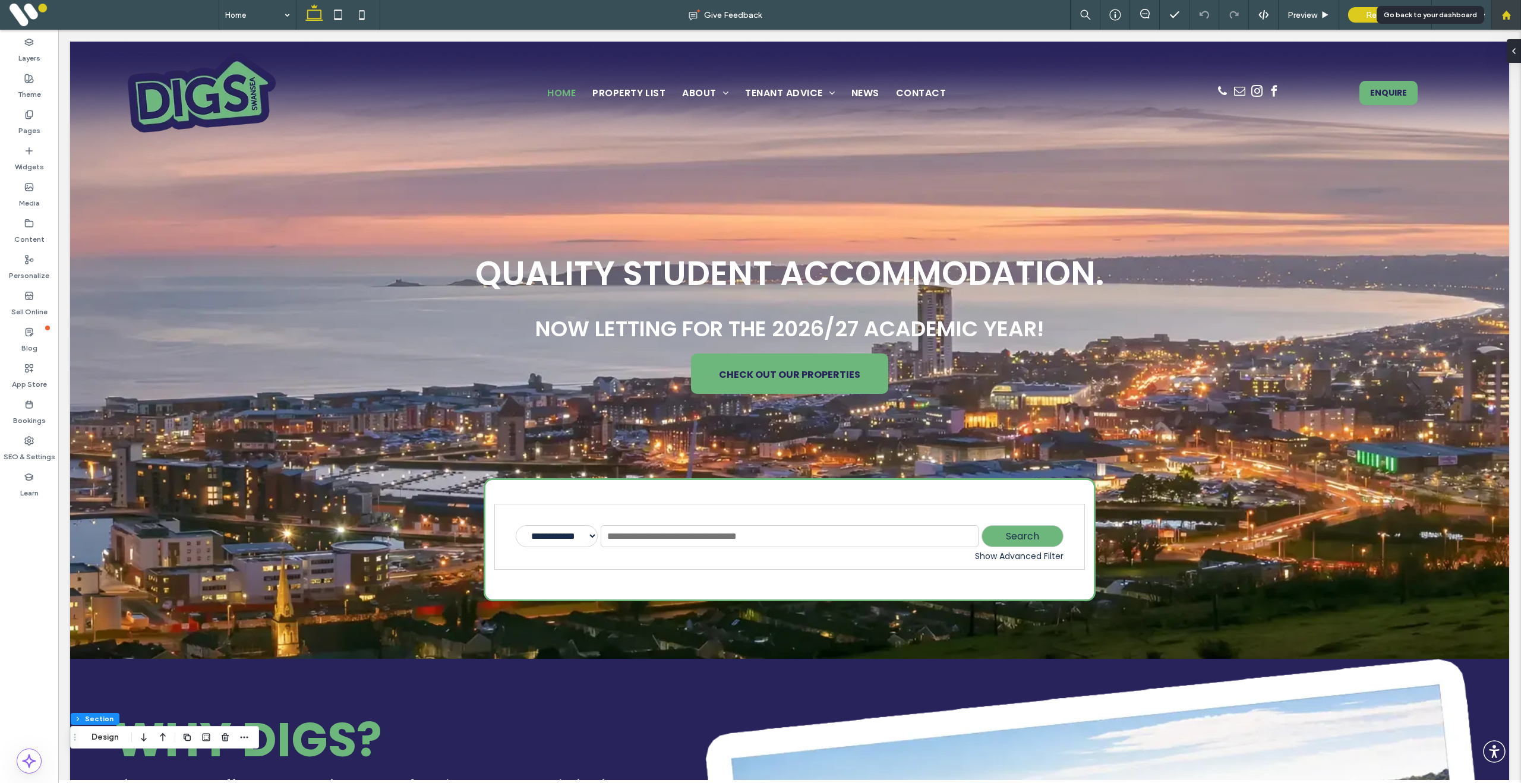
drag, startPoint x: 1510, startPoint y: 13, endPoint x: 1397, endPoint y: 17, distance: 113.5
click at [1510, 13] on icon at bounding box center [1506, 15] width 10 height 10
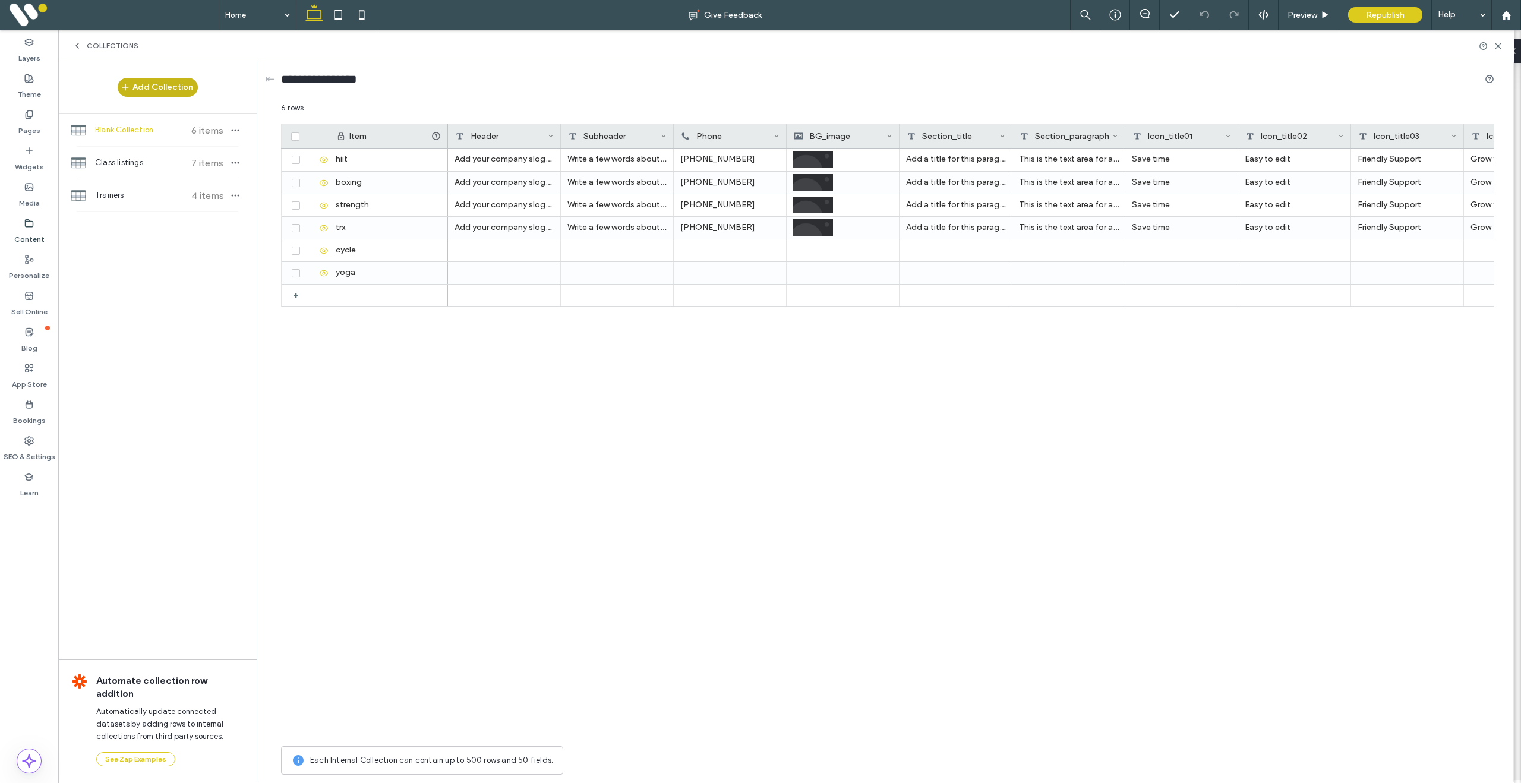
click at [151, 90] on button "Add Collection" at bounding box center [158, 87] width 80 height 19
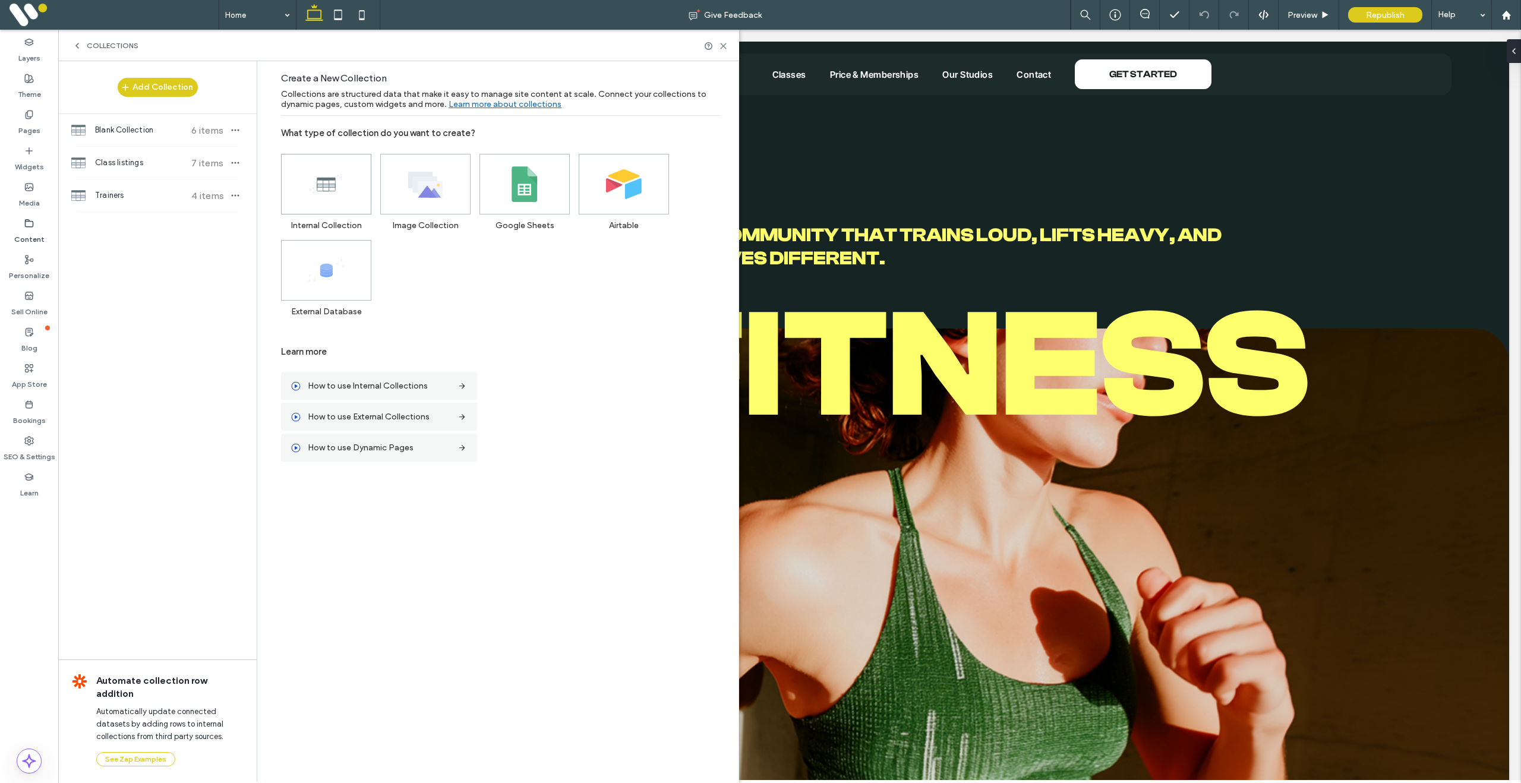
click at [325, 190] on use at bounding box center [325, 183] width 33 height 19
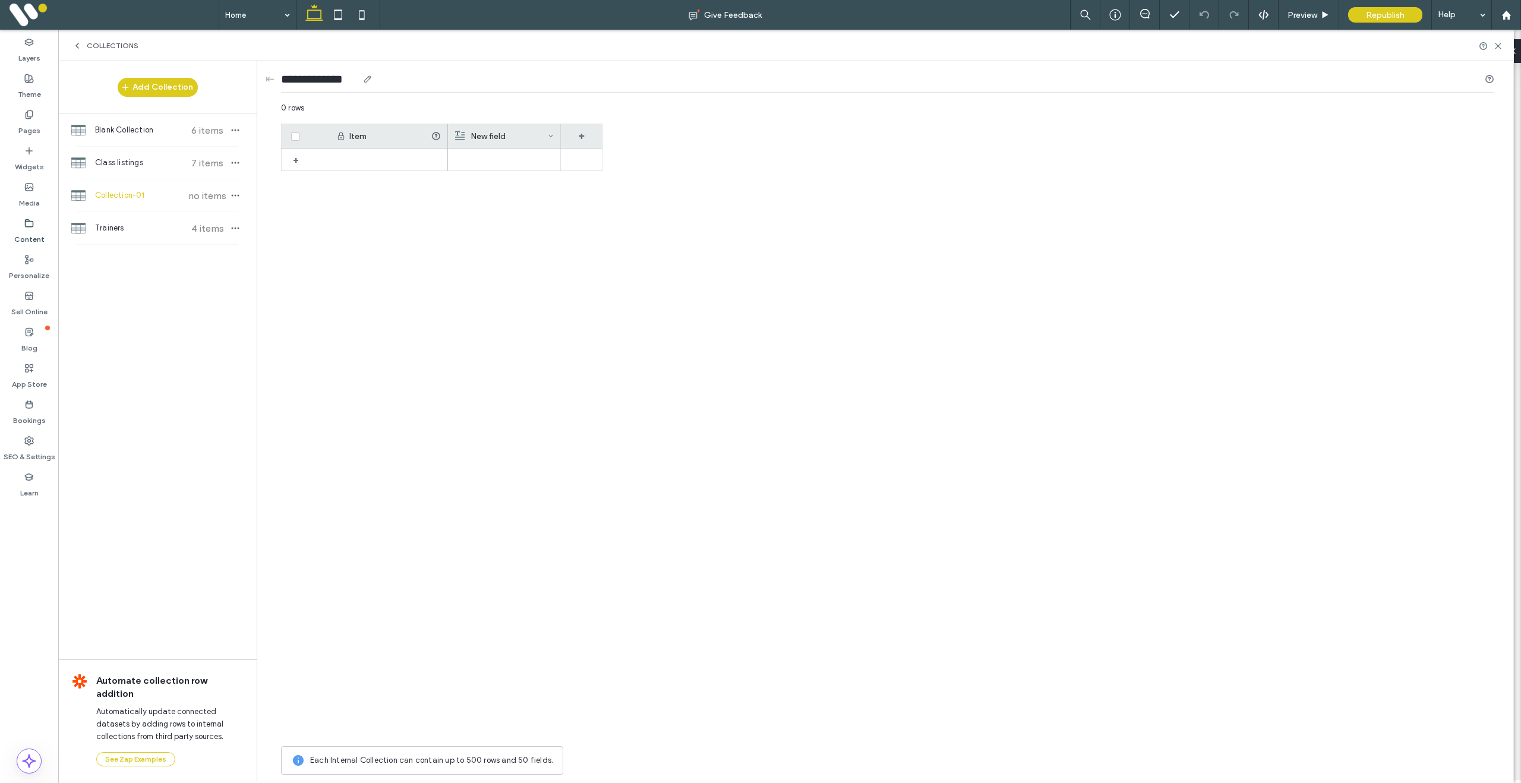
click at [323, 81] on input "**********" at bounding box center [319, 79] width 77 height 17
drag, startPoint x: 353, startPoint y: 79, endPoint x: 255, endPoint y: 79, distance: 97.4
click at [256, 78] on div "**********" at bounding box center [785, 421] width 1455 height 721
type input "**********"
click at [323, 222] on div "+" at bounding box center [441, 445] width 321 height 592
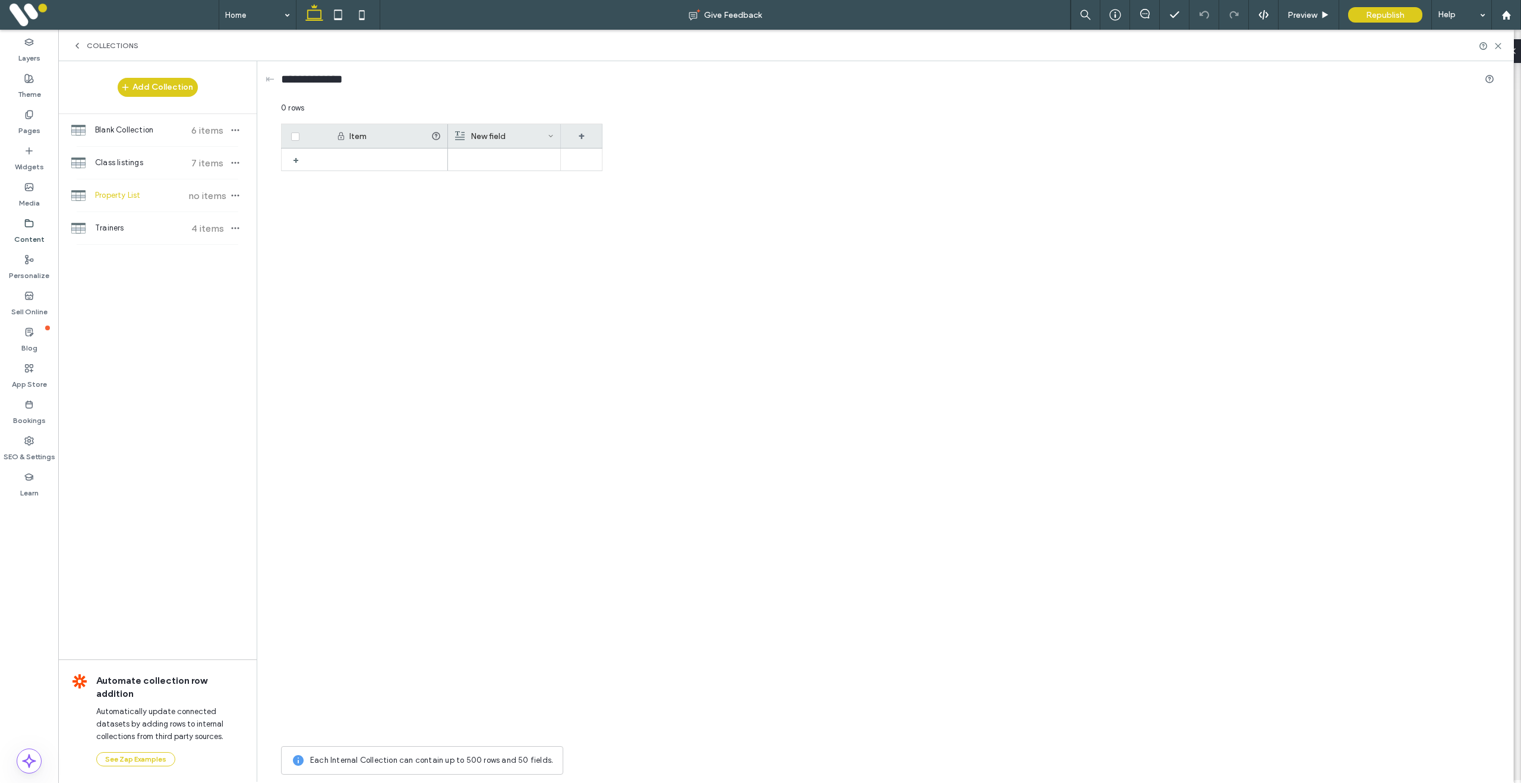
click at [384, 160] on div at bounding box center [388, 160] width 119 height 22
click at [385, 158] on div "1" at bounding box center [388, 160] width 119 height 23
type input "**********"
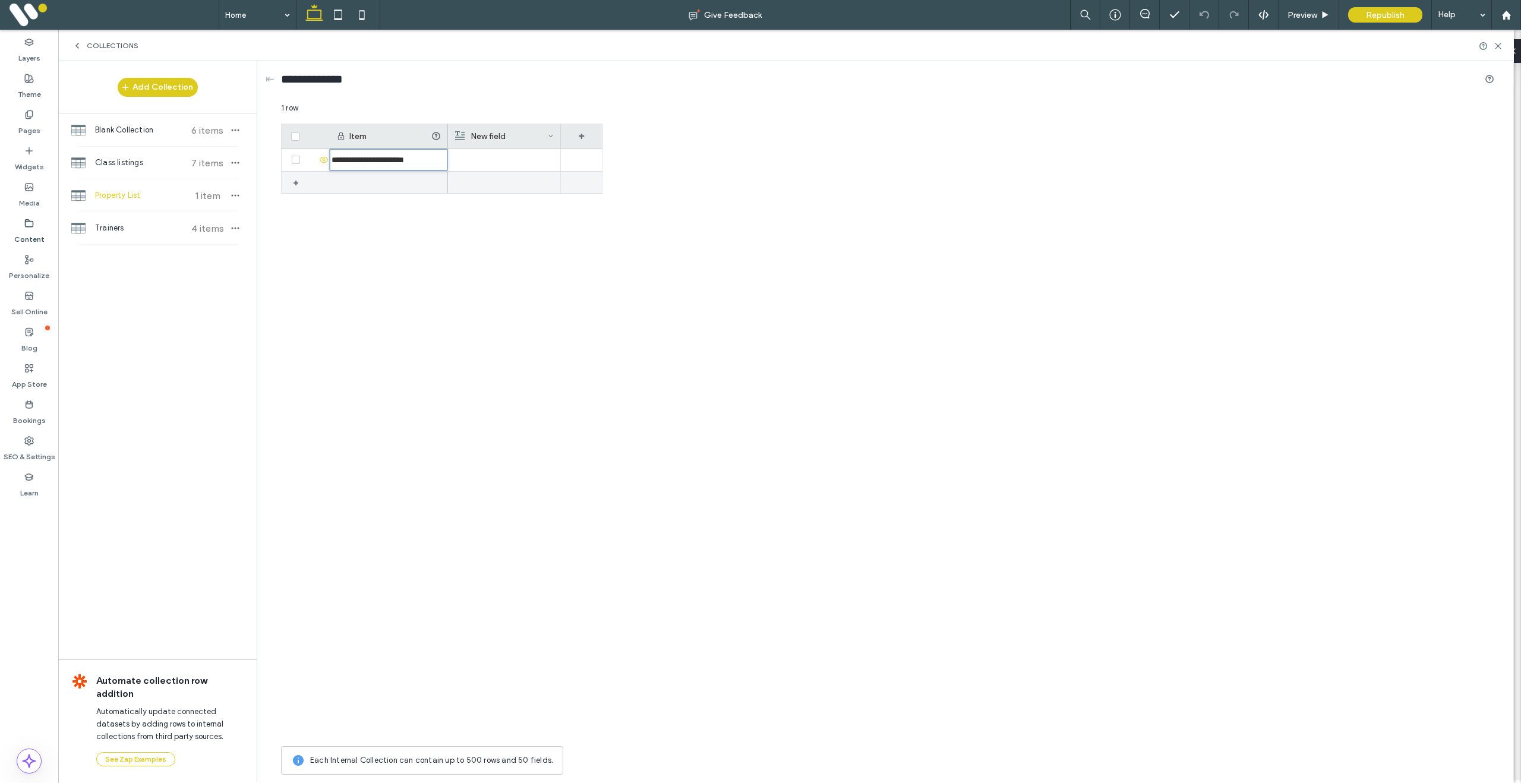
click at [494, 169] on div at bounding box center [503, 160] width 99 height 23
click at [507, 141] on div "New field" at bounding box center [501, 136] width 93 height 24
click at [507, 141] on div "*********" at bounding box center [524, 155] width 135 height 33
click at [513, 151] on input "*********" at bounding box center [524, 155] width 135 height 21
drag, startPoint x: 463, startPoint y: 154, endPoint x: 429, endPoint y: 155, distance: 33.9
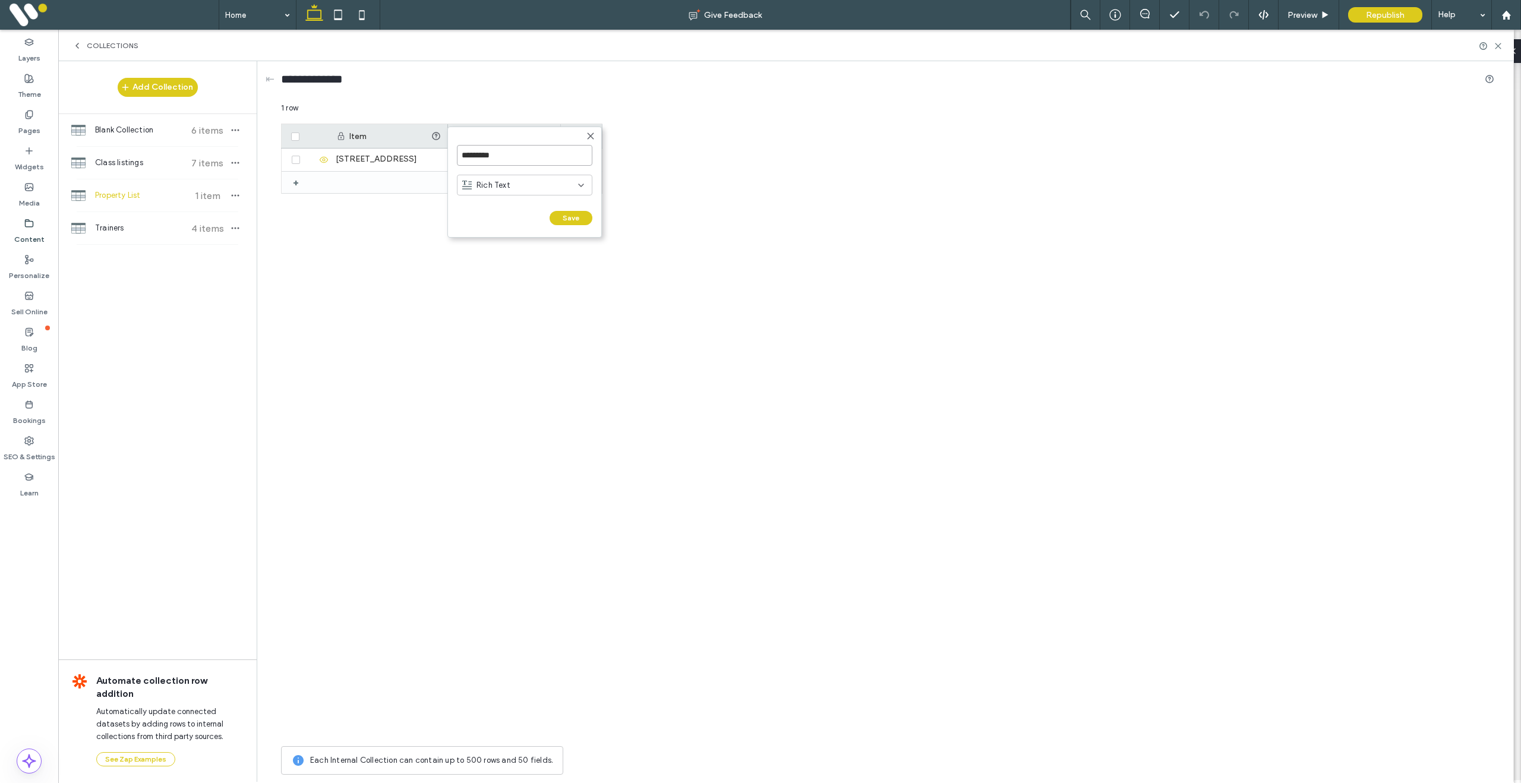
click at [429, 155] on div "********* Rich Text Save ****** 1 row Drag here to set row groups Drag here to …" at bounding box center [887, 441] width 1213 height 678
click at [503, 153] on input "*********" at bounding box center [524, 155] width 135 height 21
drag, startPoint x: 517, startPoint y: 154, endPoint x: 460, endPoint y: 154, distance: 56.4
click at [462, 154] on input "*********" at bounding box center [524, 155] width 135 height 21
type input "**********"
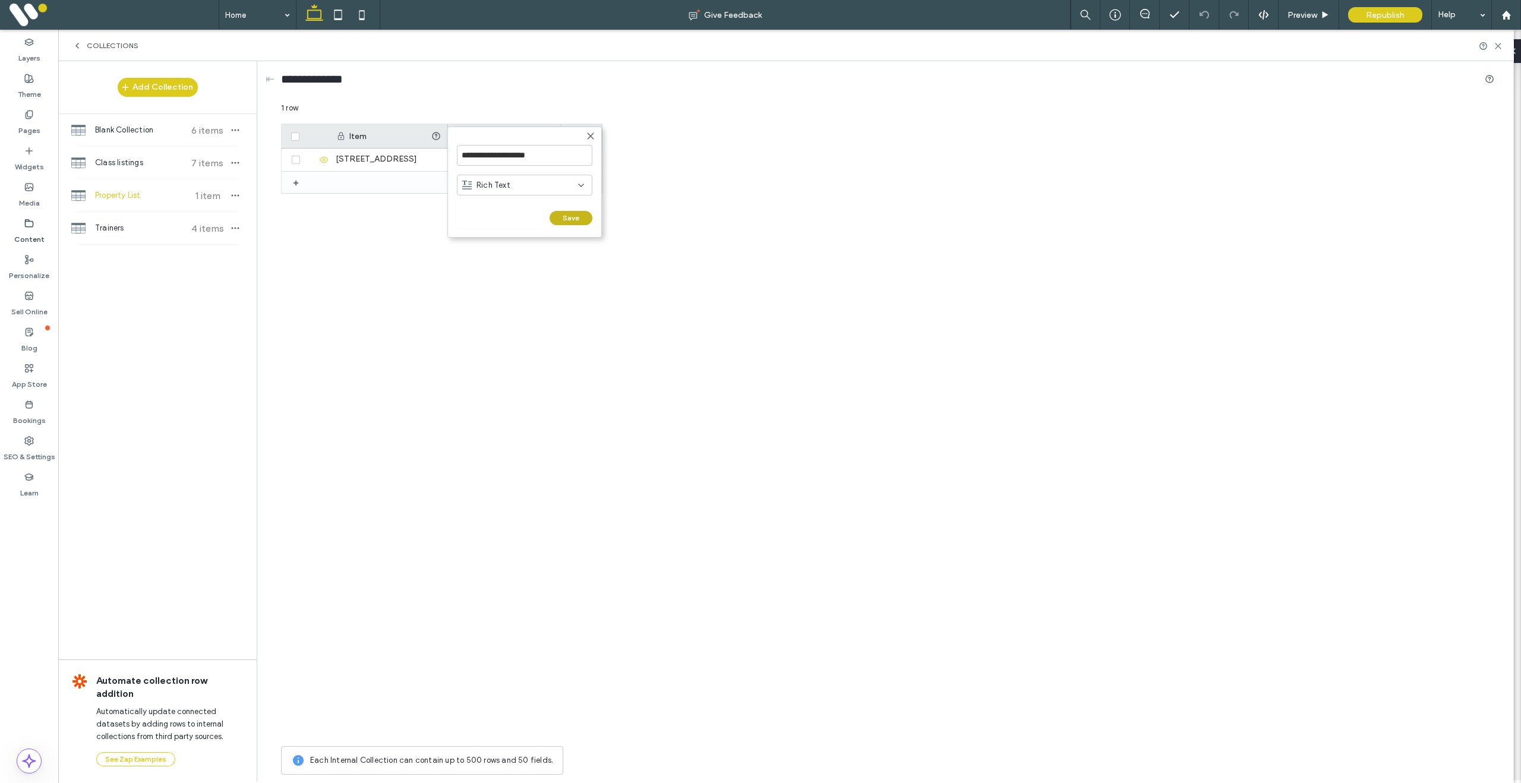
click at [571, 217] on button "Save" at bounding box center [571, 218] width 43 height 14
click at [581, 142] on div "+" at bounding box center [582, 136] width 42 height 24
drag, startPoint x: 620, startPoint y: 157, endPoint x: 551, endPoint y: 153, distance: 69.0
click at [551, 153] on div "******* Rich Text Save ****** 1 row Drag here to set row groups Drag here to se…" at bounding box center [887, 441] width 1213 height 678
drag, startPoint x: 608, startPoint y: 156, endPoint x: 562, endPoint y: 154, distance: 46.4
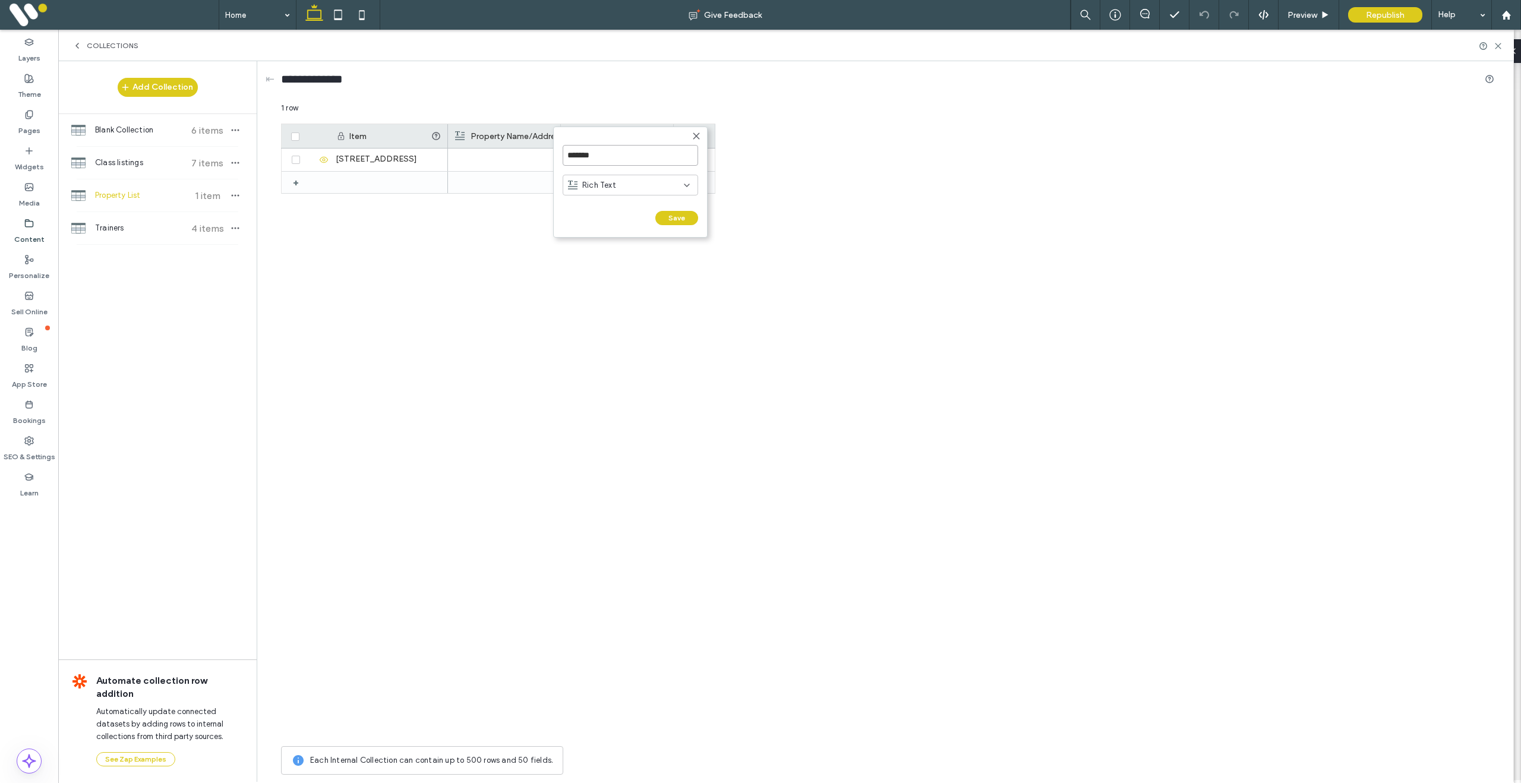
click at [564, 153] on input "*******" at bounding box center [630, 155] width 135 height 21
type input "**********"
click at [627, 192] on div "Rich Text" at bounding box center [630, 185] width 135 height 21
click at [636, 290] on div "Multi-select" at bounding box center [630, 289] width 134 height 21
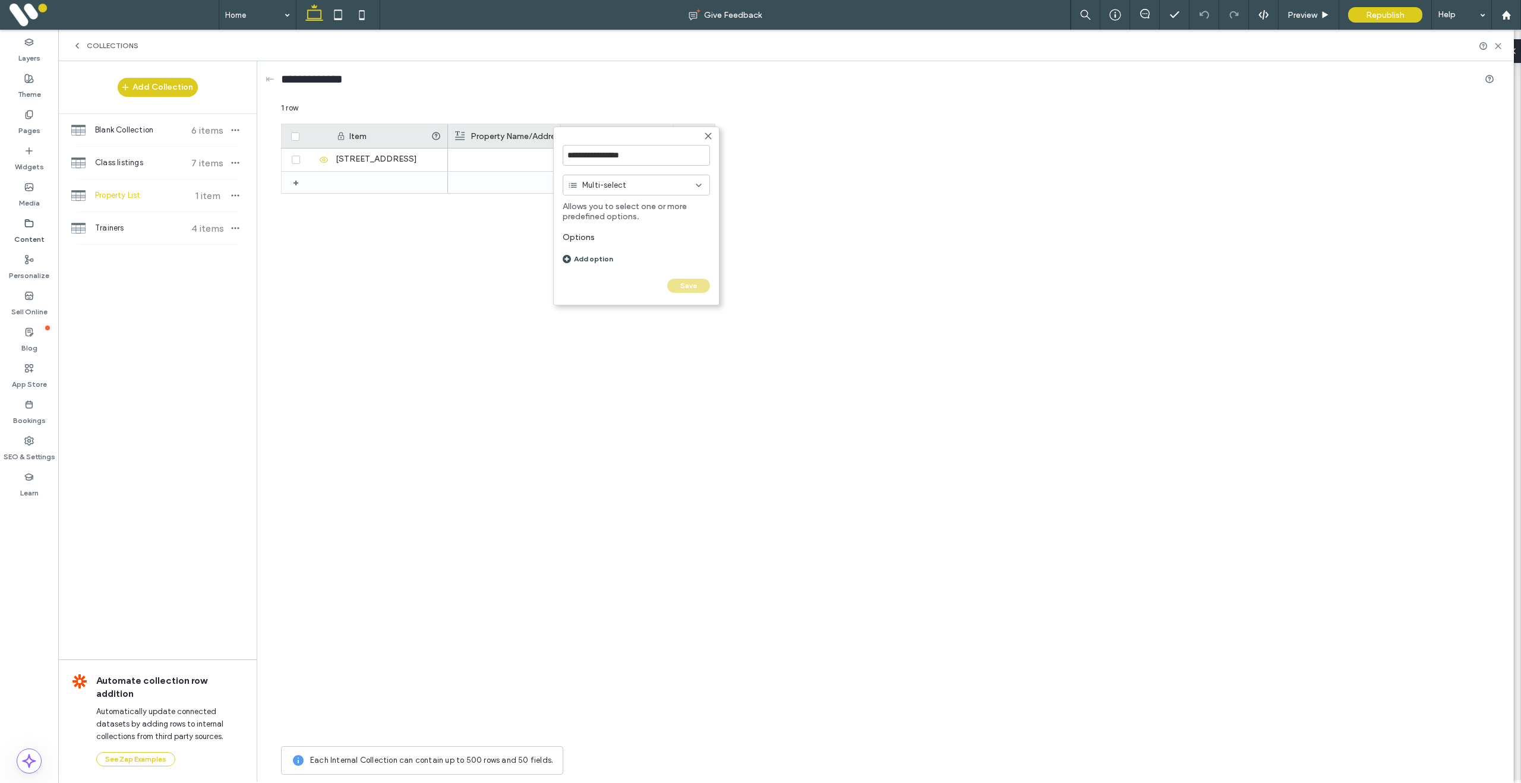
click at [598, 260] on div "Add option" at bounding box center [636, 258] width 147 height 9
click at [601, 259] on input at bounding box center [620, 258] width 115 height 21
type input "***"
click at [590, 282] on div "Add option" at bounding box center [636, 279] width 147 height 9
click at [593, 288] on input at bounding box center [620, 285] width 115 height 21
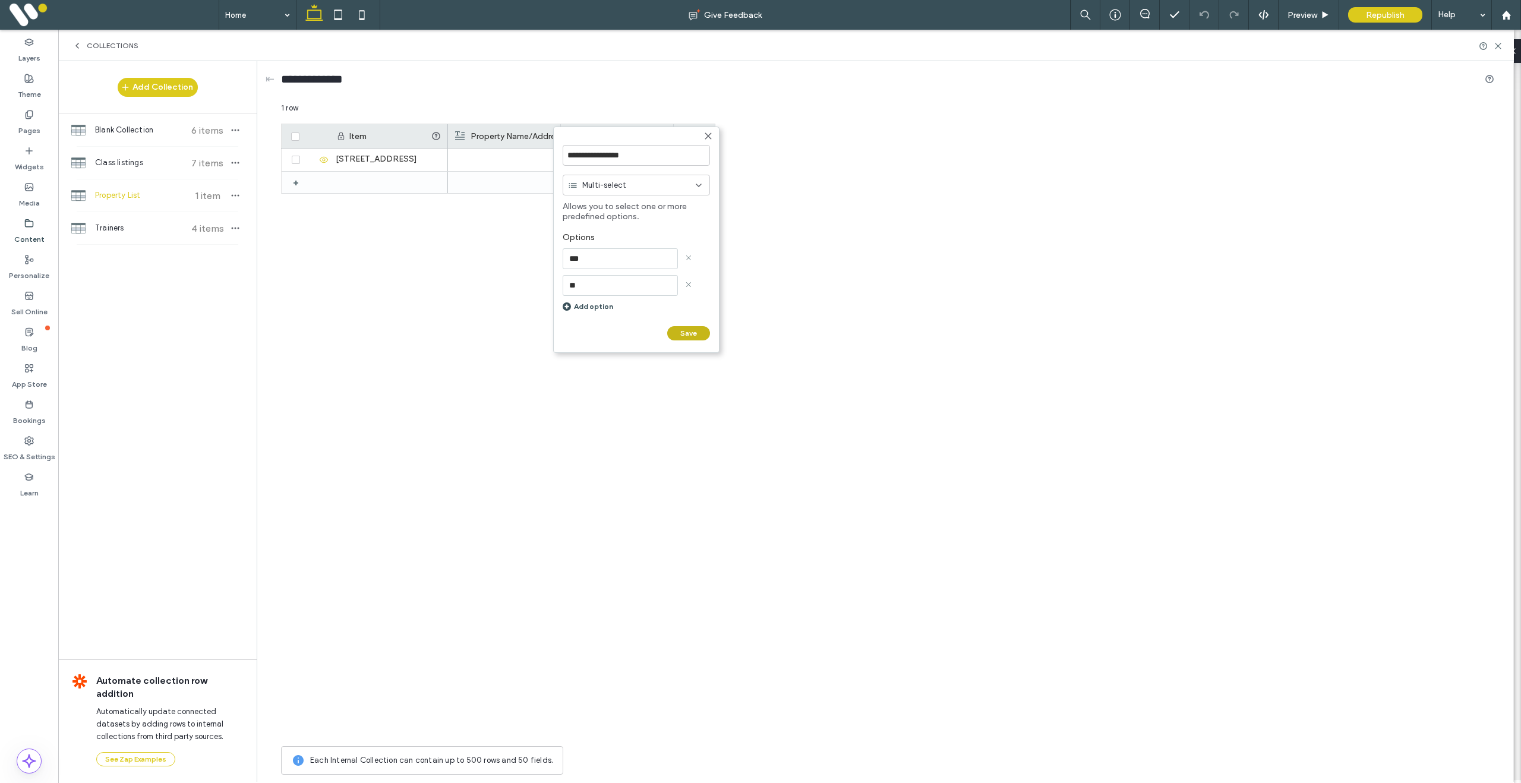
type input "**"
click at [702, 330] on button "Save" at bounding box center [688, 333] width 43 height 14
click at [696, 142] on div "+" at bounding box center [695, 136] width 42 height 24
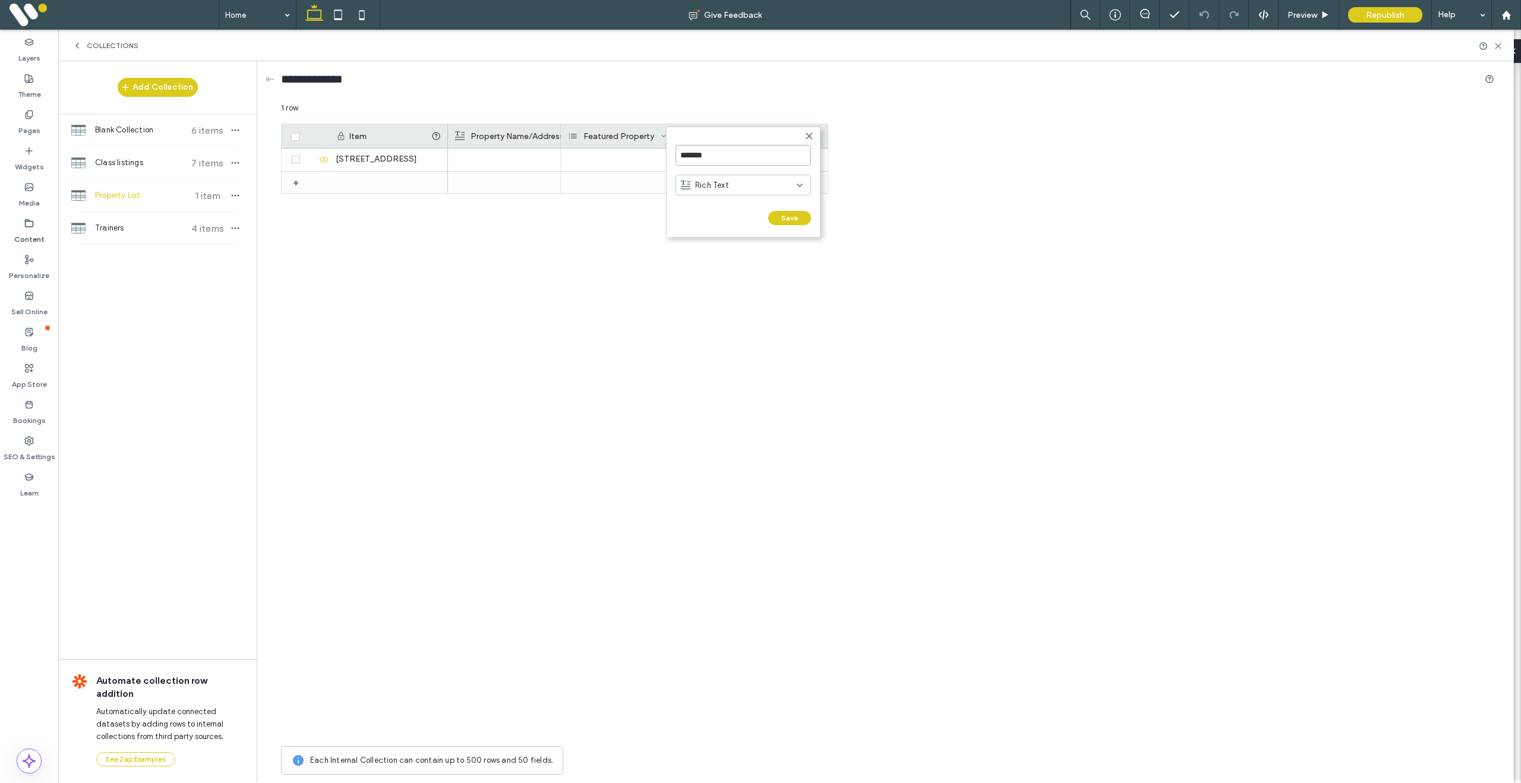
drag, startPoint x: 713, startPoint y: 154, endPoint x: 677, endPoint y: 154, distance: 36.2
click at [678, 154] on input "*******" at bounding box center [742, 155] width 135 height 21
type input "**********"
click at [705, 183] on span "Rich Text" at bounding box center [712, 185] width 34 height 12
click at [713, 242] on span "Image" at bounding box center [706, 248] width 23 height 12
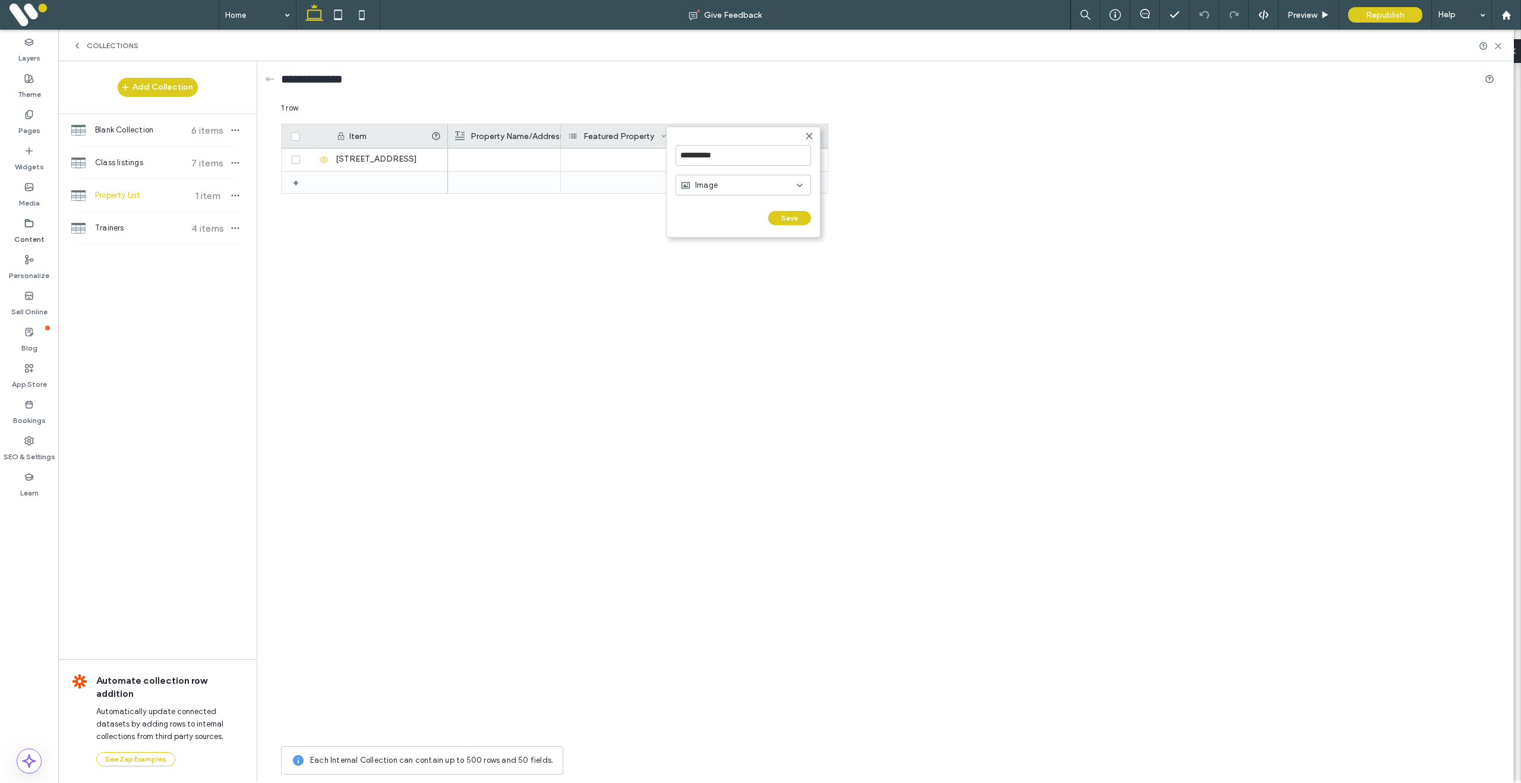
click at [790, 217] on button "Save" at bounding box center [789, 218] width 43 height 14
click at [27, 113] on use at bounding box center [29, 114] width 7 height 8
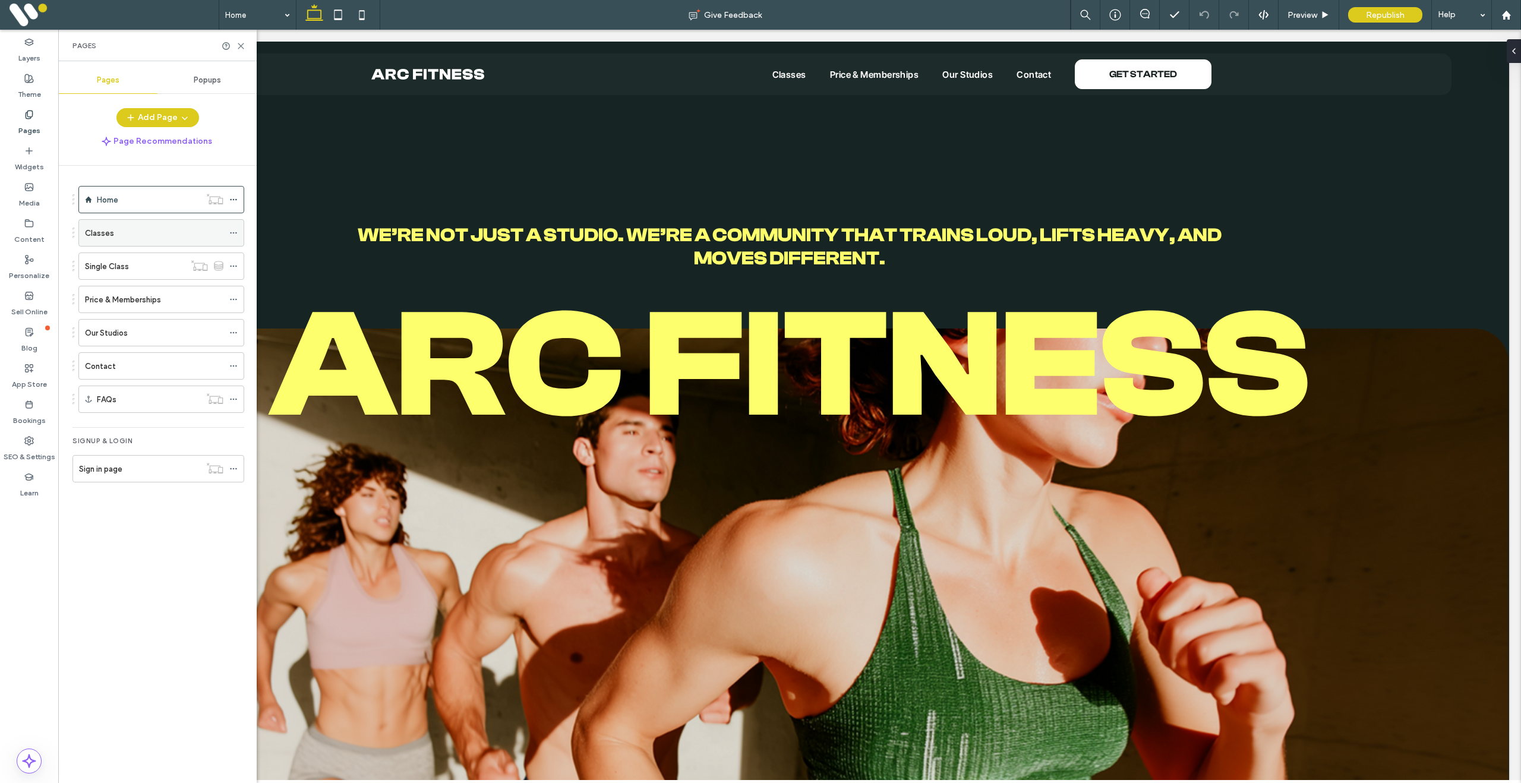
click at [231, 230] on icon at bounding box center [233, 233] width 8 height 8
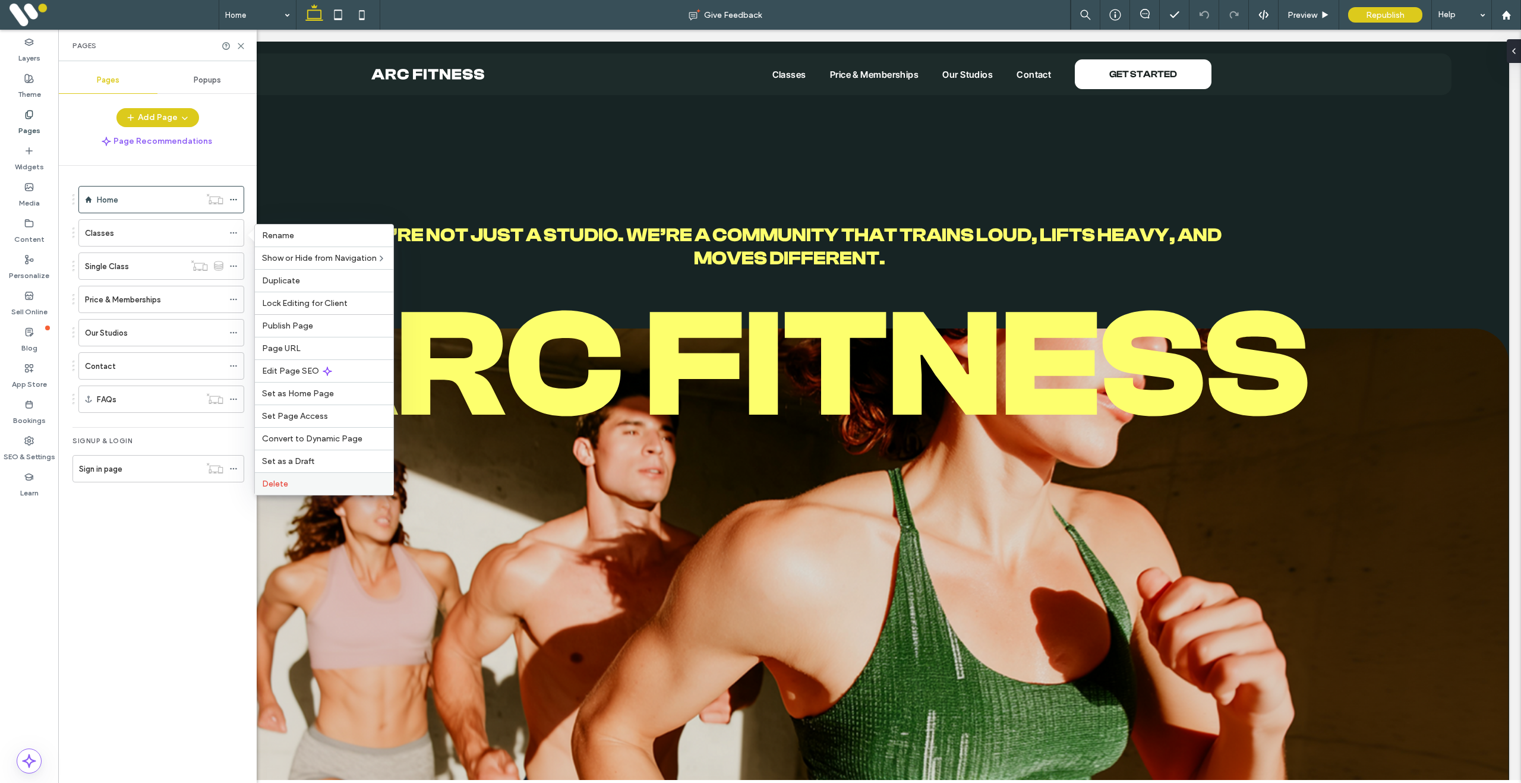
click at [312, 482] on label "Delete" at bounding box center [324, 484] width 124 height 10
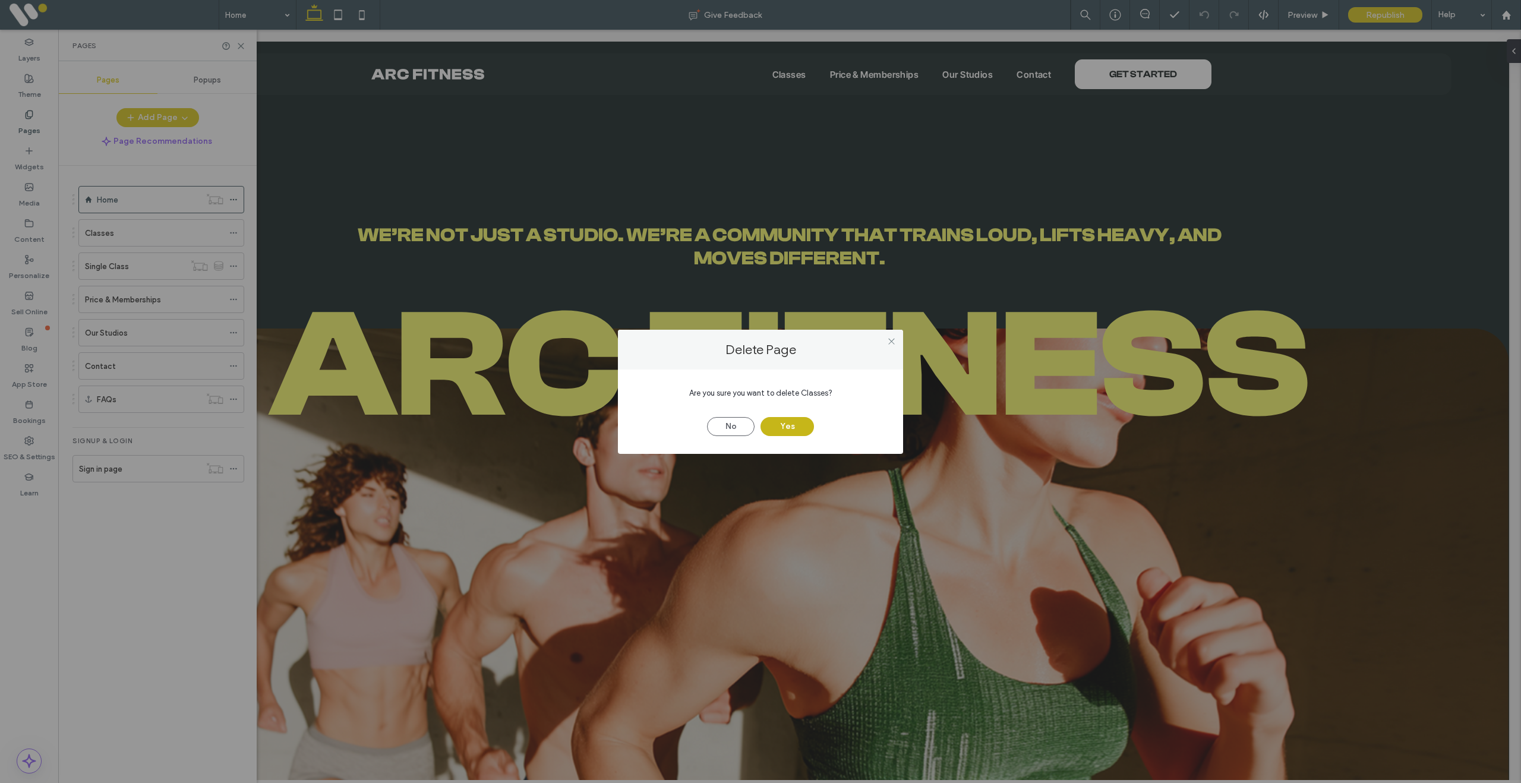
click at [796, 422] on button "Yes" at bounding box center [786, 426] width 53 height 19
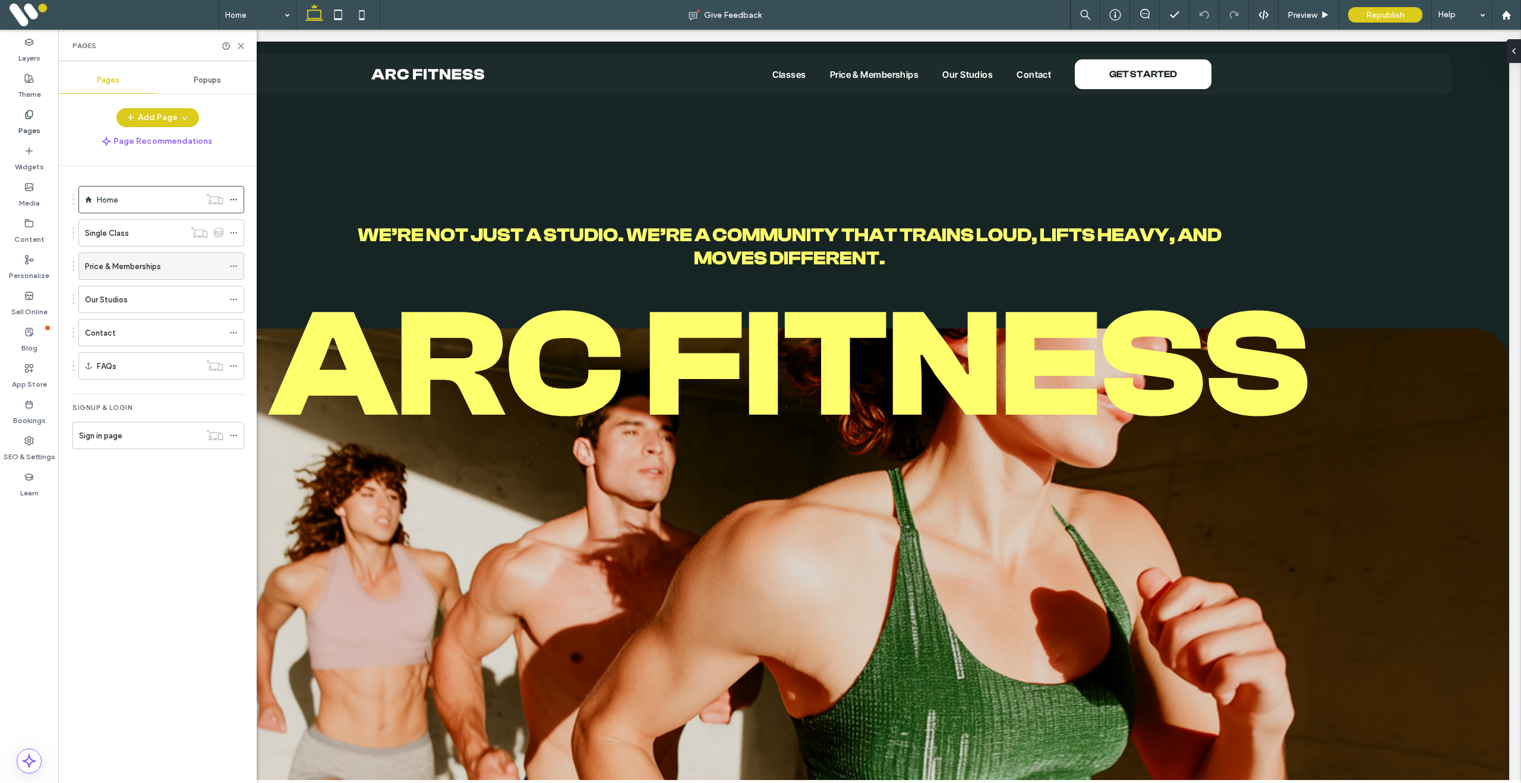
click at [232, 266] on icon at bounding box center [233, 266] width 8 height 8
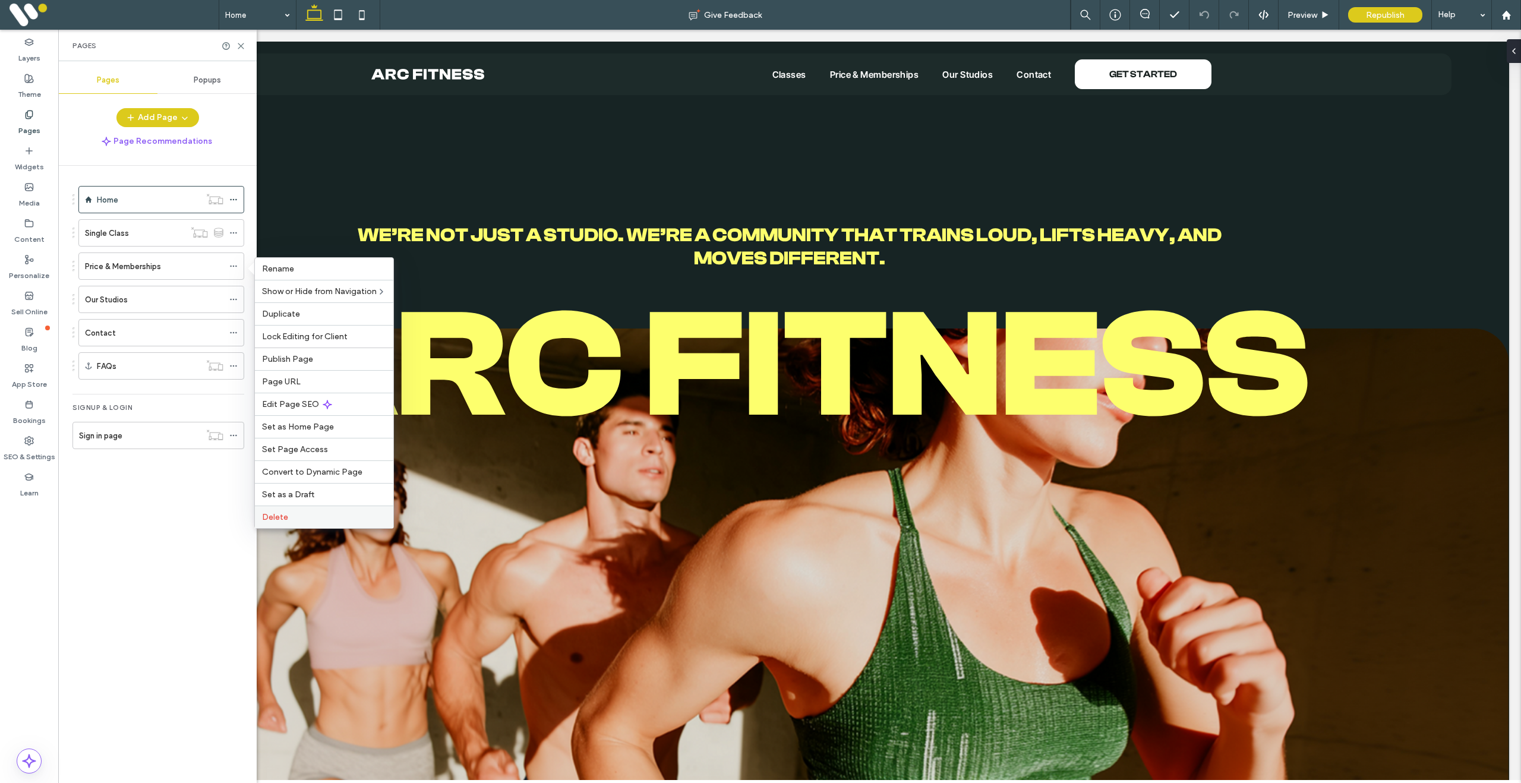
click at [326, 517] on label "Delete" at bounding box center [324, 517] width 124 height 10
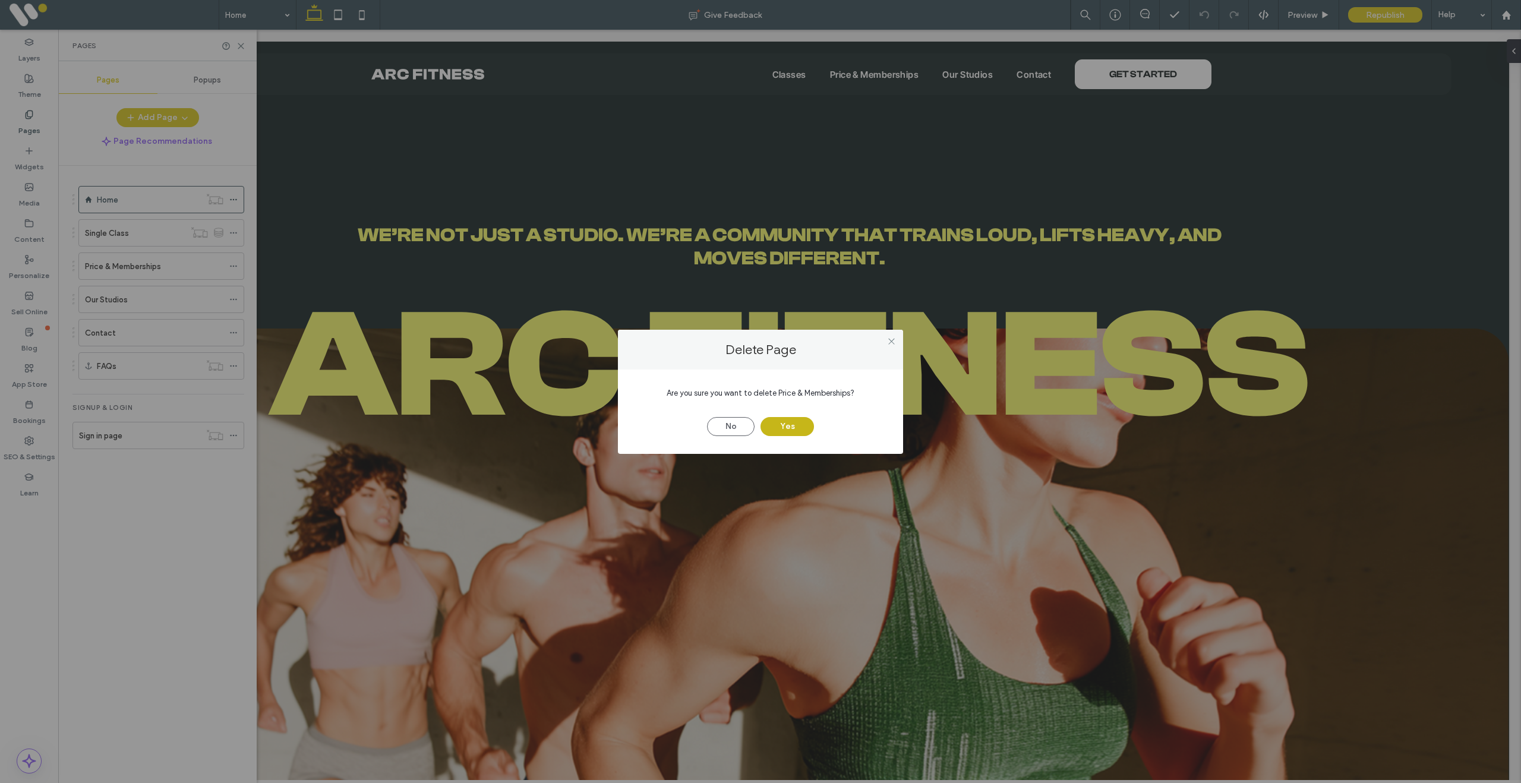
click at [792, 422] on button "Yes" at bounding box center [786, 426] width 53 height 19
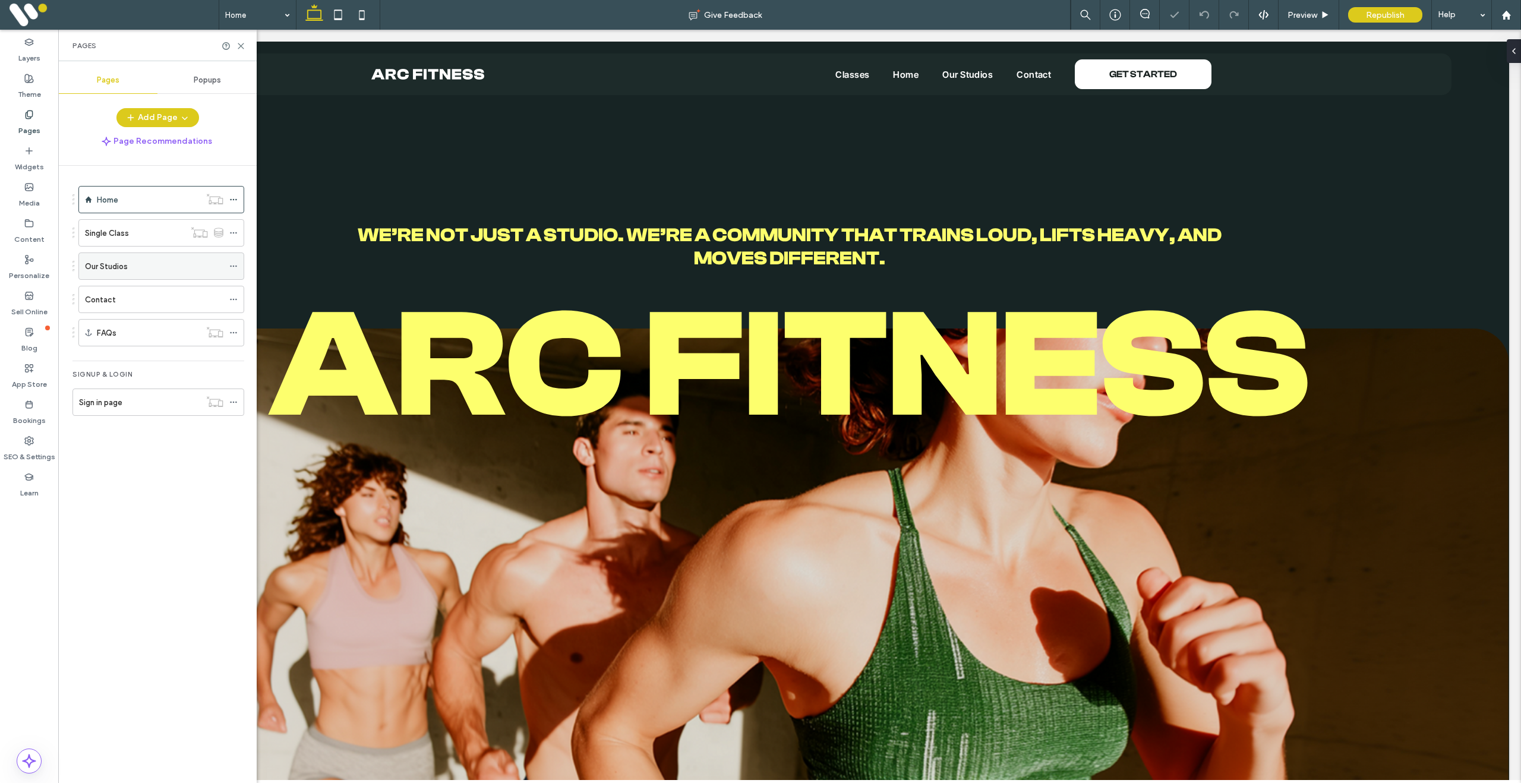
click at [230, 267] on icon at bounding box center [233, 266] width 8 height 8
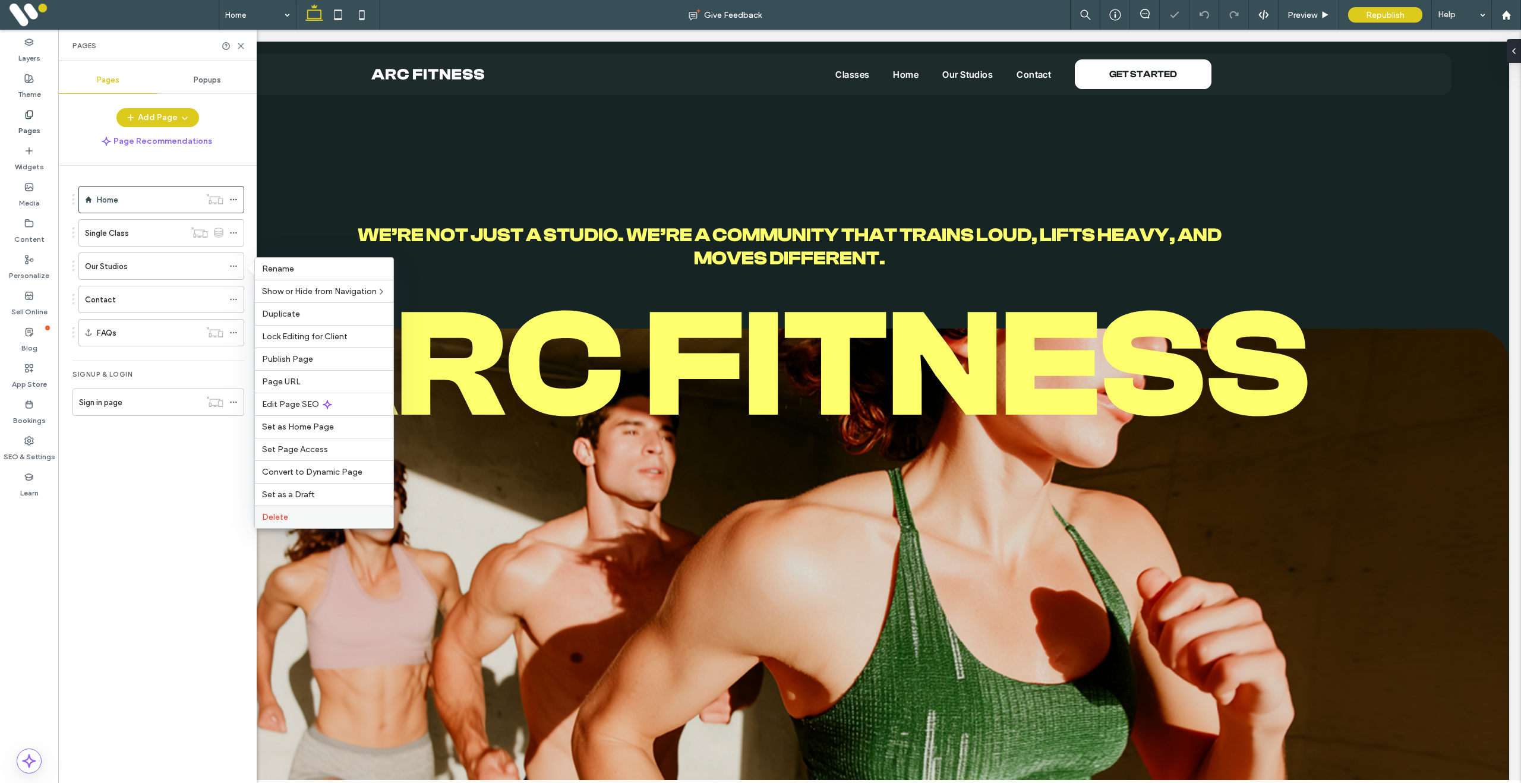
click at [314, 514] on label "Delete" at bounding box center [324, 517] width 124 height 10
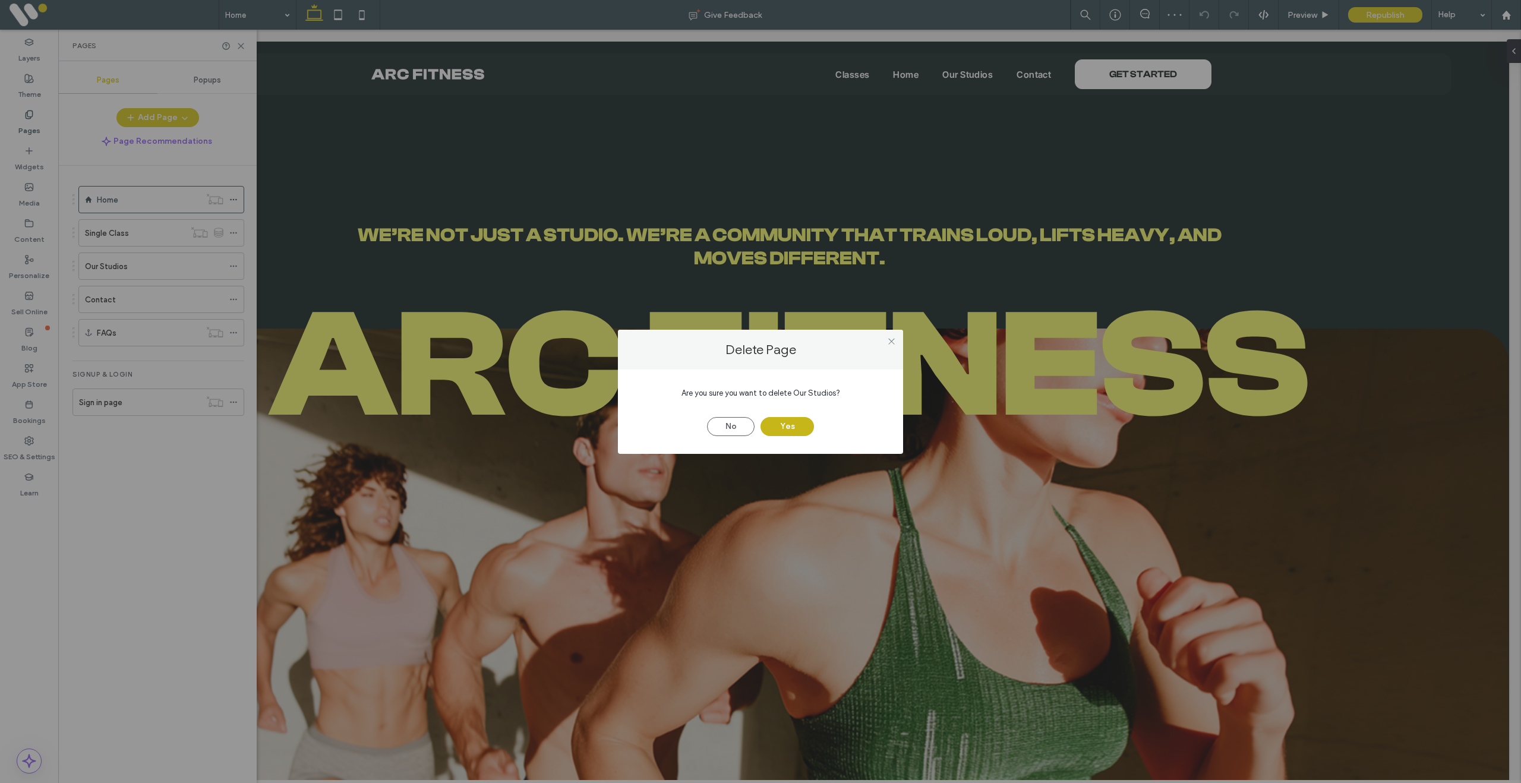
drag, startPoint x: 809, startPoint y: 431, endPoint x: 803, endPoint y: 431, distance: 6.5
click at [807, 431] on button "Yes" at bounding box center [786, 426] width 53 height 19
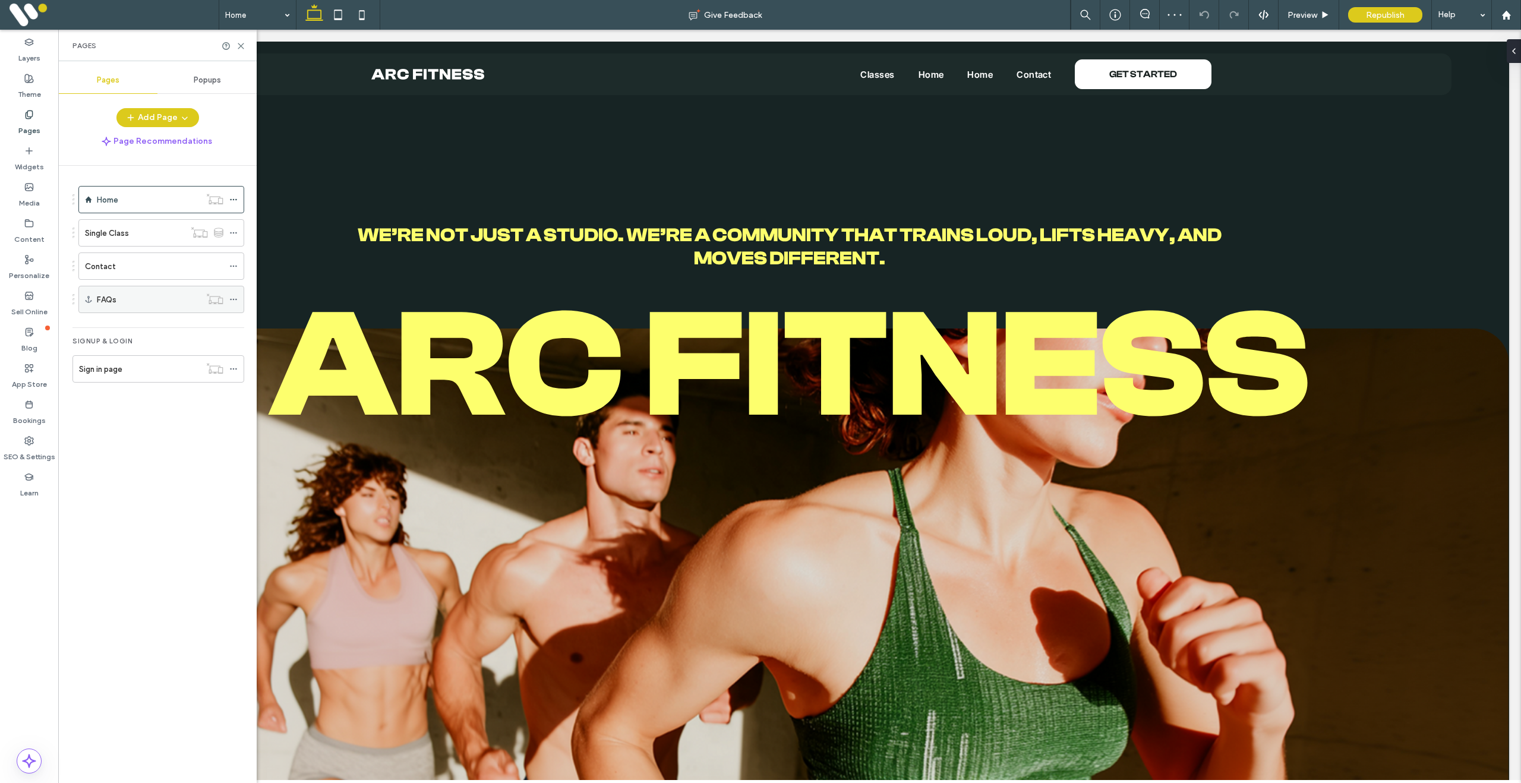
click at [233, 298] on icon at bounding box center [233, 299] width 8 height 8
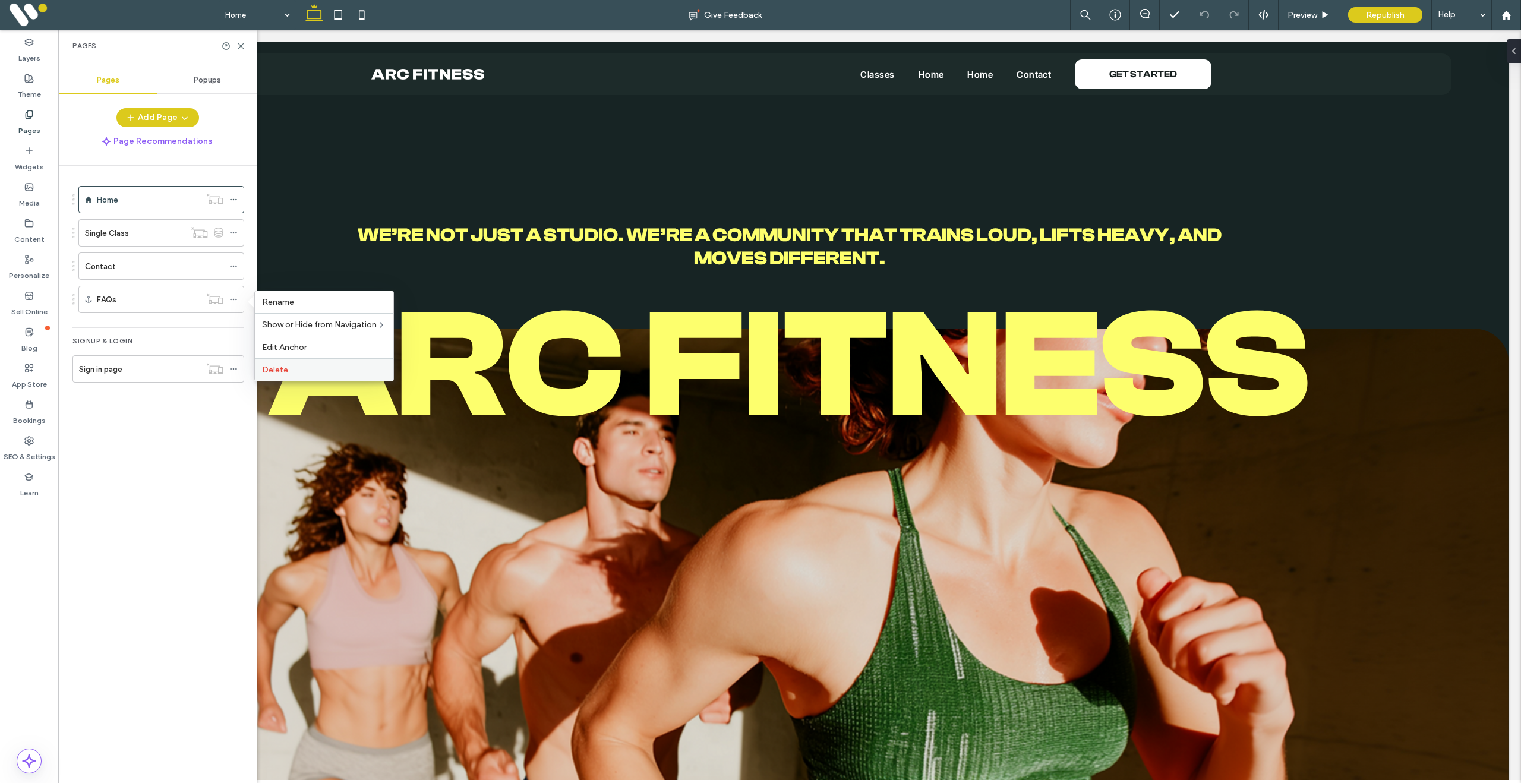
click at [300, 361] on div "Delete" at bounding box center [324, 369] width 138 height 23
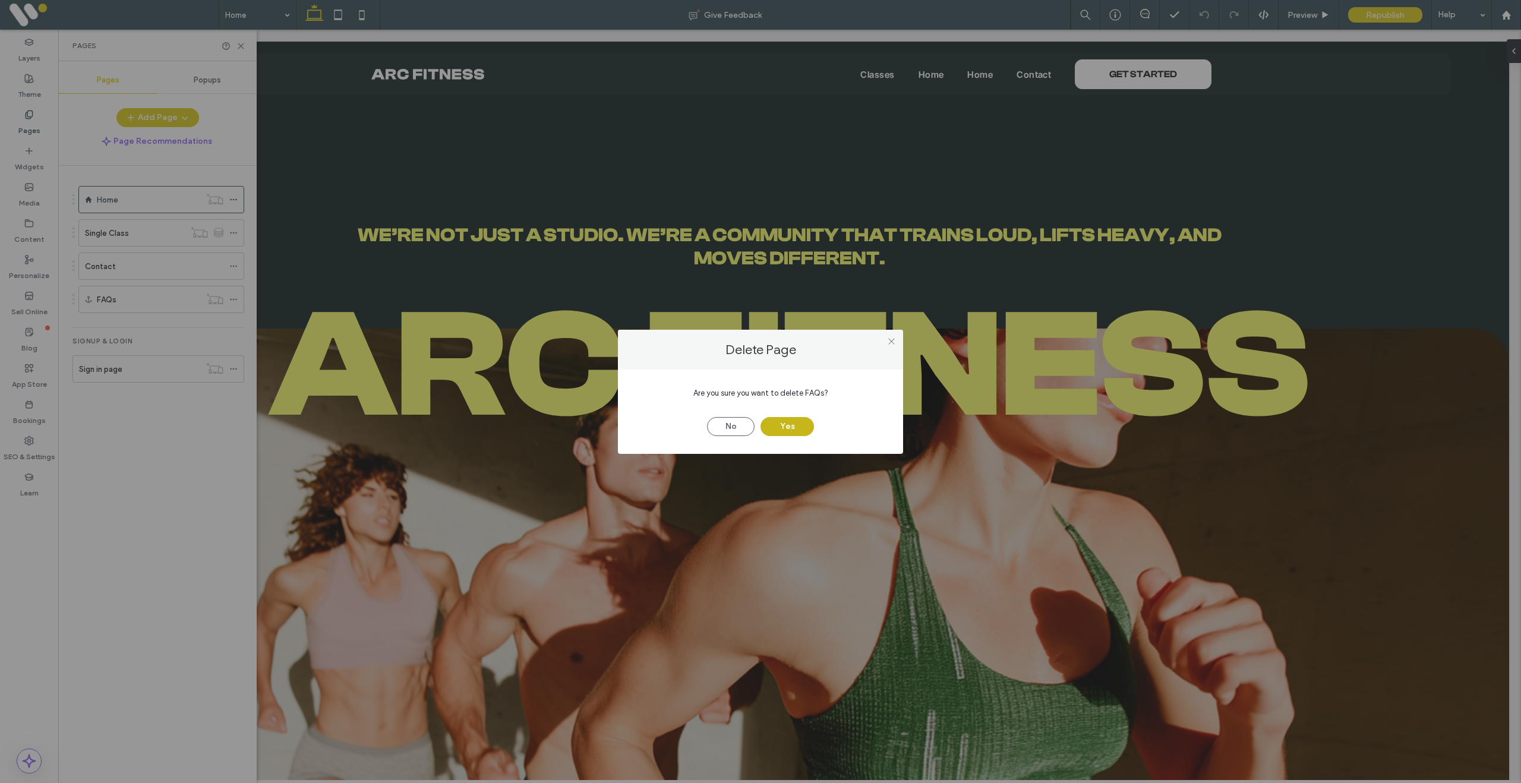
click at [784, 425] on button "Yes" at bounding box center [786, 426] width 53 height 19
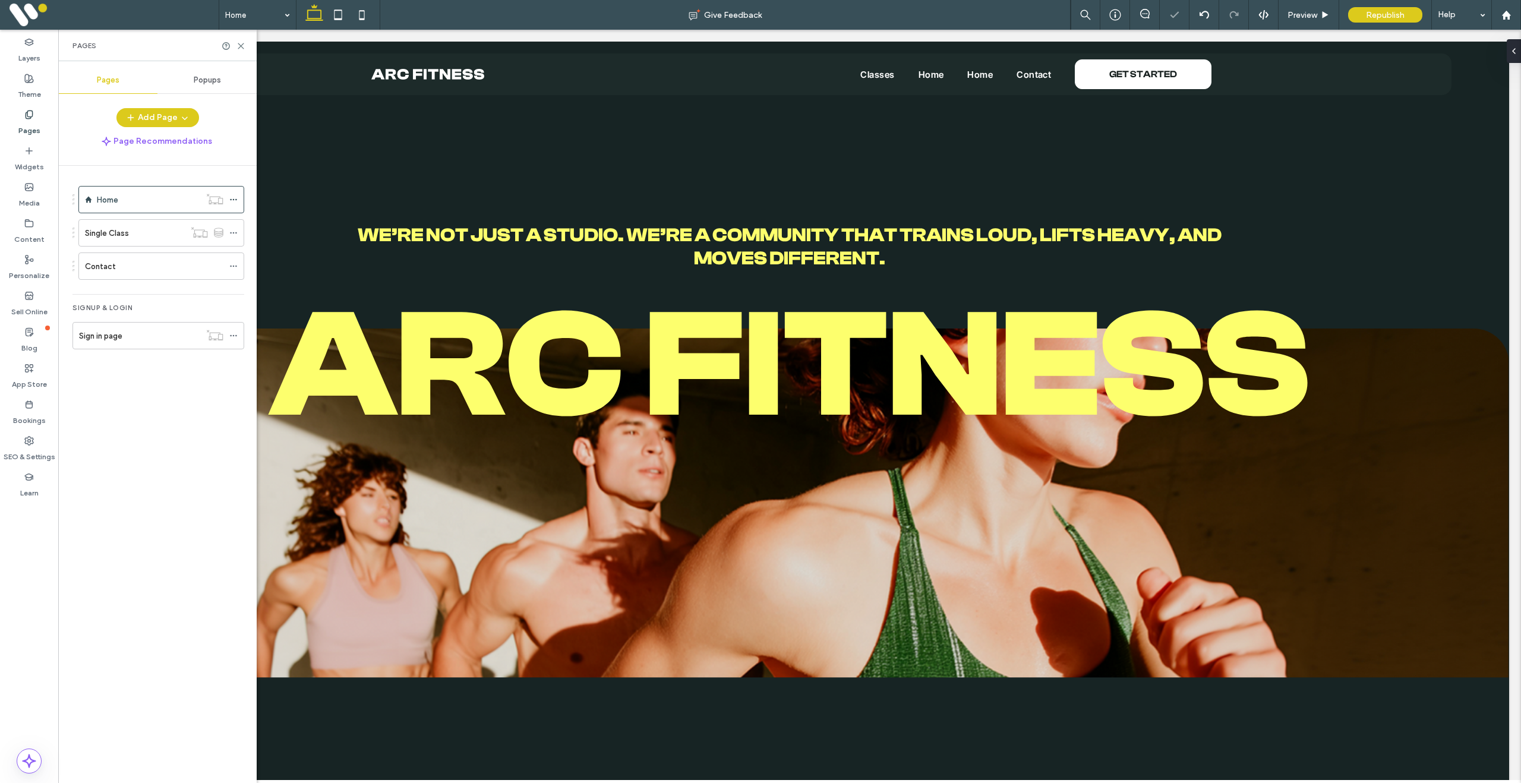
scroll to position [0, 0]
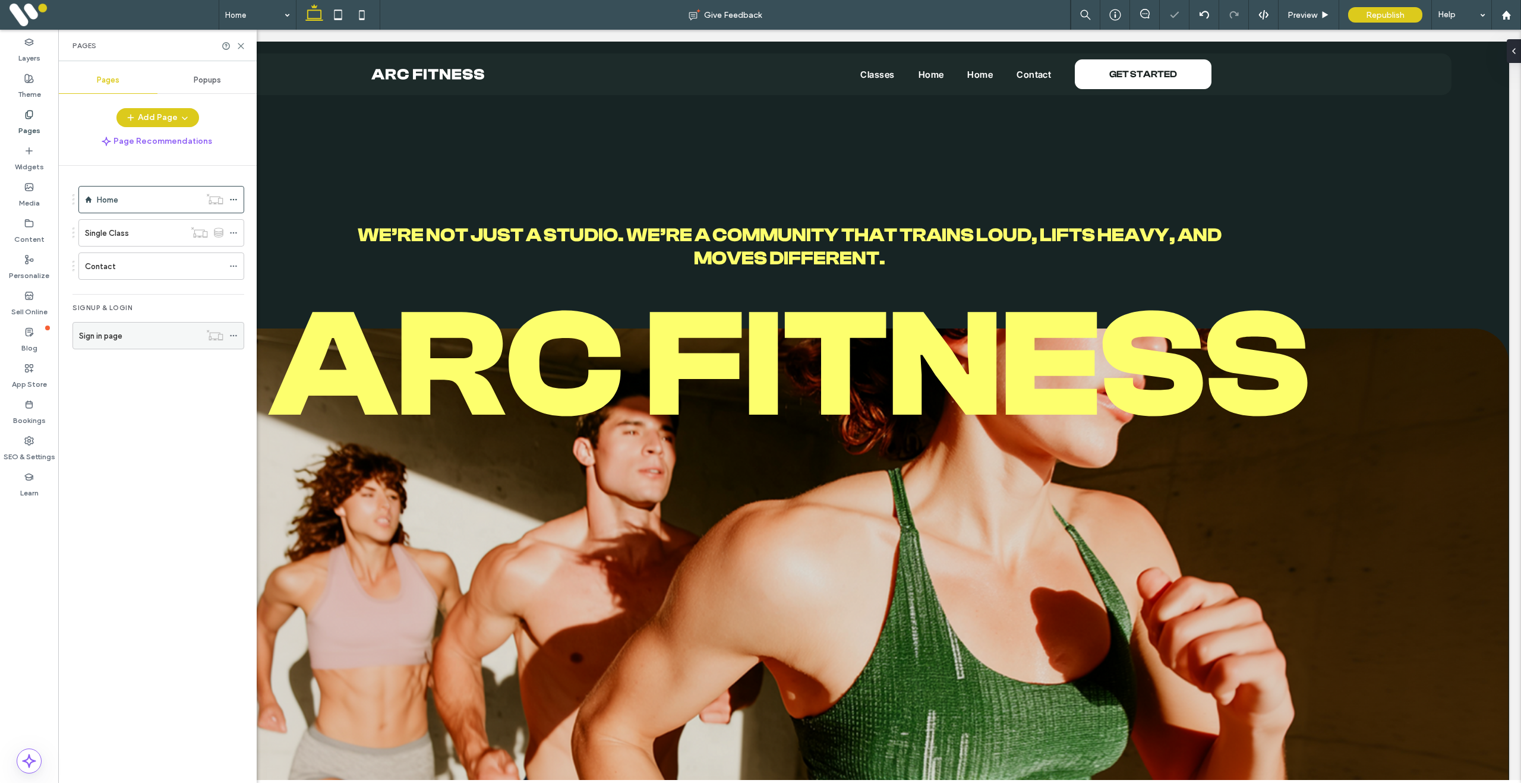
click at [230, 335] on use at bounding box center [233, 336] width 7 height 2
drag, startPoint x: 165, startPoint y: 394, endPoint x: 172, endPoint y: 394, distance: 6.6
click at [166, 394] on div "Home Single Class Contact Signup & login Sign in page" at bounding box center [164, 471] width 184 height 611
click at [26, 364] on use at bounding box center [30, 368] width 8 height 8
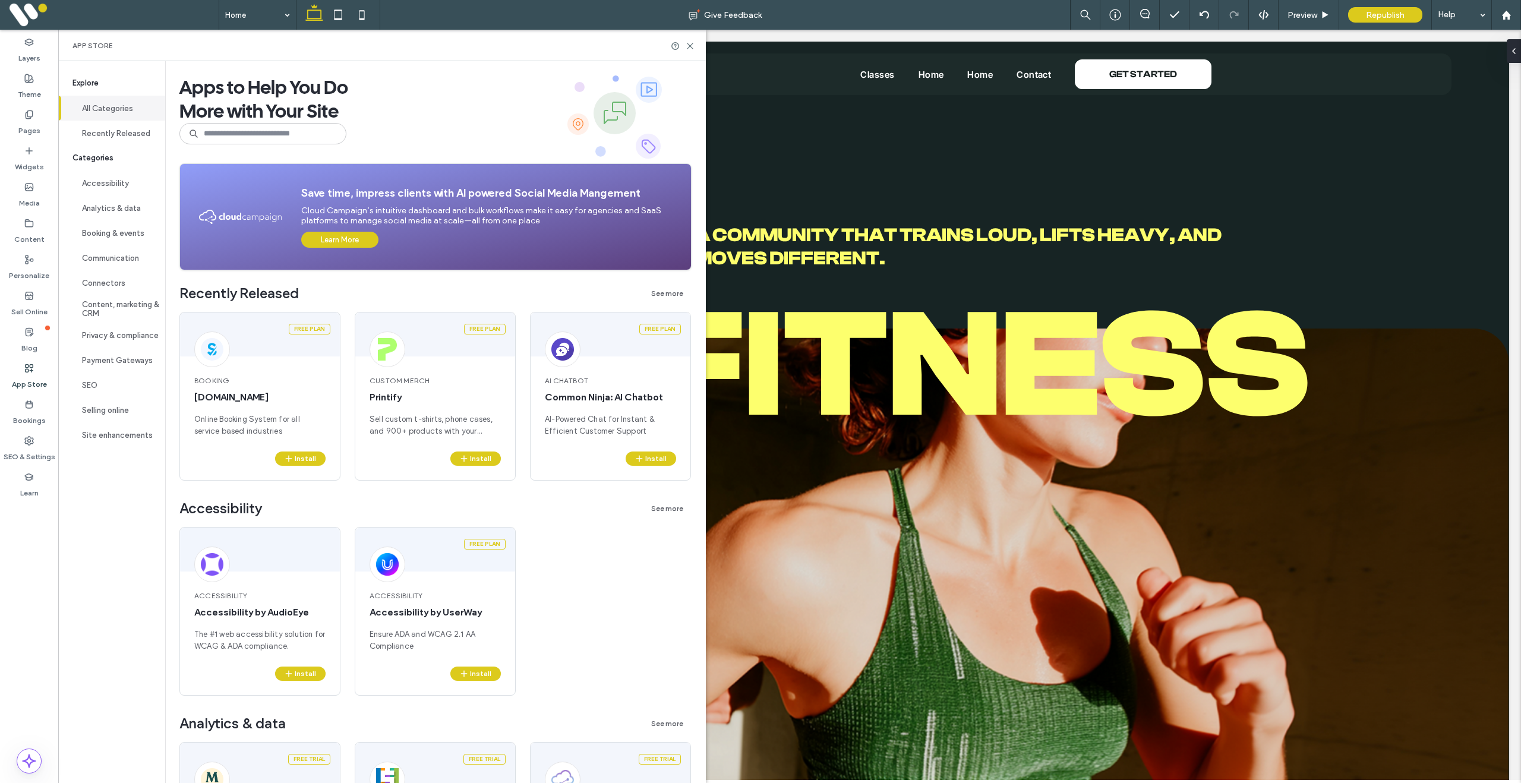
click at [30, 372] on icon at bounding box center [29, 369] width 10 height 10
click at [690, 45] on use at bounding box center [689, 45] width 5 height 5
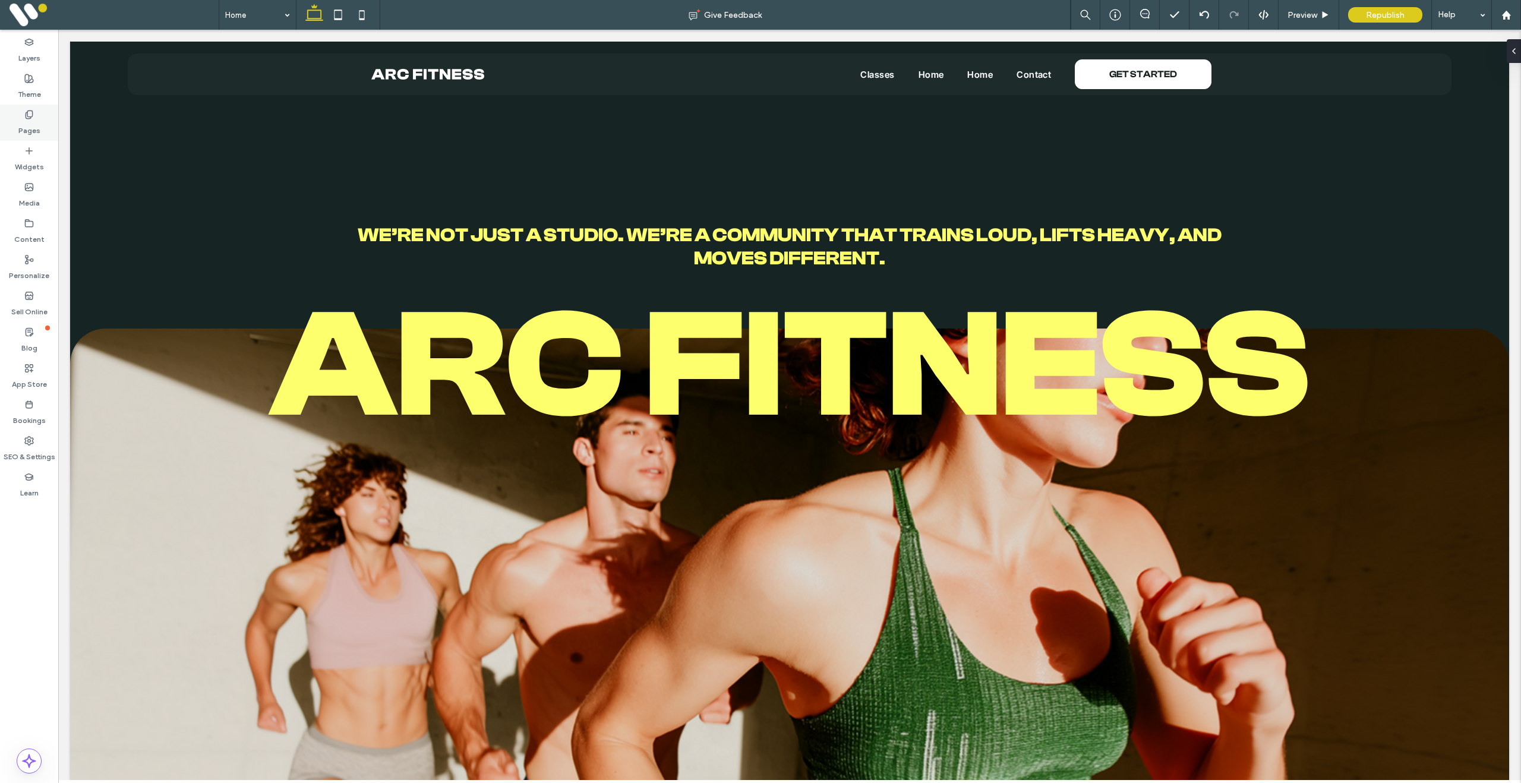
click at [40, 103] on div "Theme" at bounding box center [29, 86] width 58 height 36
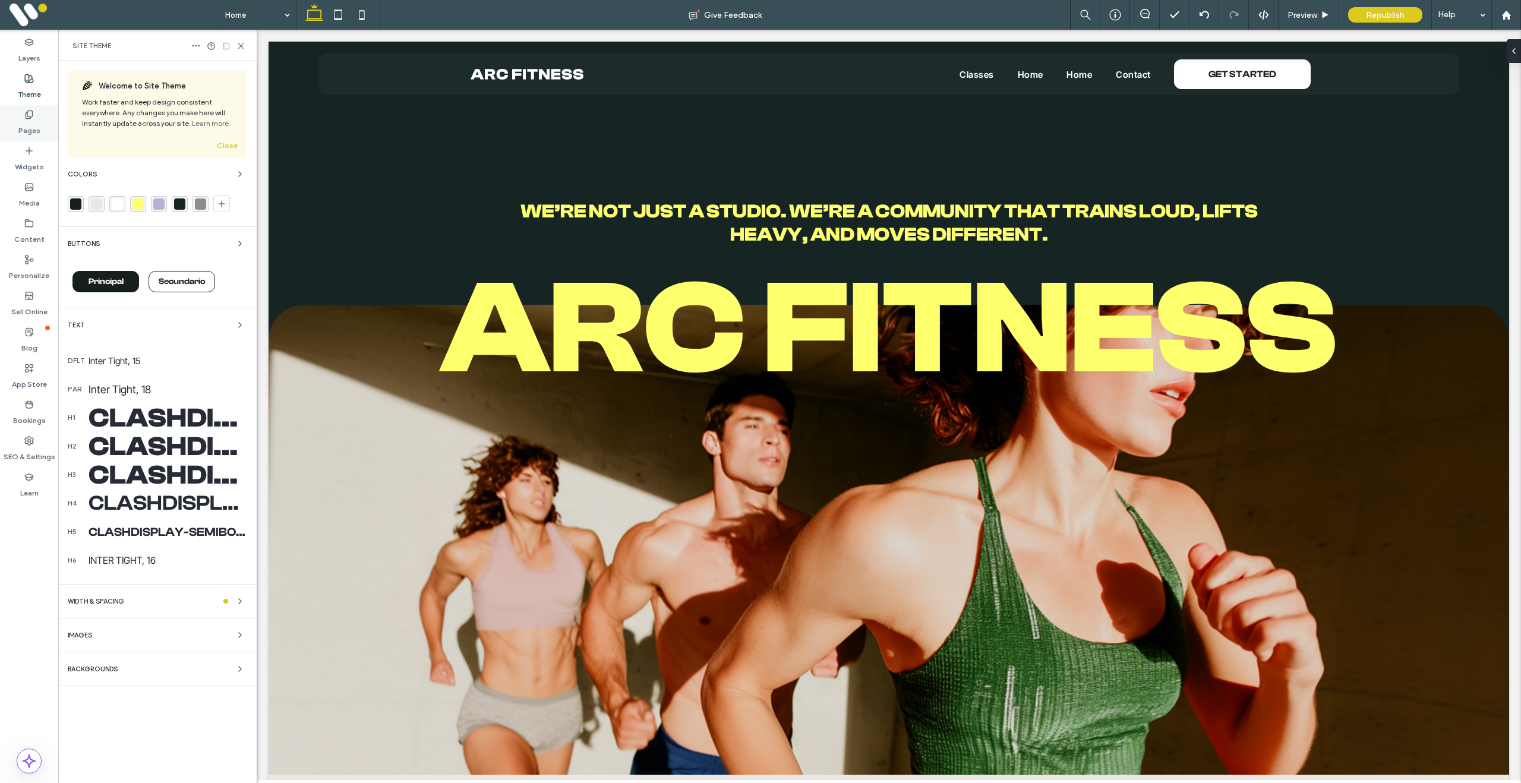
click at [26, 115] on icon at bounding box center [29, 115] width 10 height 10
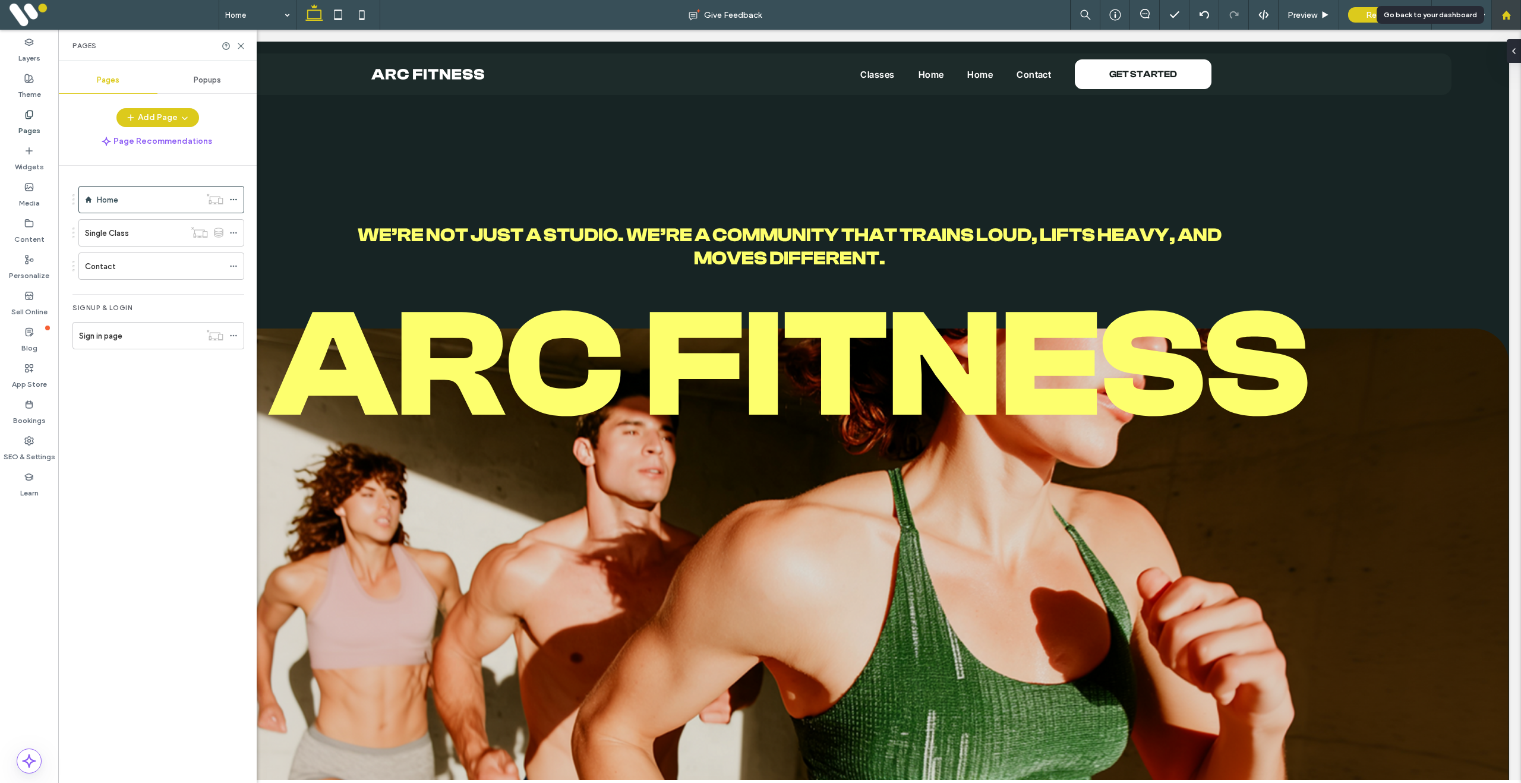
drag, startPoint x: 1508, startPoint y: 11, endPoint x: 1498, endPoint y: 23, distance: 15.2
click at [1508, 11] on icon at bounding box center [1506, 15] width 10 height 10
